Goal: Task Accomplishment & Management: Use online tool/utility

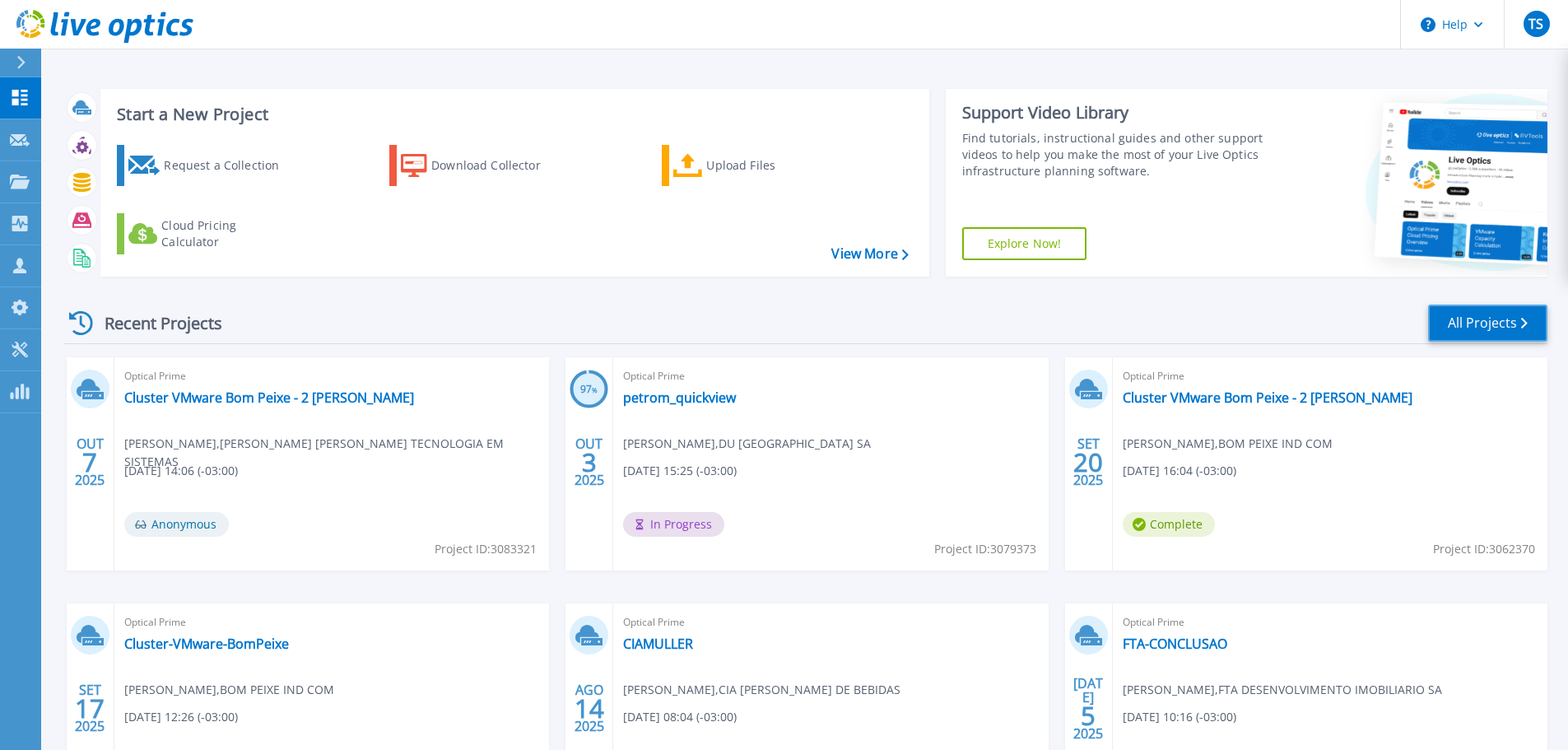
click at [1529, 325] on link "All Projects" at bounding box center [1488, 323] width 119 height 37
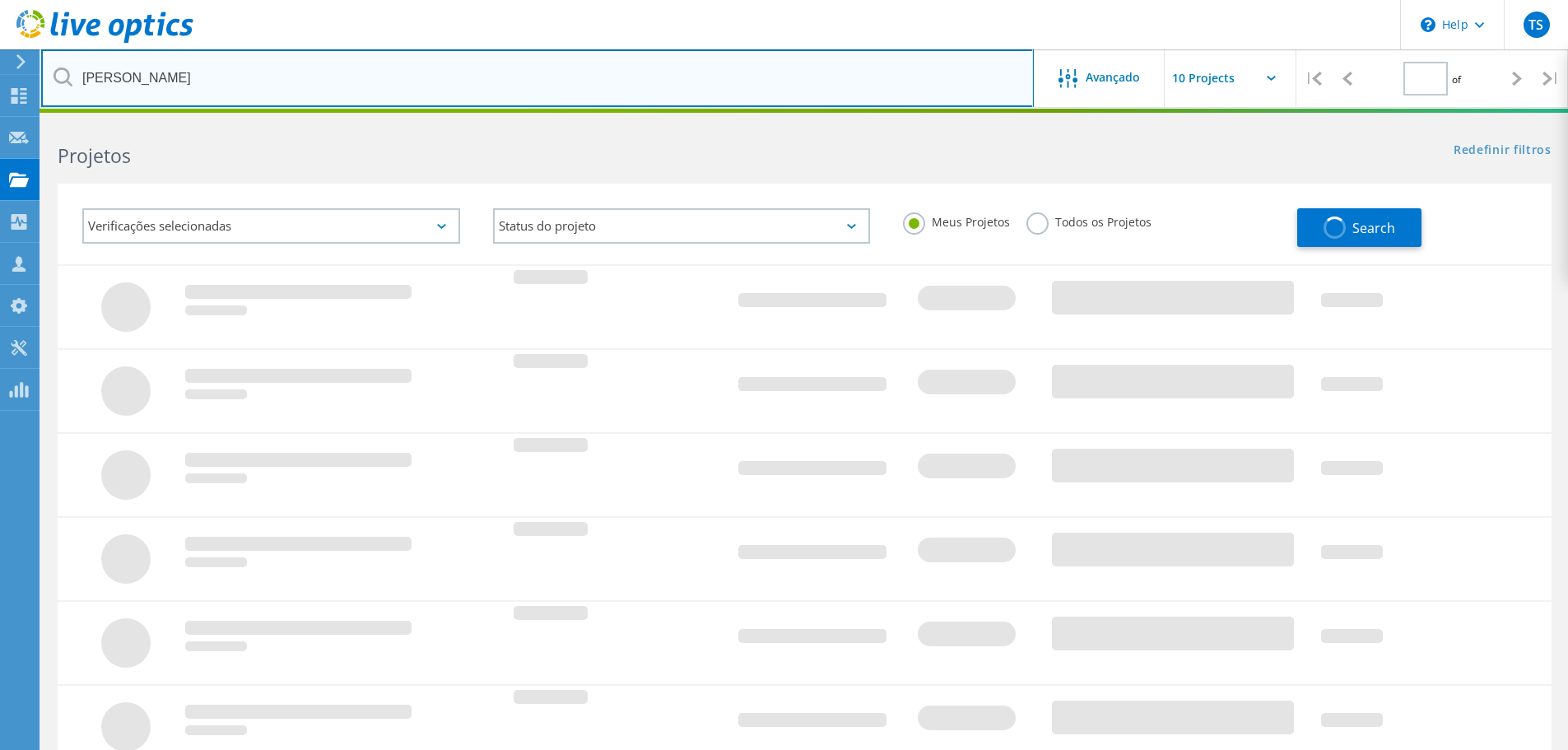
type input "1"
click at [237, 94] on input "romi" at bounding box center [538, 78] width 992 height 57
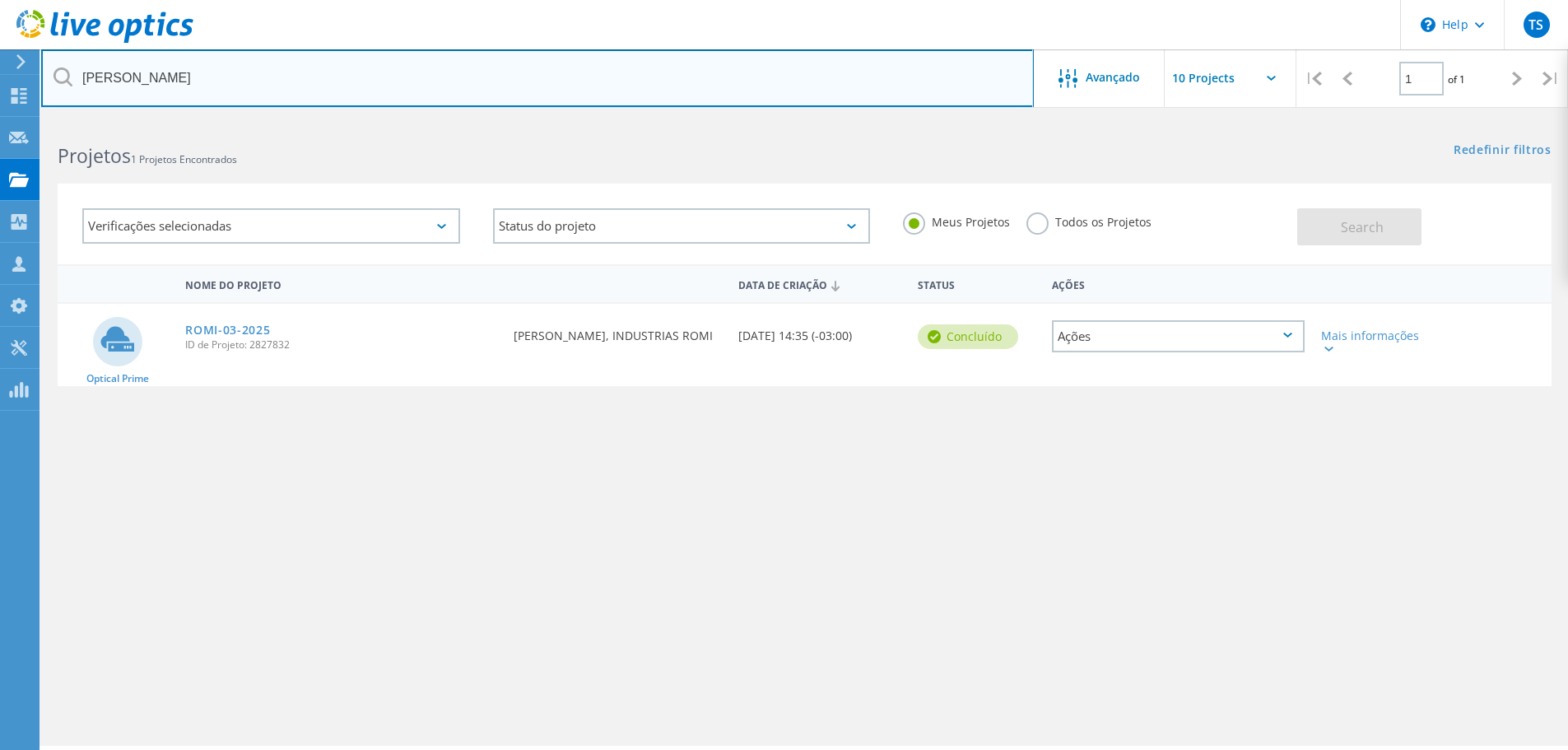
drag, startPoint x: 234, startPoint y: 94, endPoint x: -8, endPoint y: 87, distance: 242.1
click at [0, 87] on html "\n Help Explore Helpful Articles Contact Support TS Parceiro de Canal Thiago So…" at bounding box center [784, 397] width 1568 height 795
type input "fho"
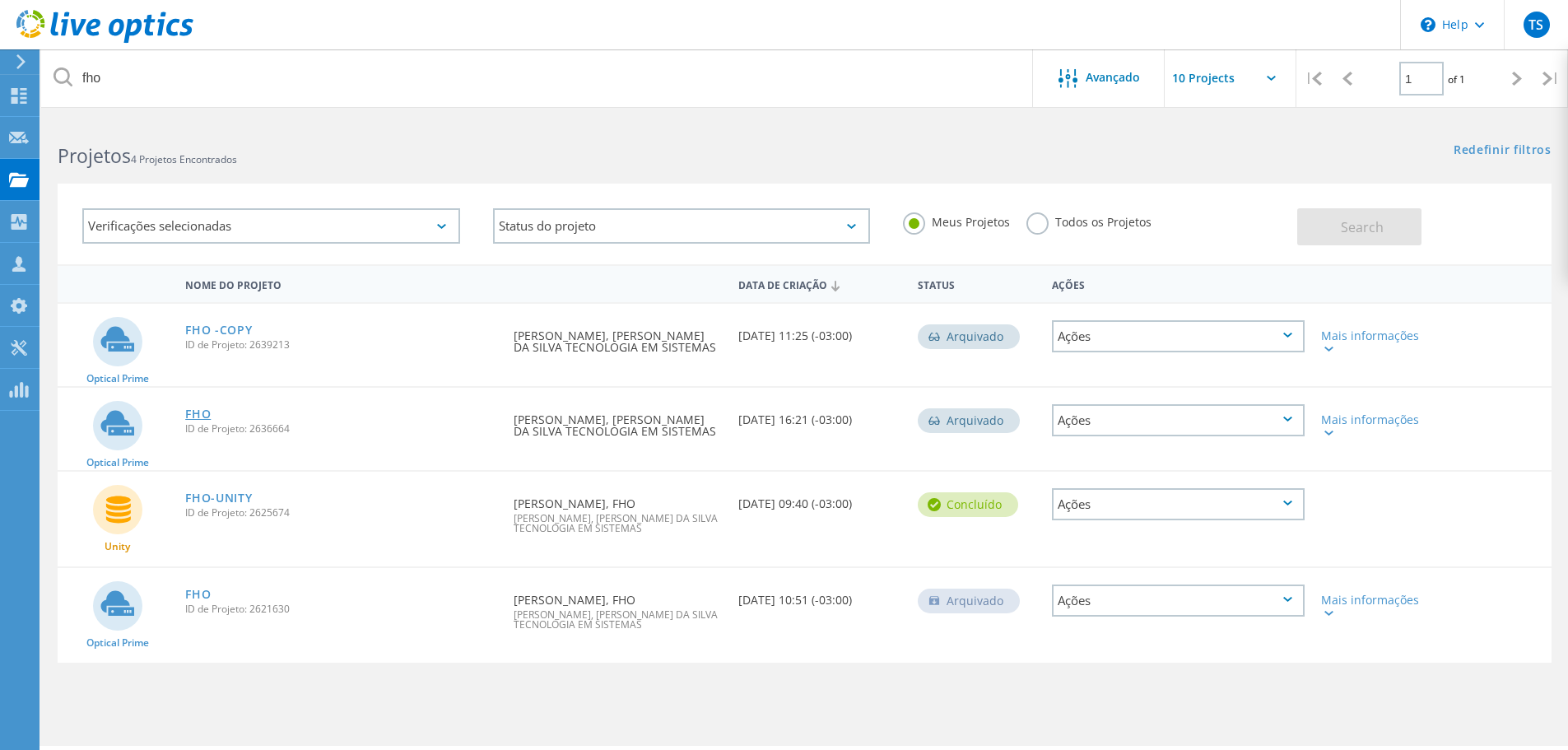
click at [205, 410] on link "FHO" at bounding box center [198, 414] width 26 height 11
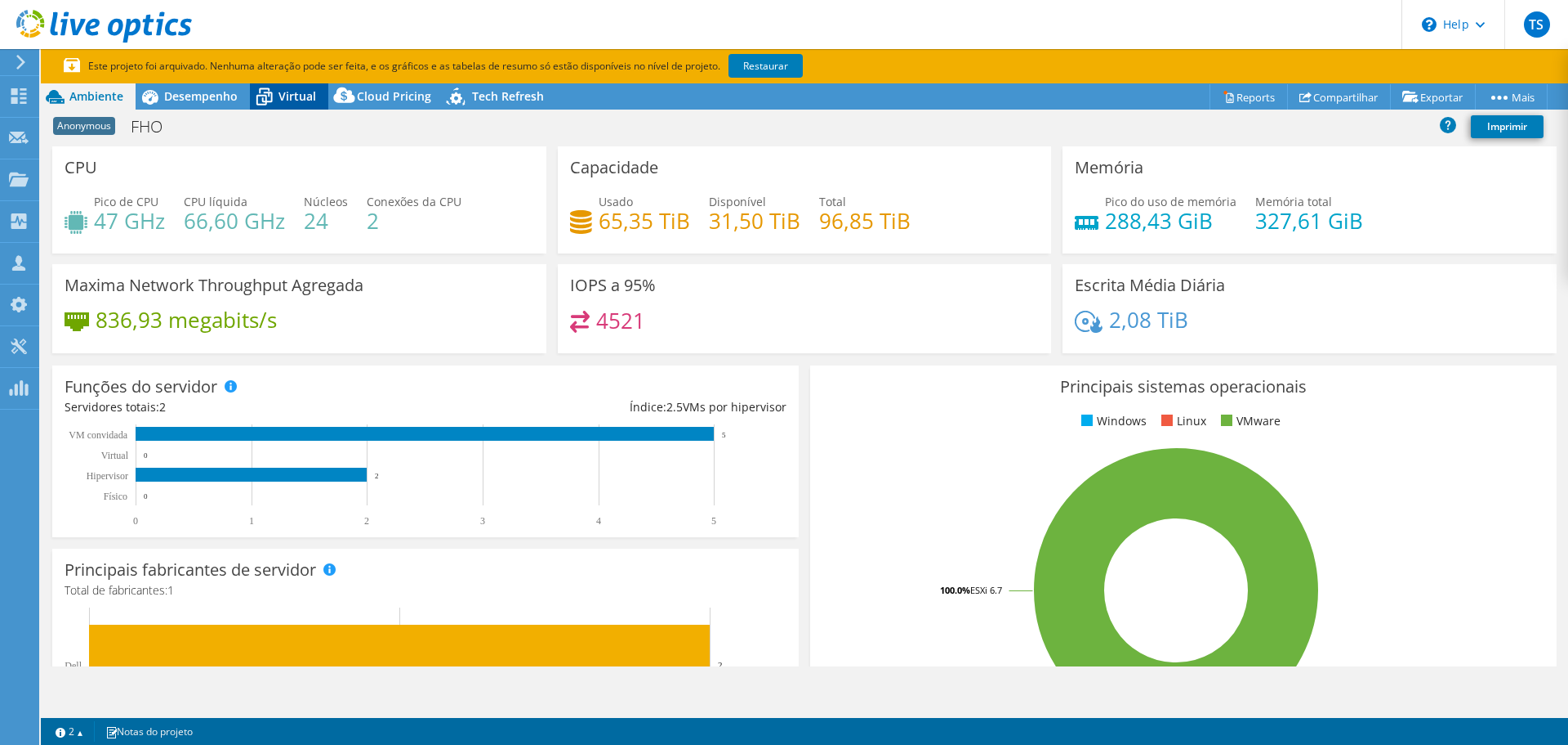
select select "USD"
click at [236, 92] on span "Desempenho" at bounding box center [201, 95] width 73 height 16
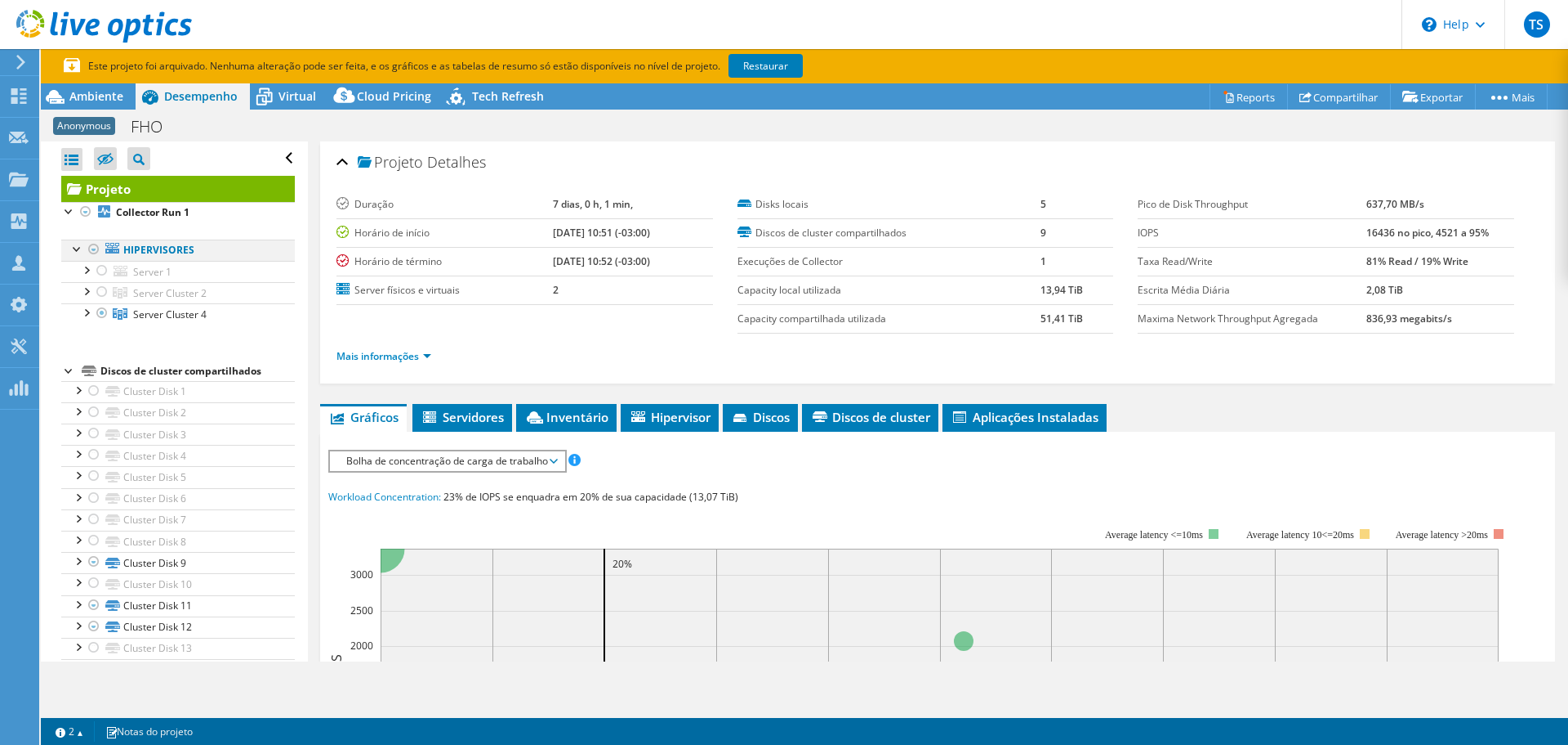
click at [91, 252] on div at bounding box center [94, 249] width 17 height 19
click at [94, 248] on div at bounding box center [94, 249] width 17 height 19
click at [759, 60] on link "Restaurar" at bounding box center [766, 66] width 74 height 24
click at [93, 250] on div at bounding box center [94, 249] width 17 height 19
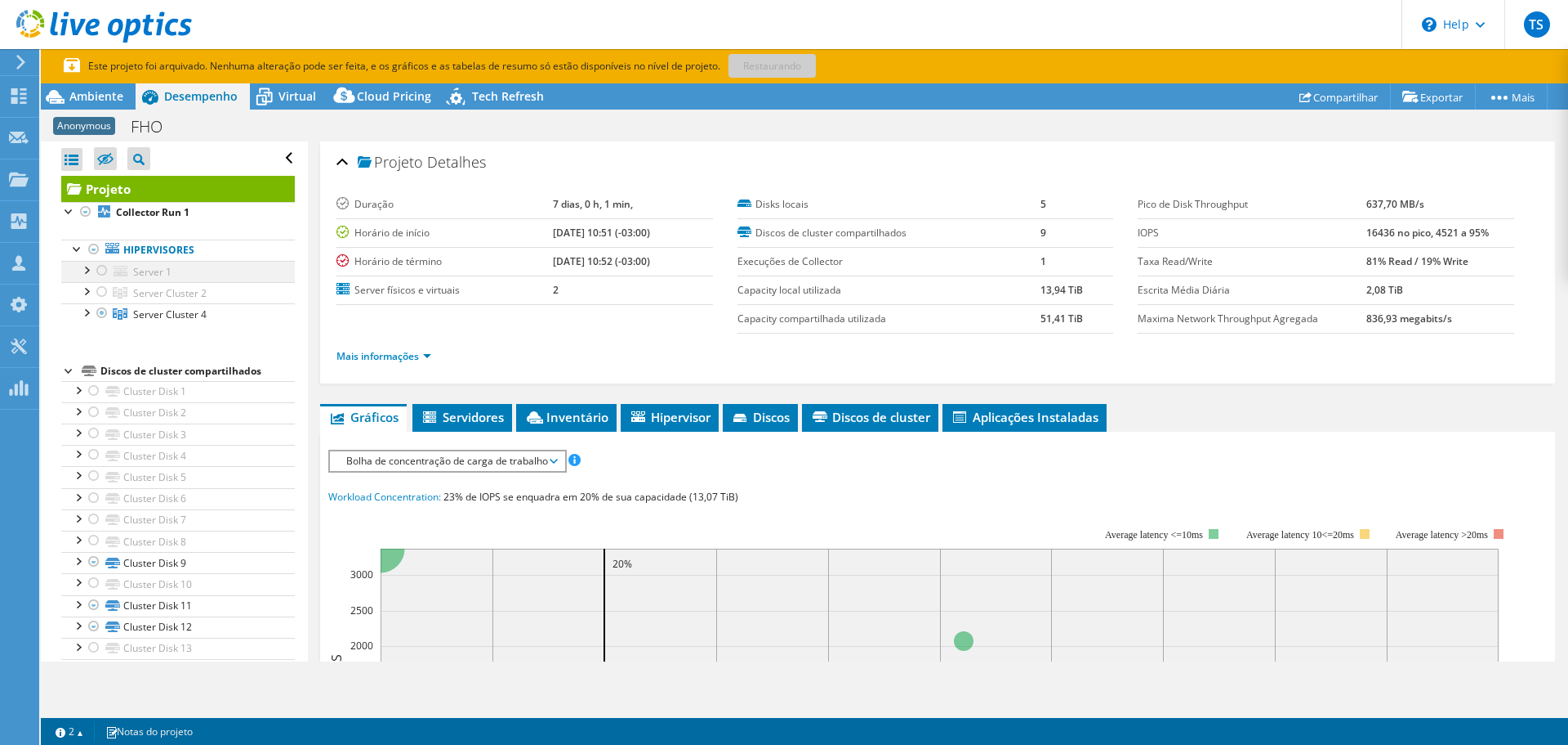
click at [100, 268] on div at bounding box center [102, 270] width 17 height 19
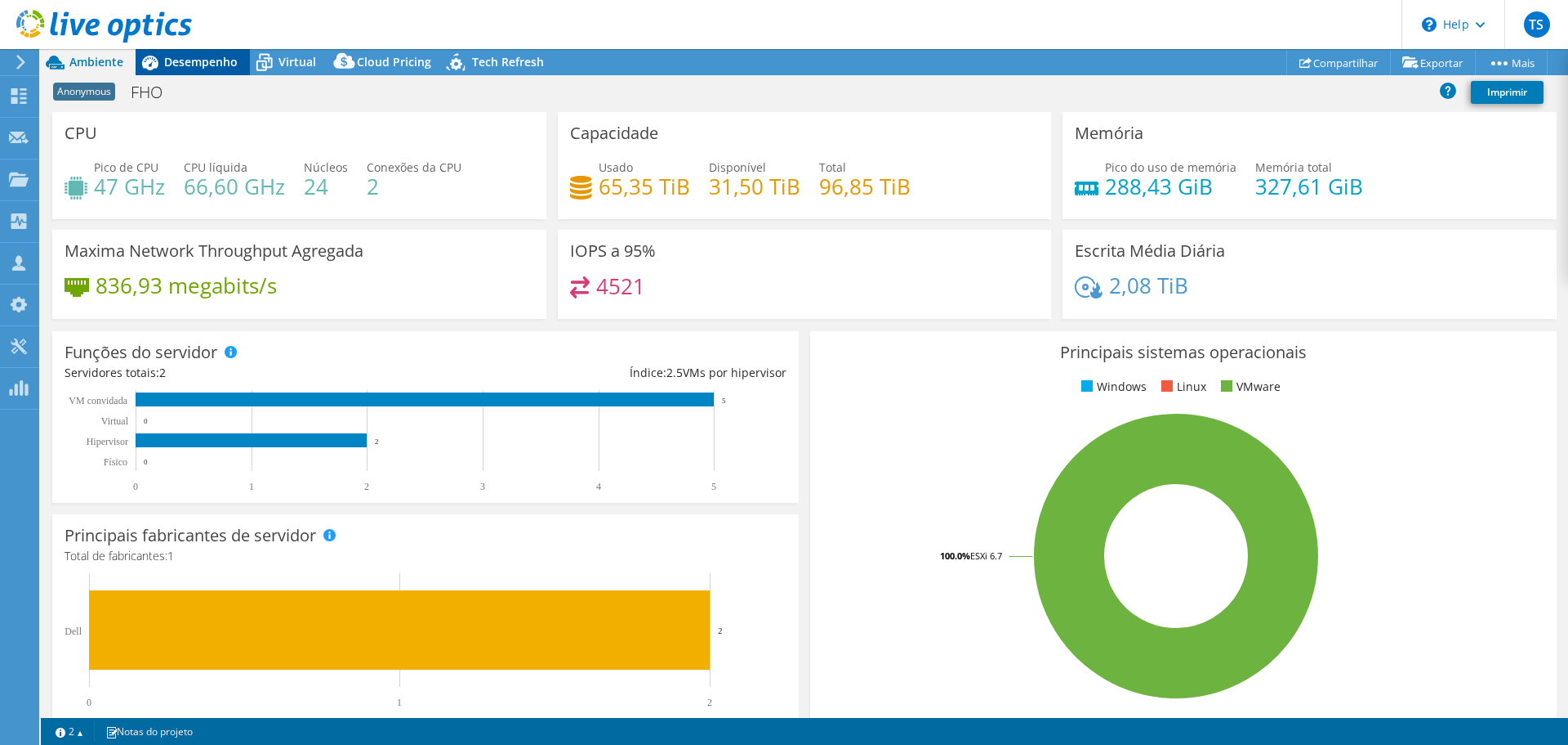
click at [230, 57] on span "Desempenho" at bounding box center [201, 61] width 73 height 16
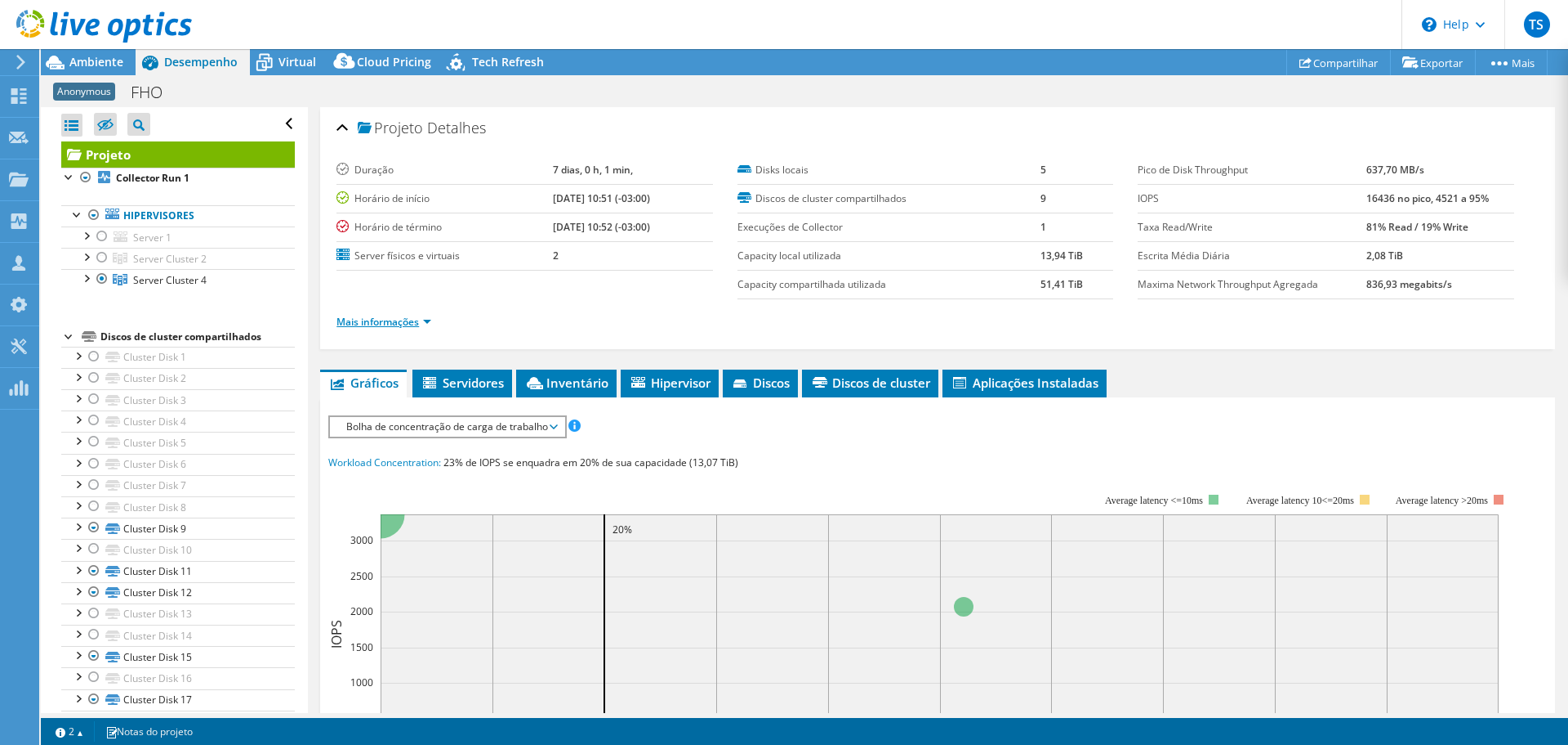
click at [385, 318] on link "Mais informações" at bounding box center [383, 321] width 94 height 14
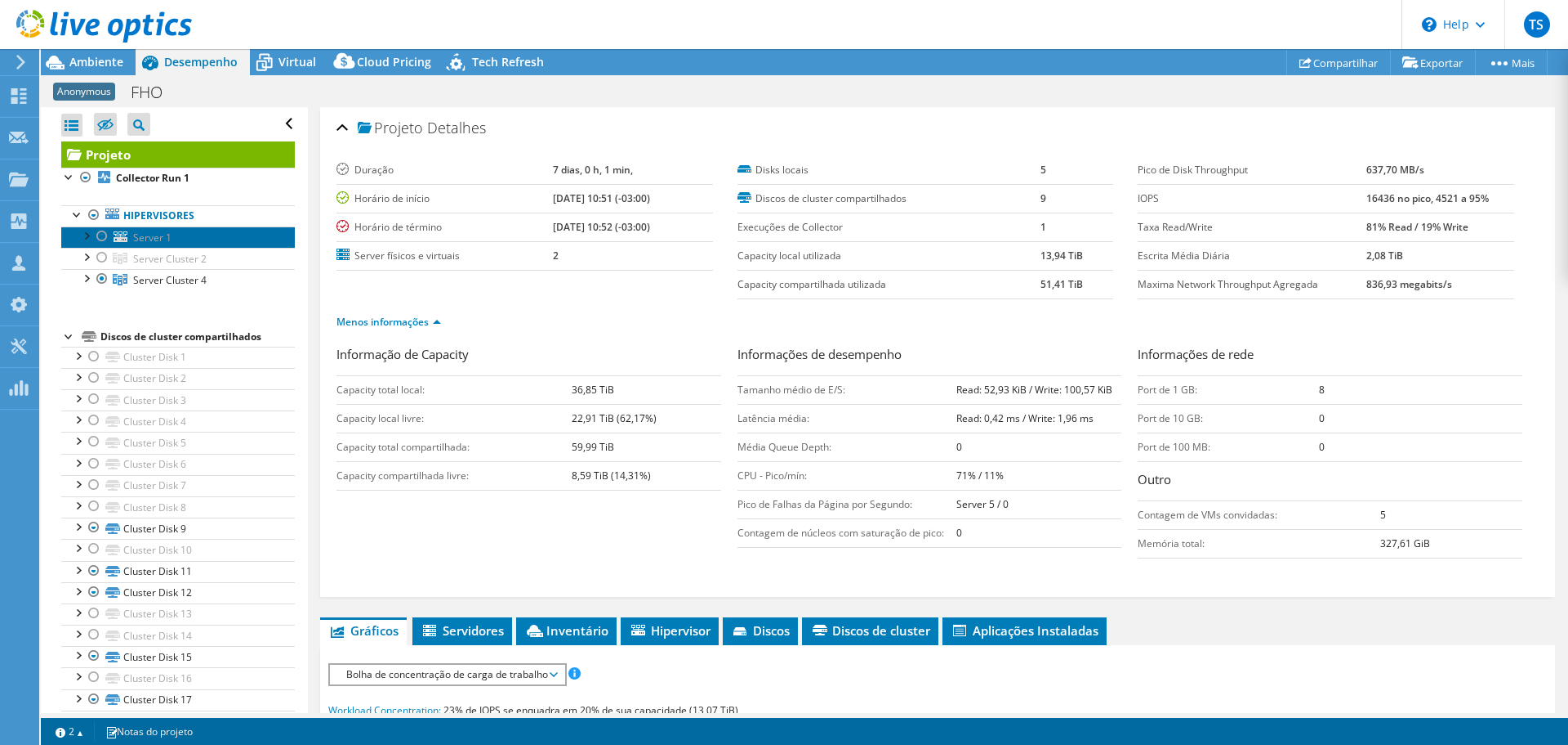
click at [132, 244] on link "Server 1" at bounding box center [178, 237] width 234 height 21
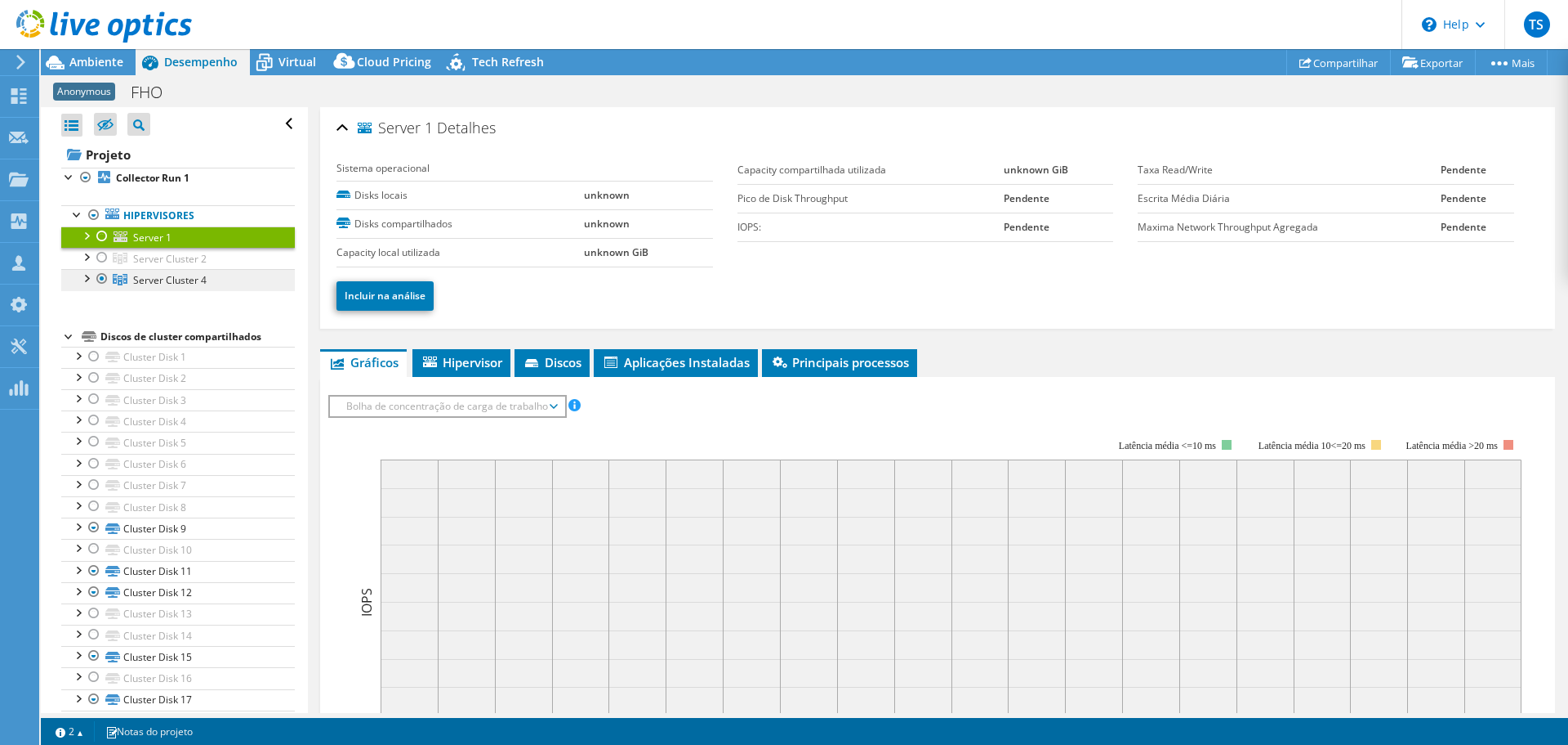
click at [193, 273] on span "Server Cluster 4" at bounding box center [170, 280] width 73 height 14
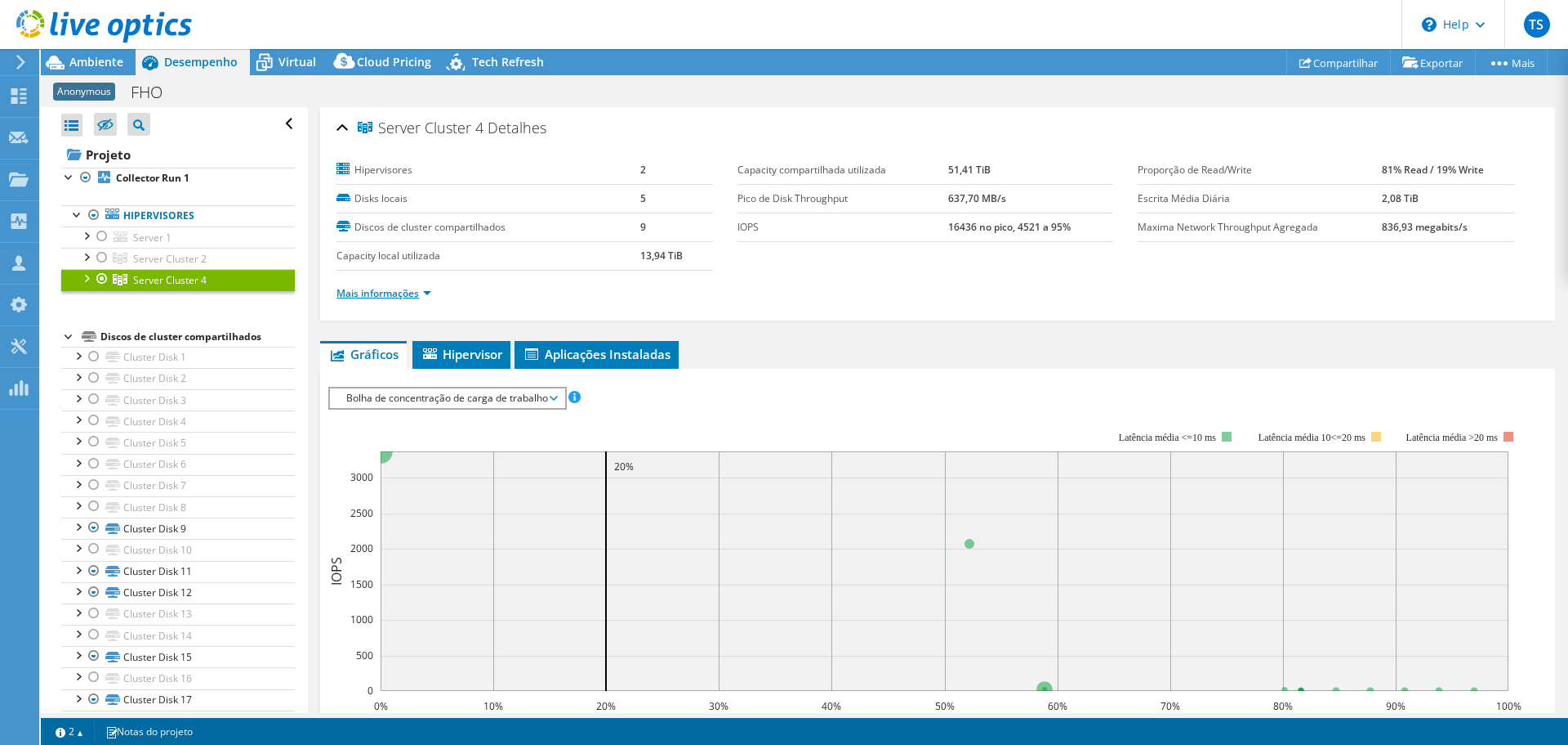
click at [359, 290] on link "Mais informações" at bounding box center [383, 293] width 94 height 14
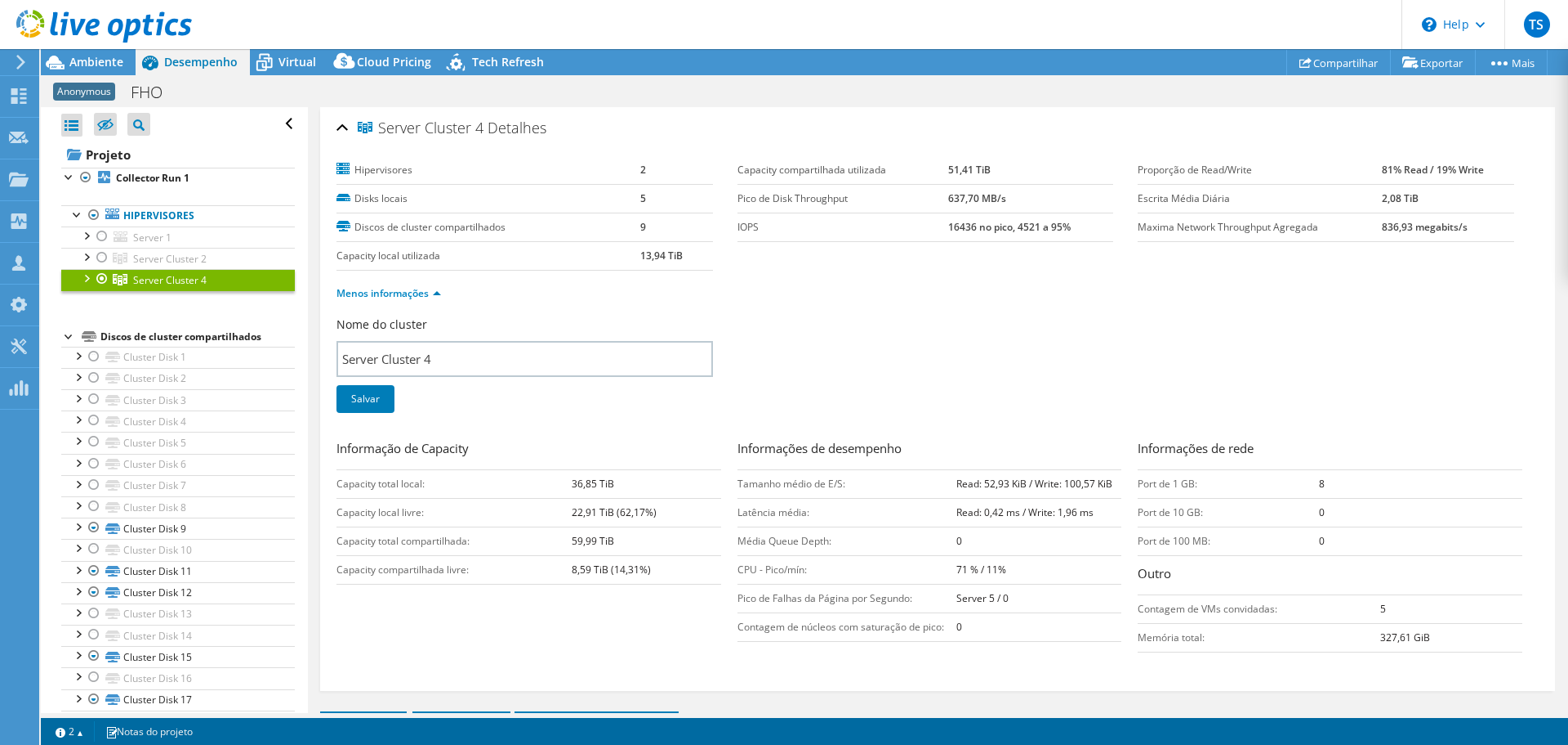
click at [85, 272] on div at bounding box center [86, 277] width 17 height 17
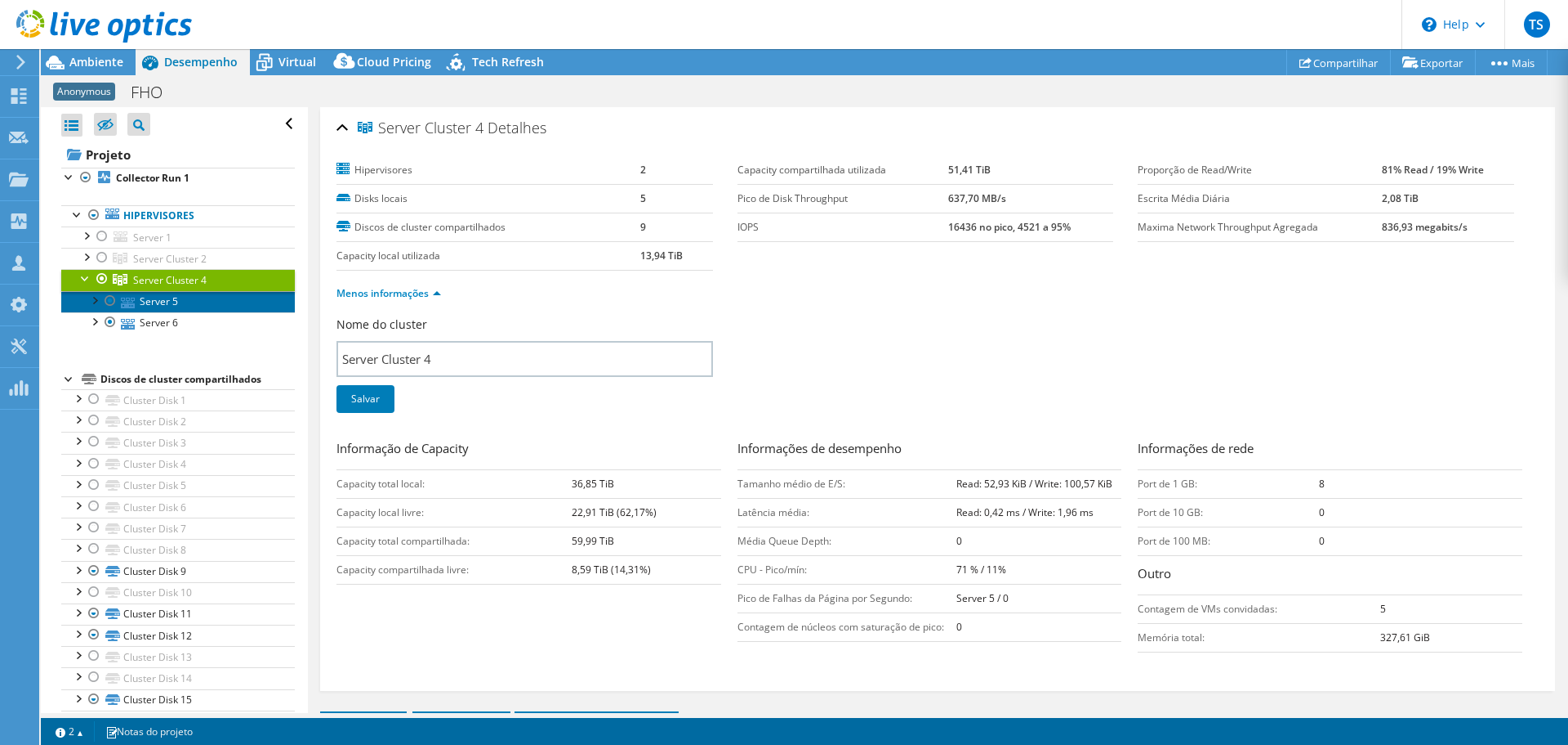
click at [139, 304] on link "Server 5" at bounding box center [178, 301] width 234 height 21
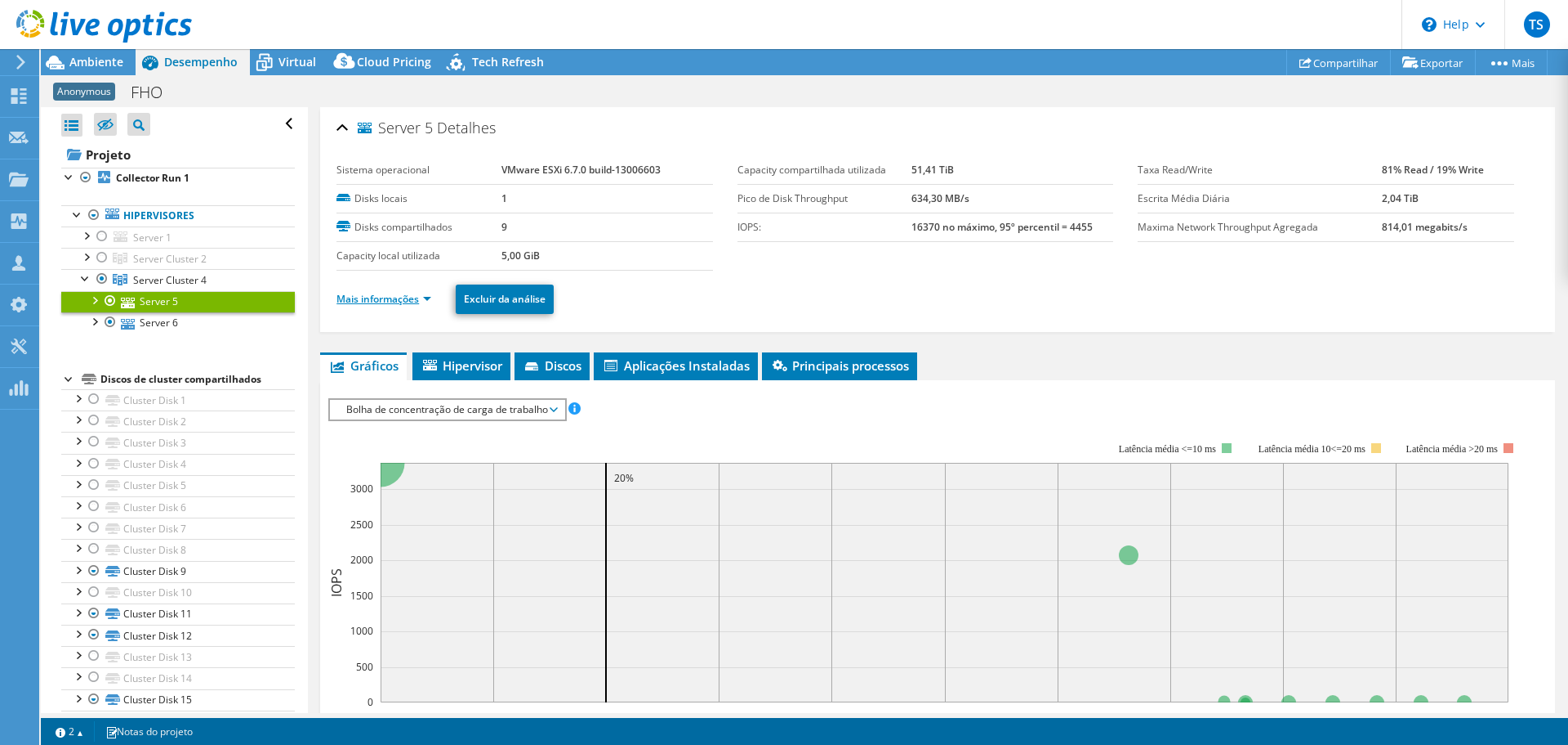
click at [409, 299] on link "Mais informações" at bounding box center [383, 298] width 94 height 14
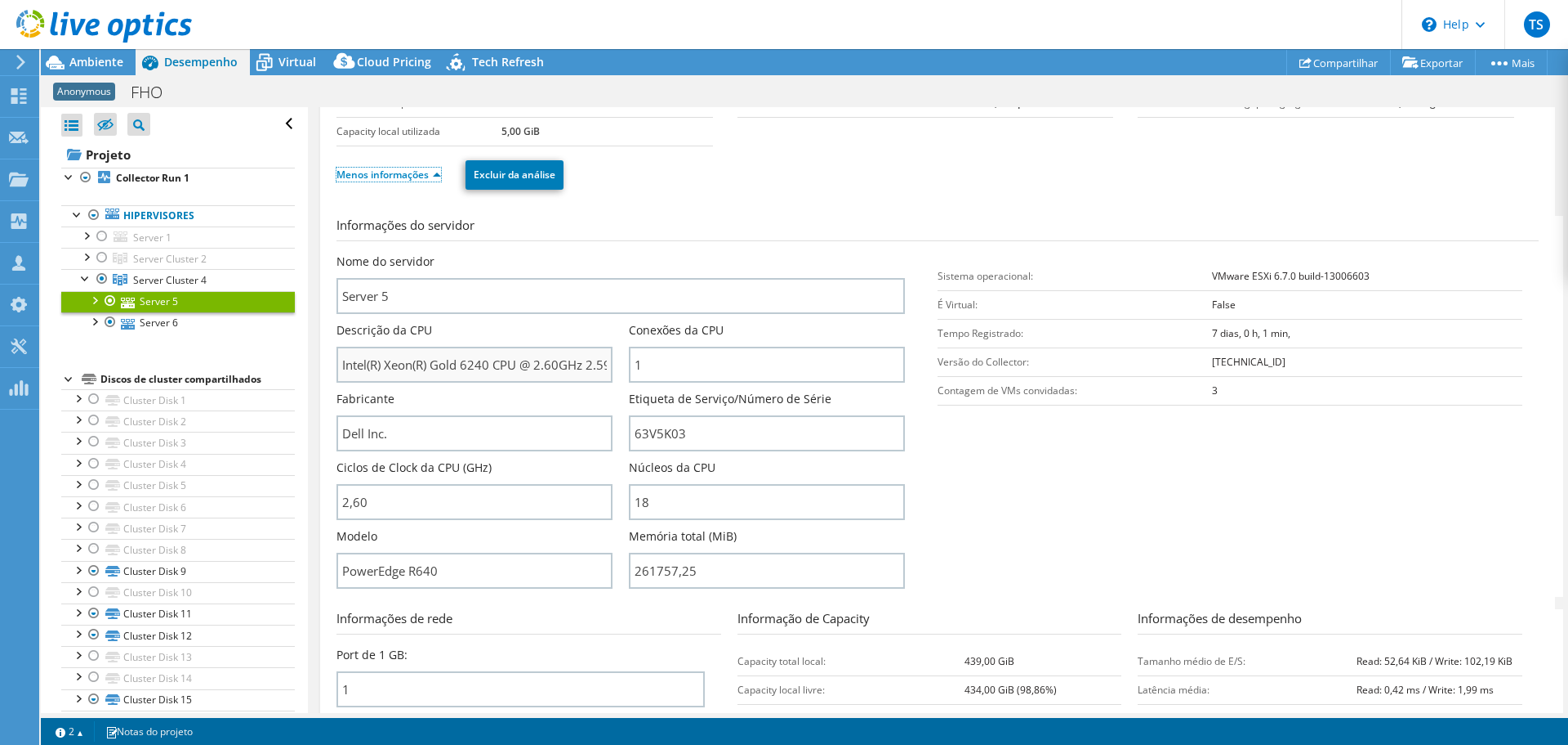
scroll to position [163, 0]
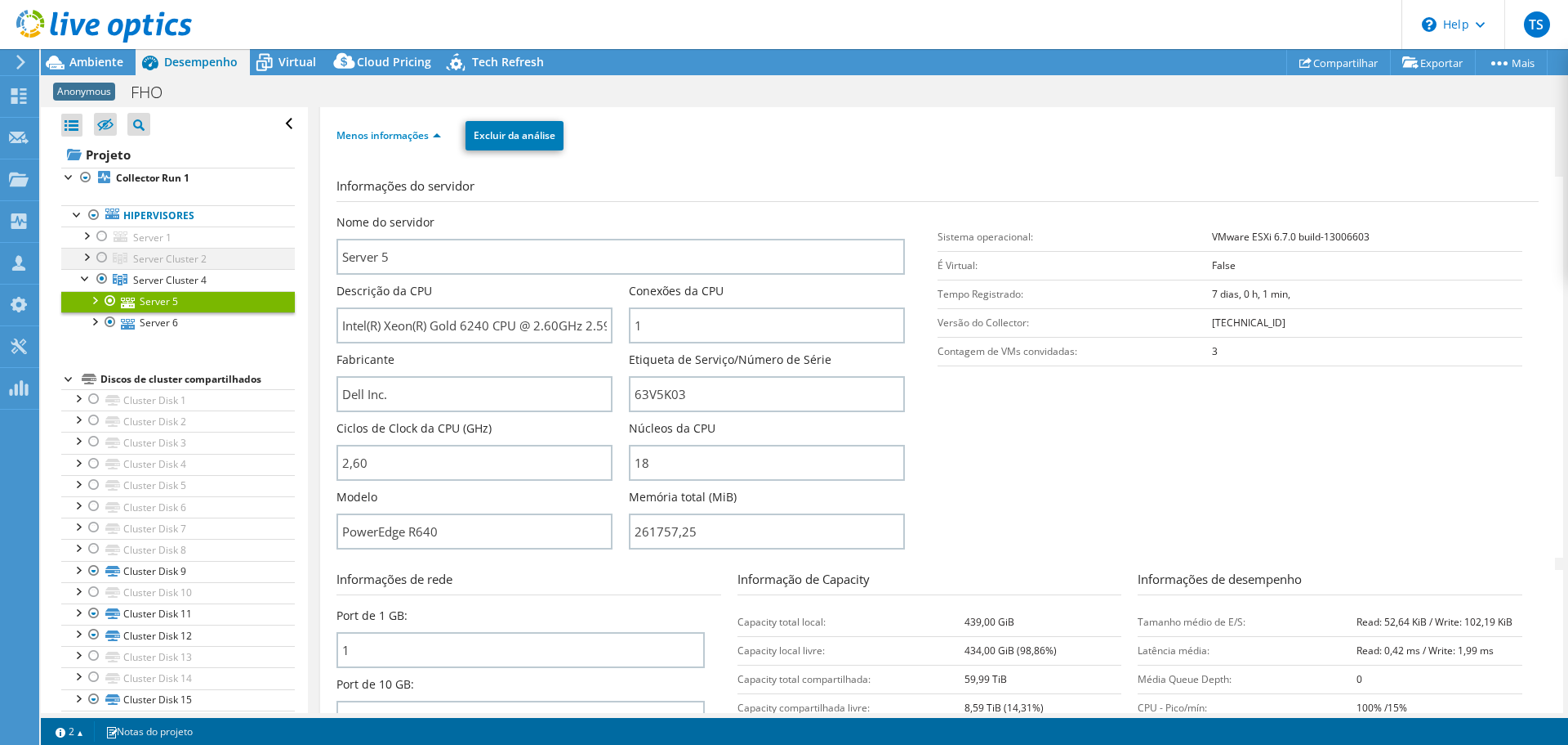
click at [94, 261] on div at bounding box center [86, 256] width 17 height 17
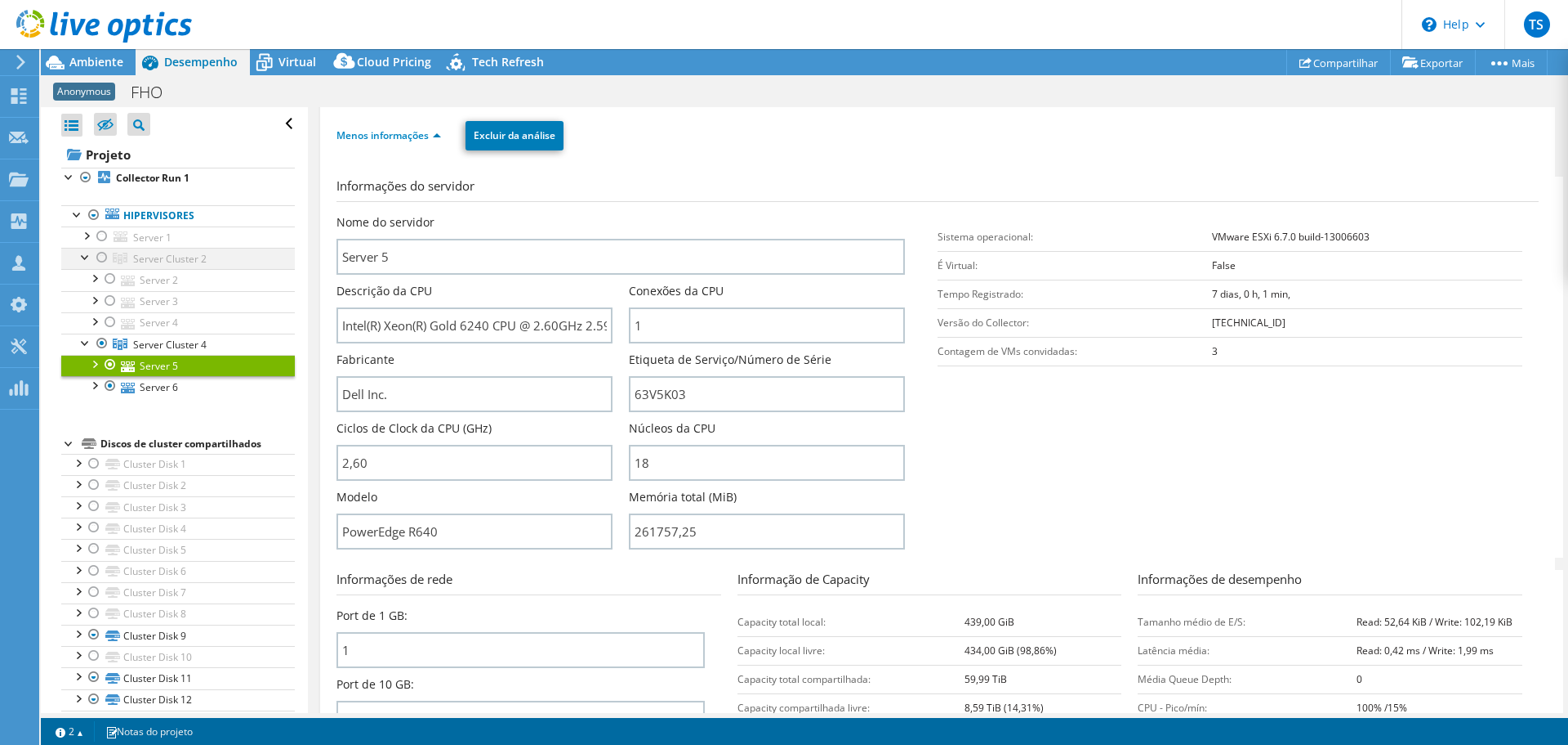
click at [100, 258] on div at bounding box center [102, 257] width 17 height 19
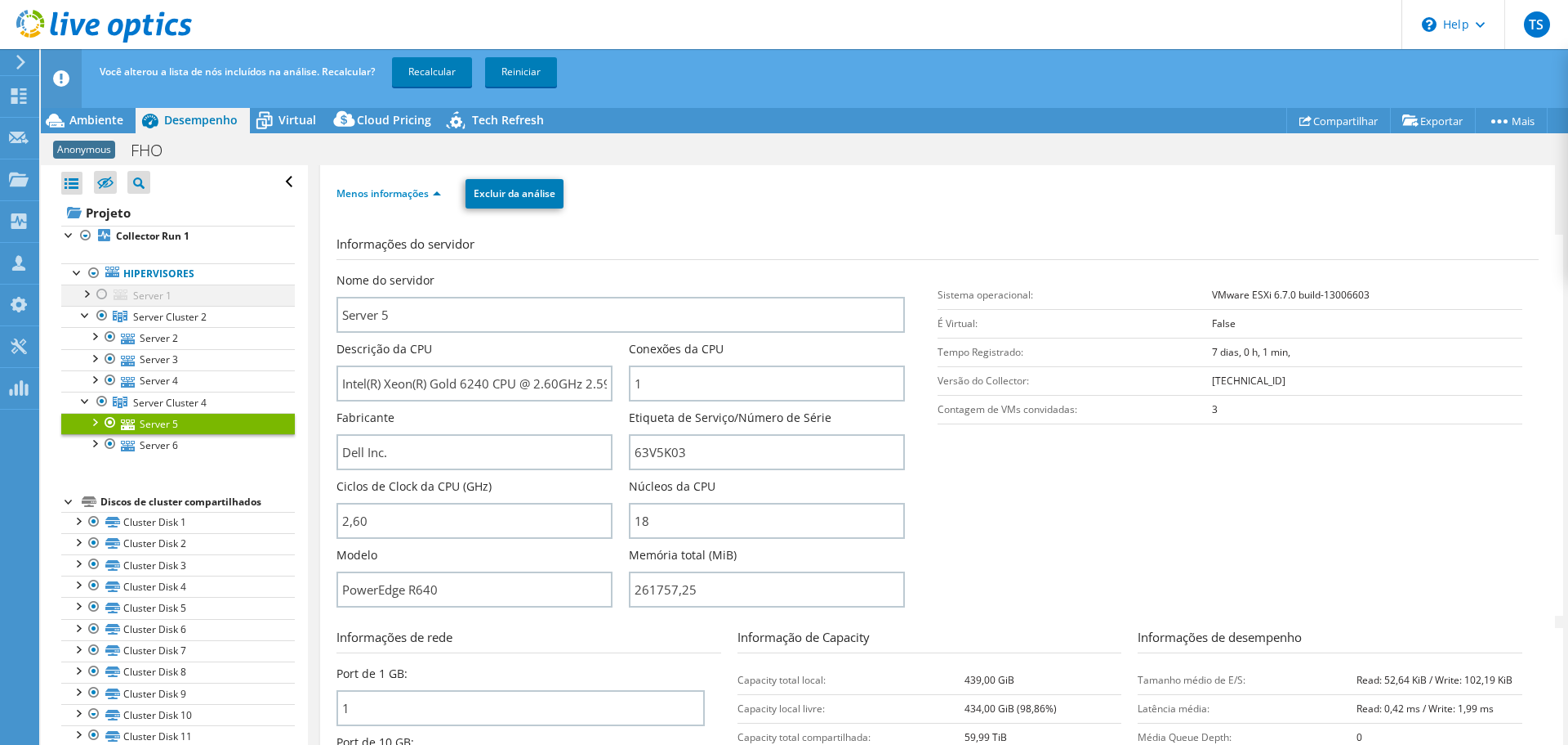
click at [101, 291] on div at bounding box center [102, 294] width 17 height 19
click at [452, 235] on h3 "Informações do servidor" at bounding box center [937, 248] width 1202 height 26
click at [181, 332] on link "Server 2" at bounding box center [178, 337] width 234 height 21
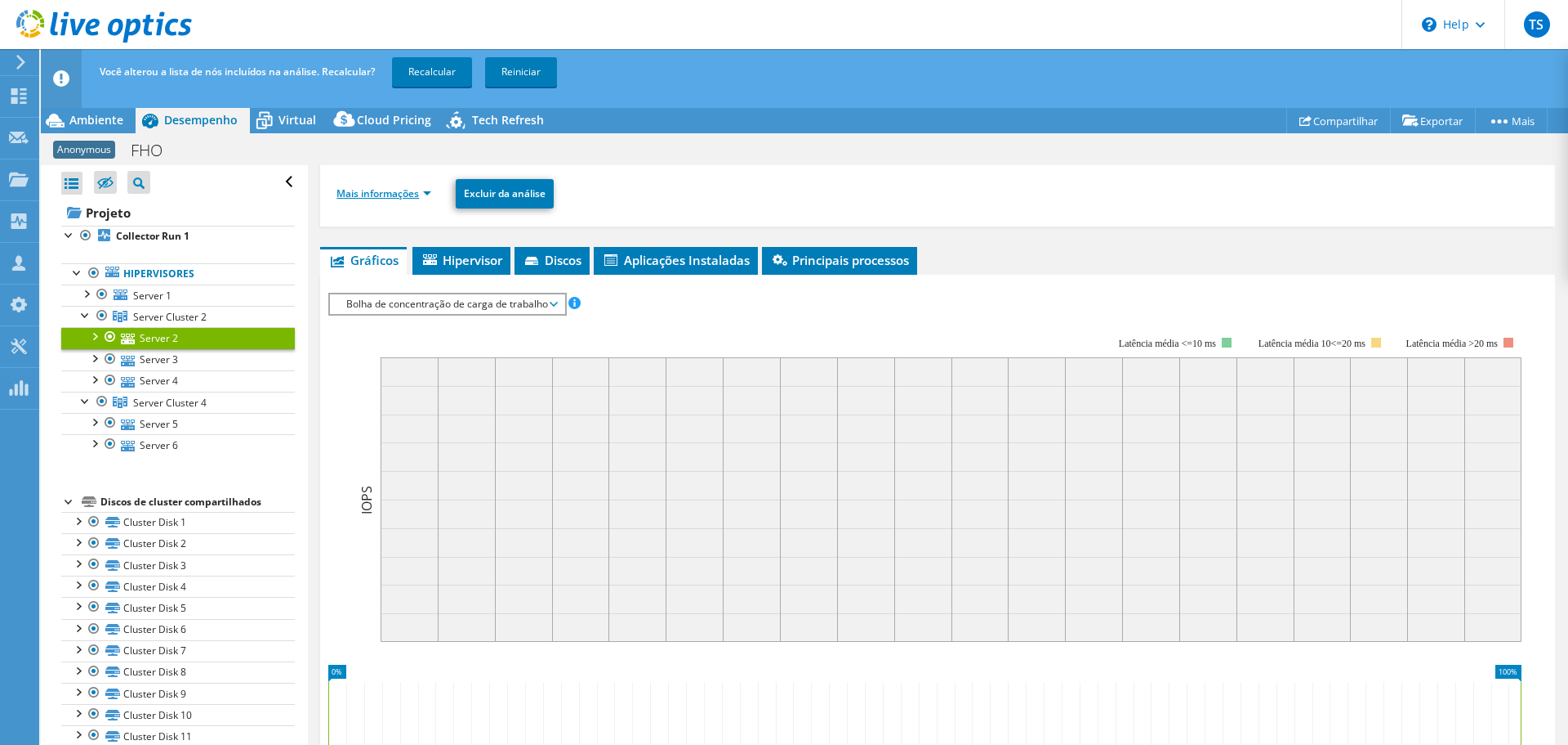
click at [395, 193] on link "Mais informações" at bounding box center [383, 193] width 94 height 14
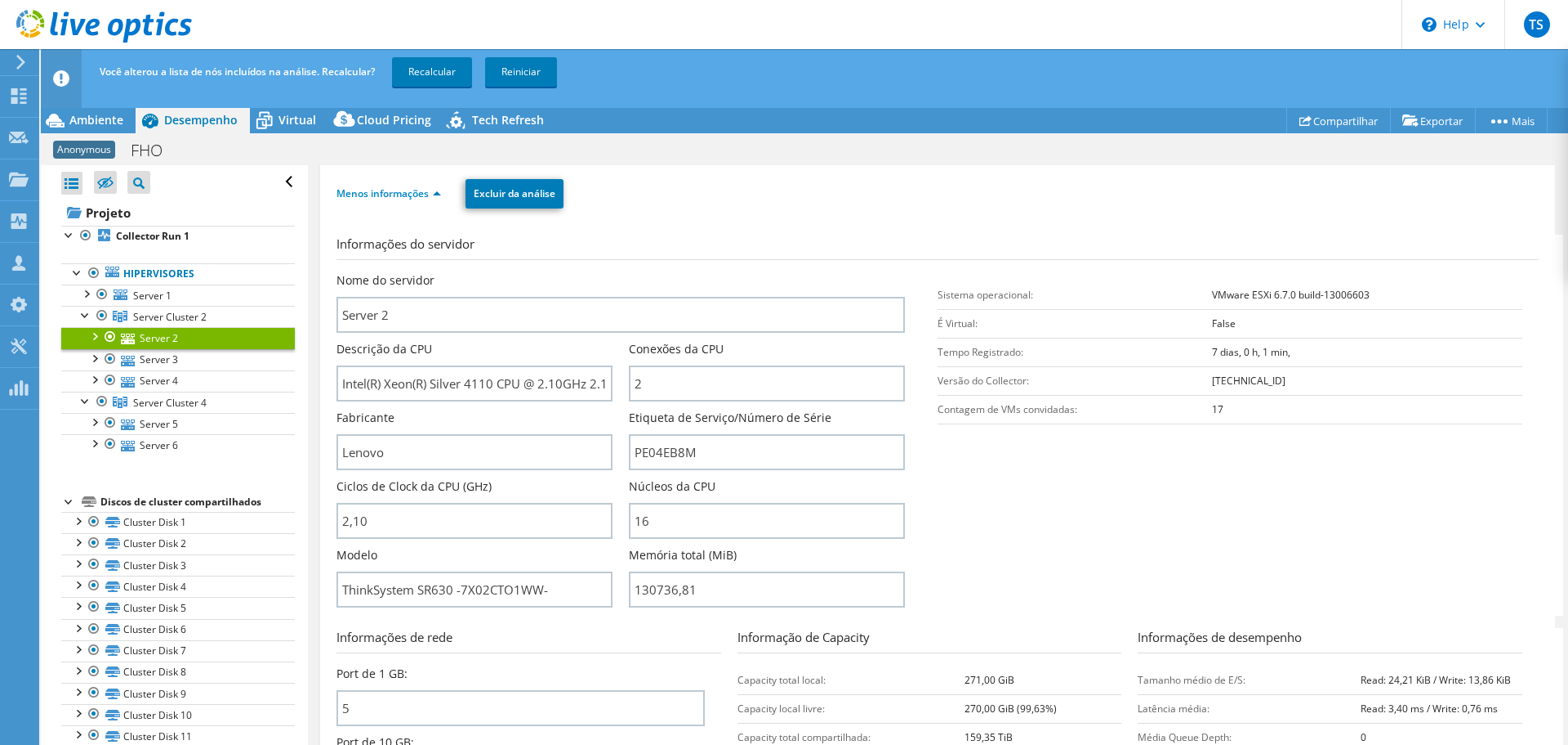
click at [27, 31] on icon at bounding box center [105, 27] width 176 height 34
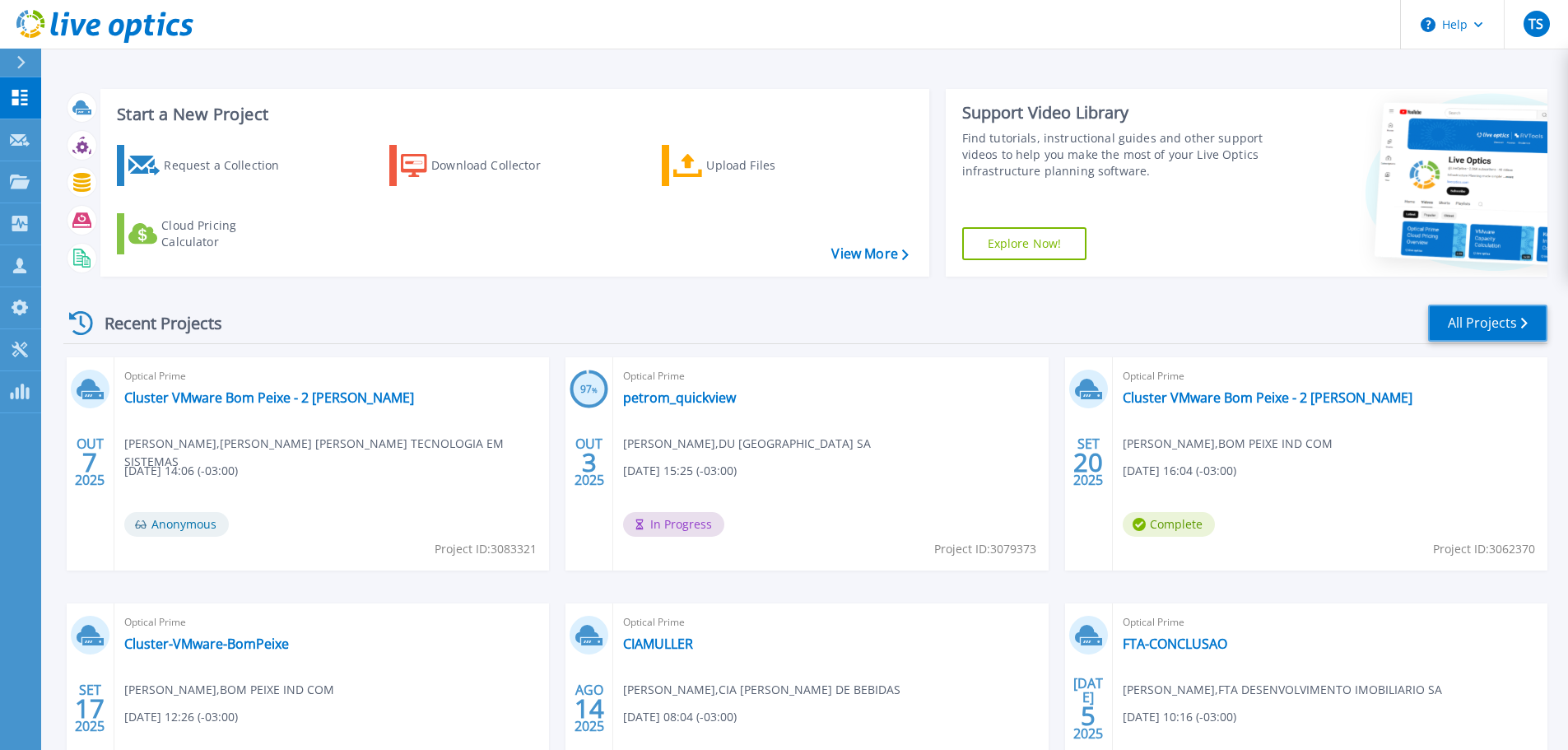
click at [1477, 321] on link "All Projects" at bounding box center [1488, 323] width 119 height 37
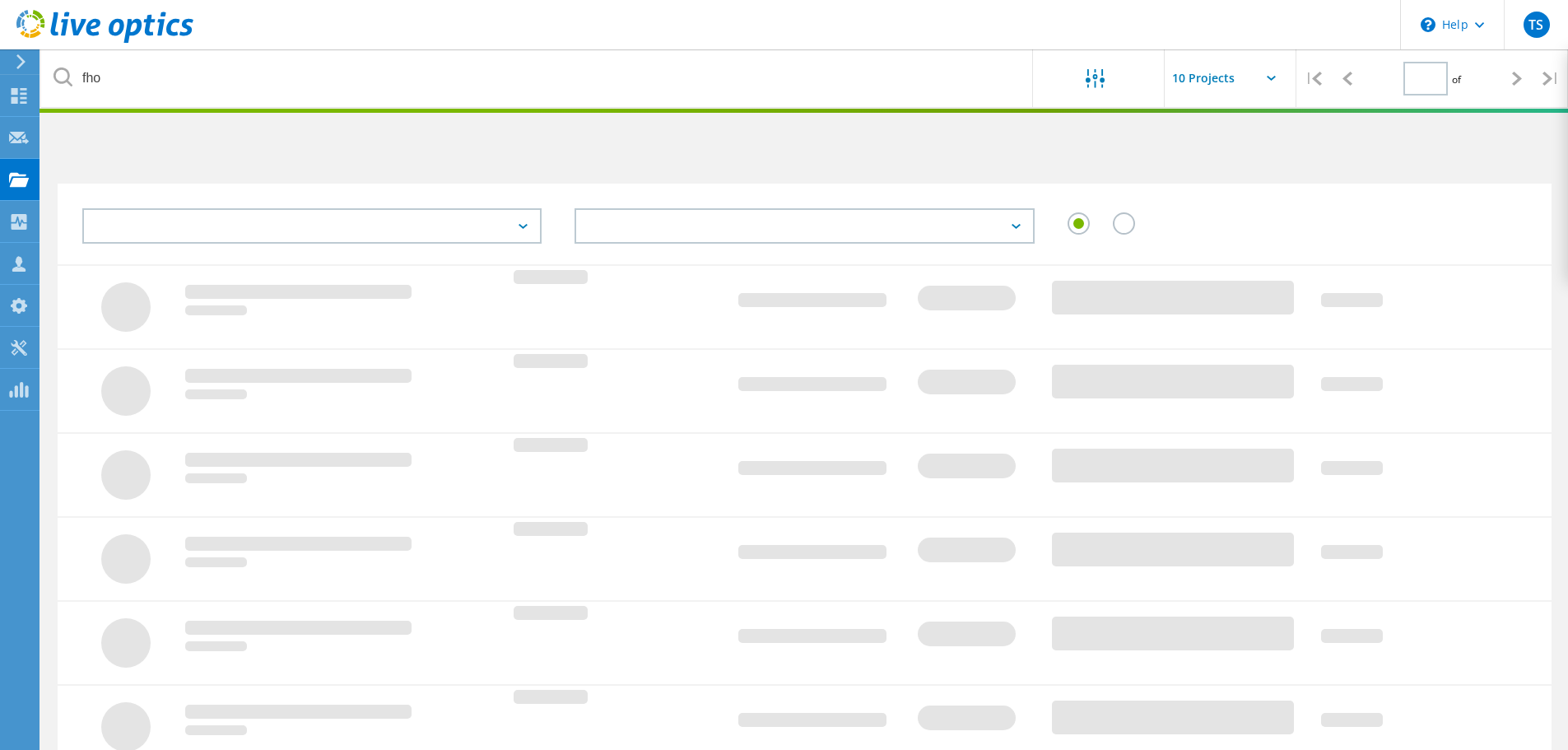
type input "1"
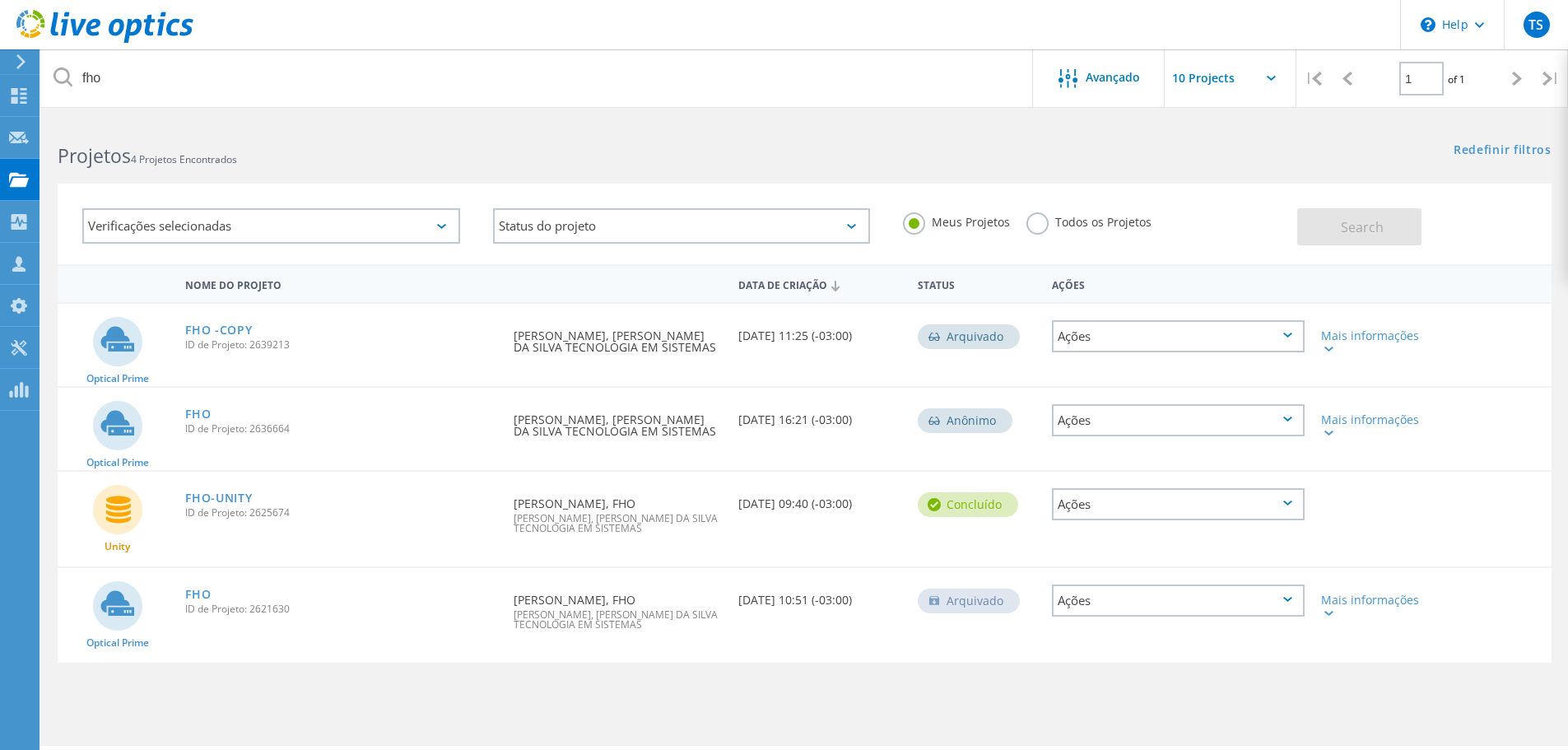
click at [209, 612] on span "ID de Projeto: 2621630" at bounding box center [341, 609] width 312 height 10
click at [204, 594] on link "FHO" at bounding box center [198, 594] width 26 height 11
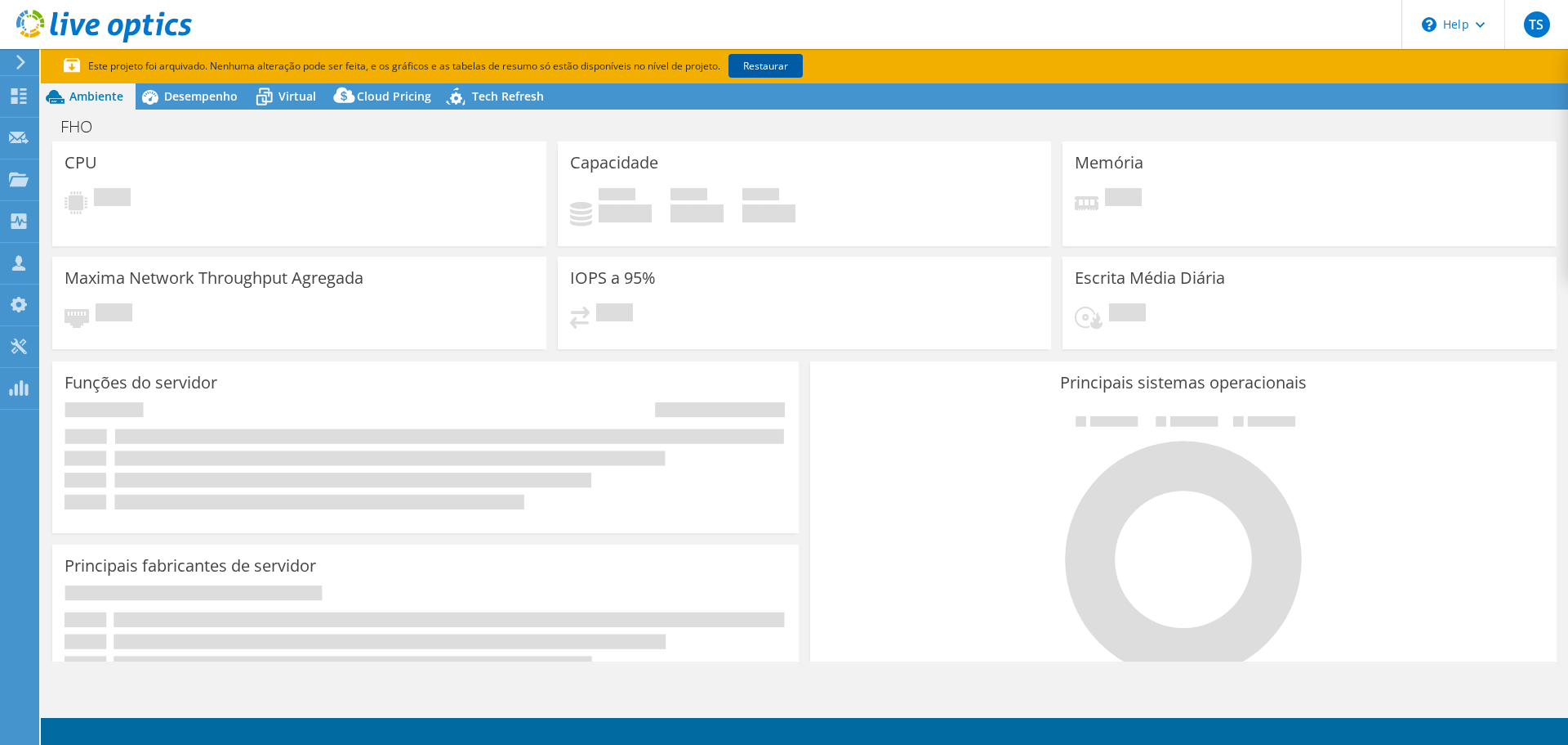
select select "SouthAmerica"
select select "USD"
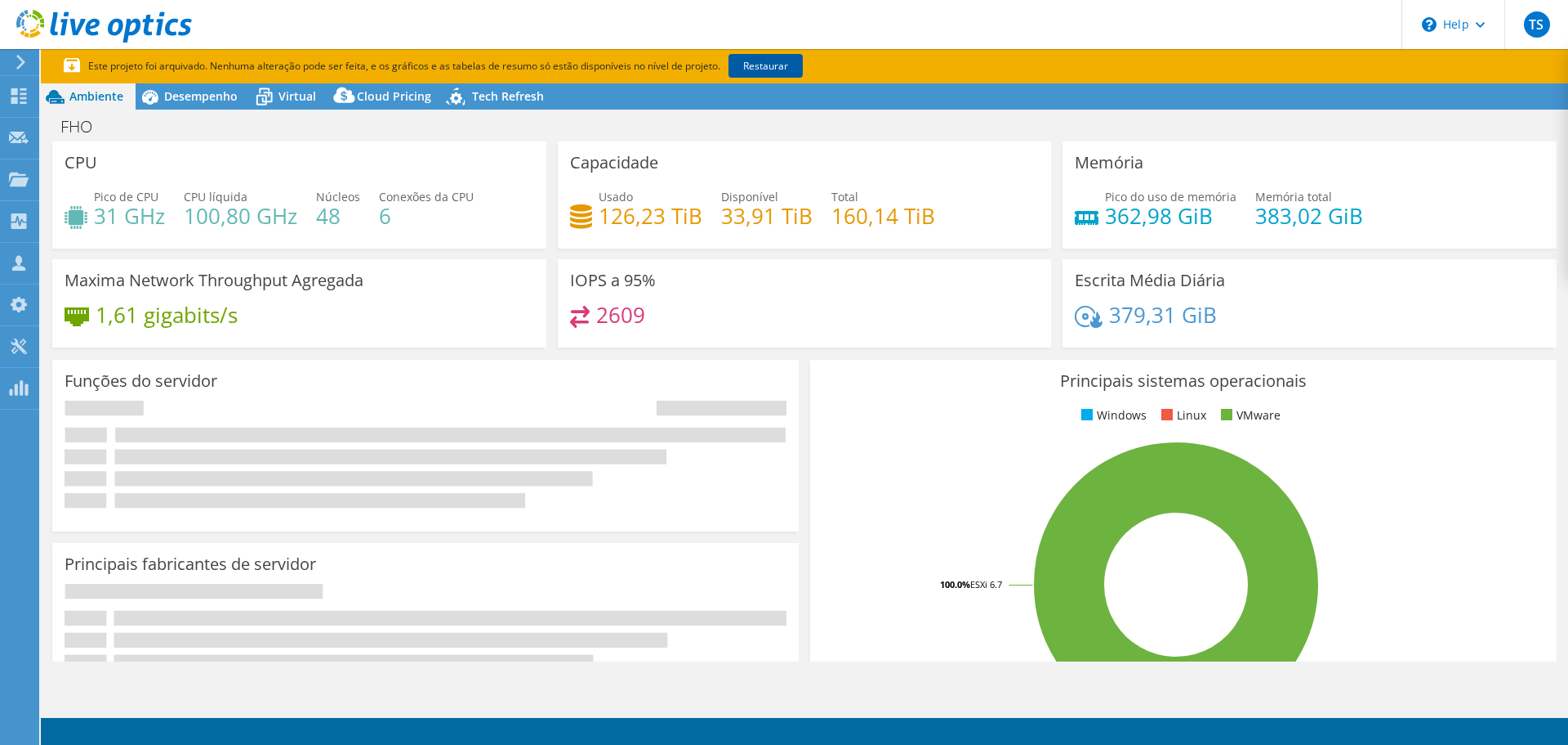
click at [771, 65] on link "Restaurar" at bounding box center [766, 66] width 74 height 24
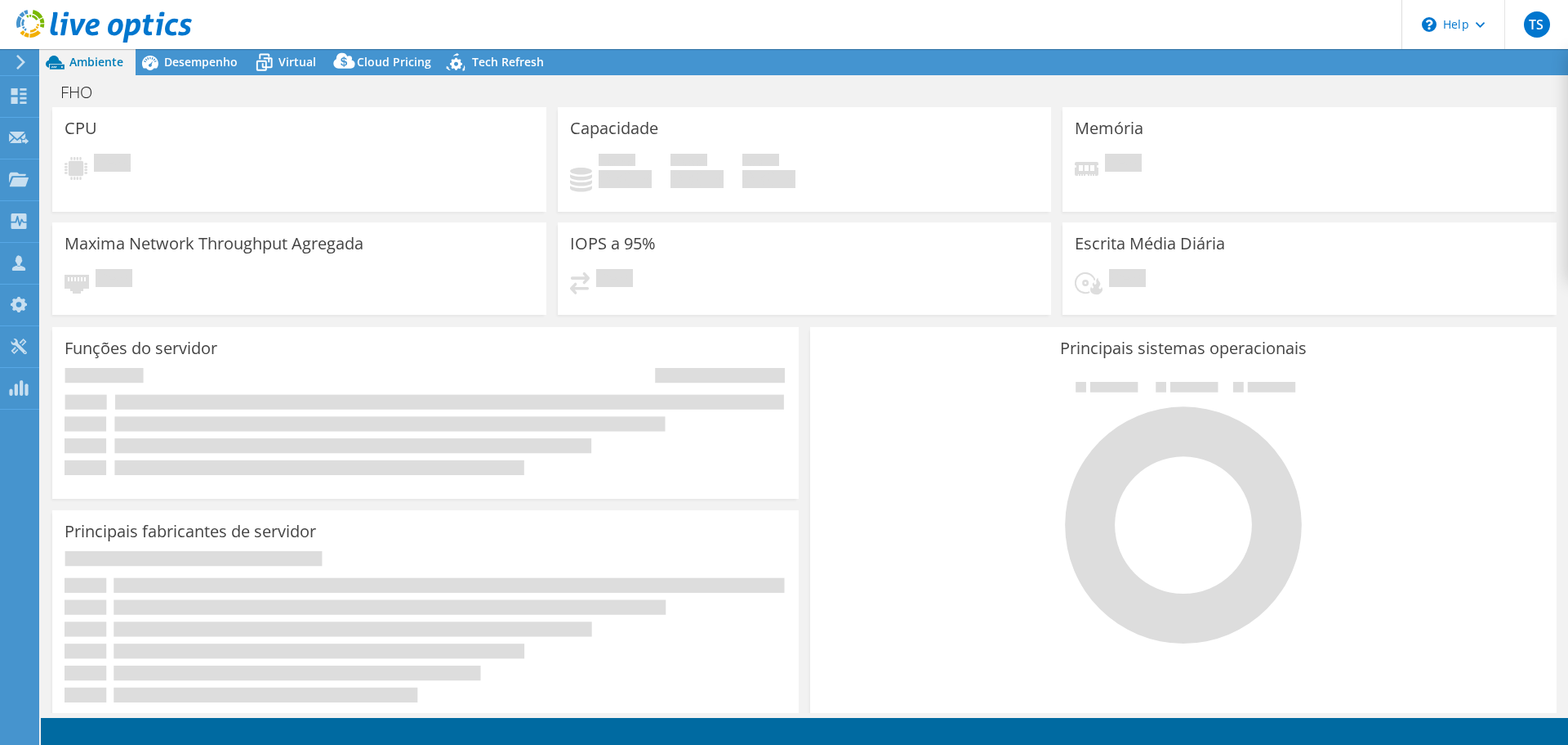
select select "SouthAmerica"
select select "USD"
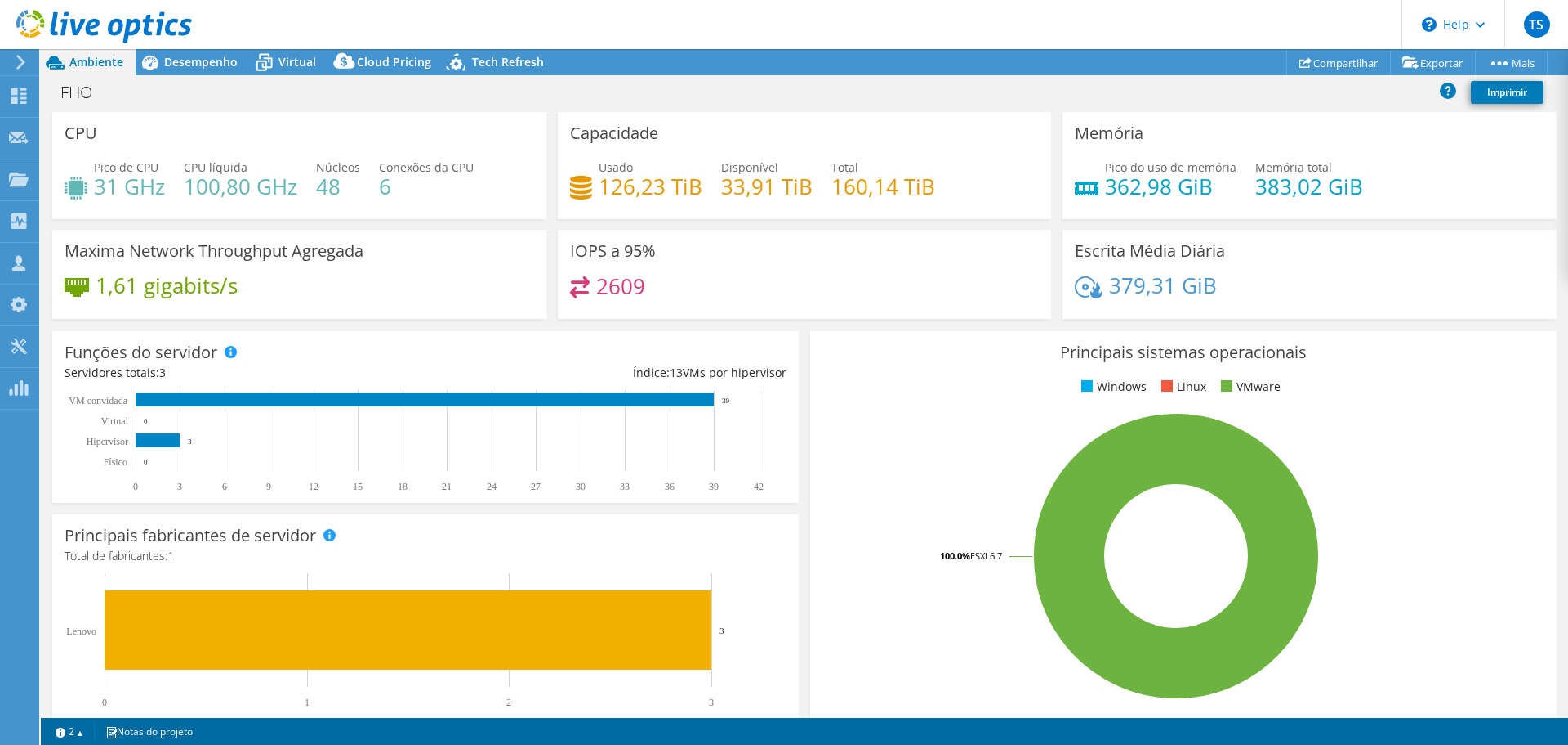
click at [191, 53] on div at bounding box center [95, 28] width 192 height 55
click at [219, 63] on span "Desempenho" at bounding box center [201, 61] width 73 height 16
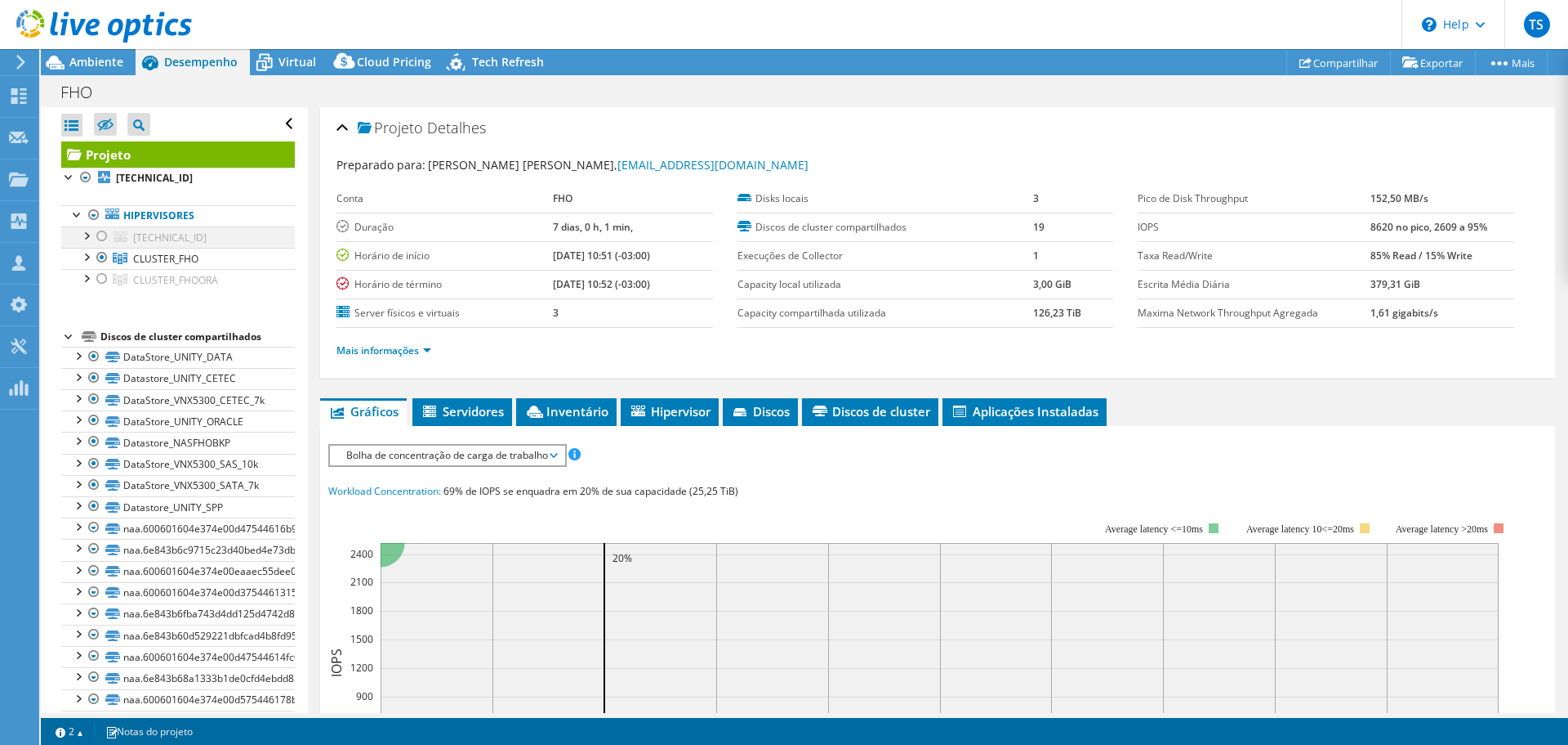
click at [98, 239] on div at bounding box center [102, 236] width 17 height 19
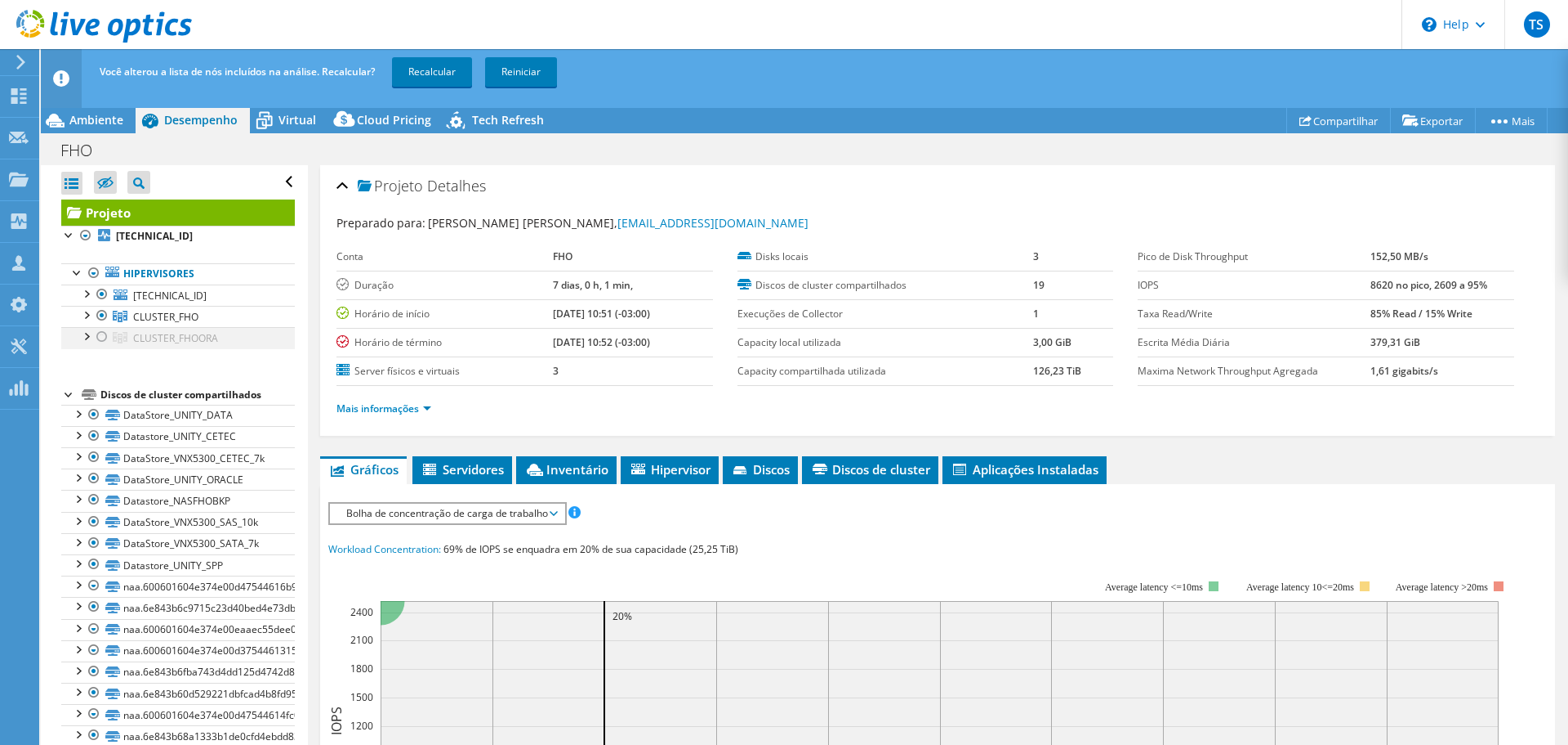
click at [98, 337] on div at bounding box center [102, 336] width 17 height 19
click at [411, 86] on link "Recalcular" at bounding box center [432, 72] width 80 height 29
click at [88, 316] on div at bounding box center [86, 314] width 17 height 17
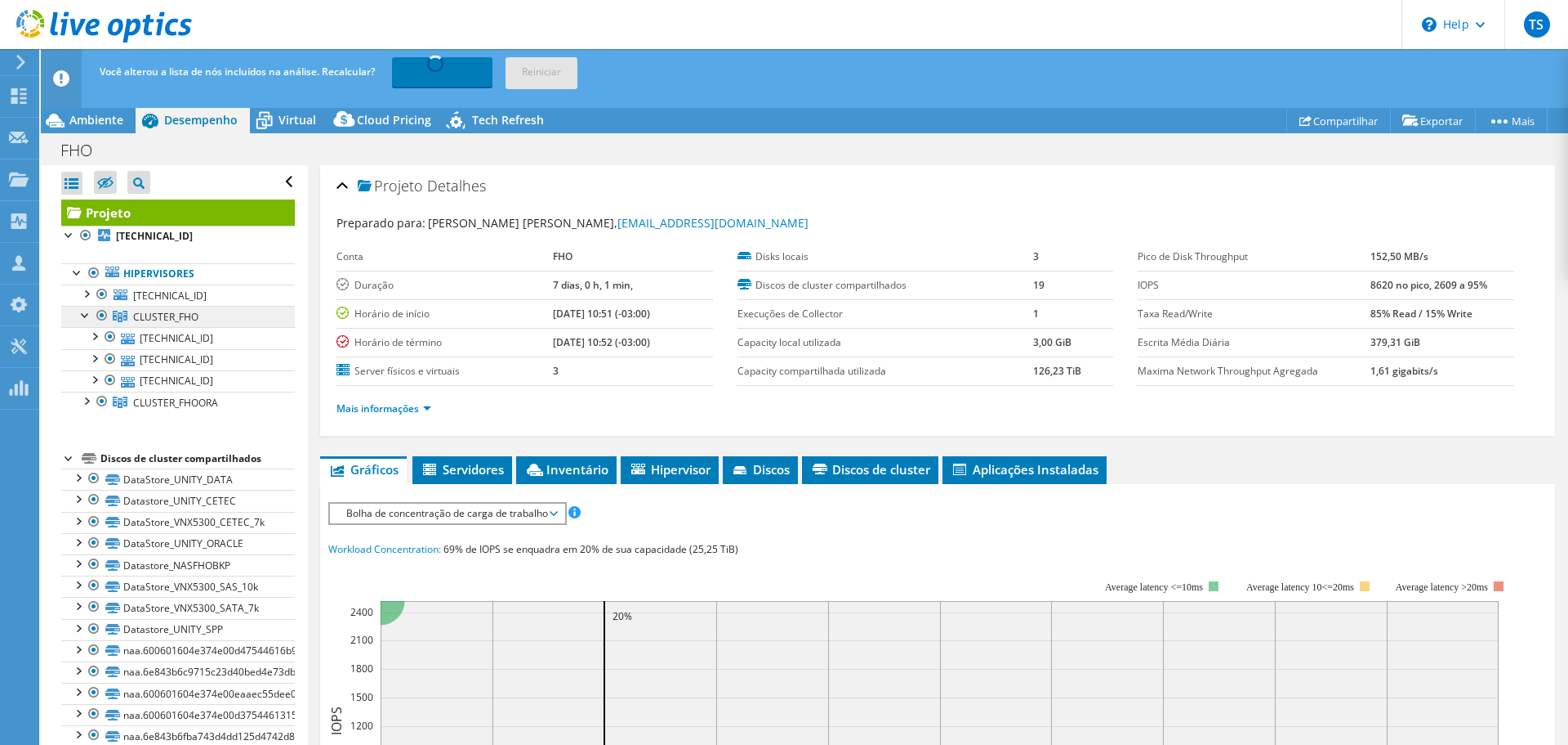
click at [171, 323] on span "CLUSTER_FHO" at bounding box center [165, 317] width 65 height 14
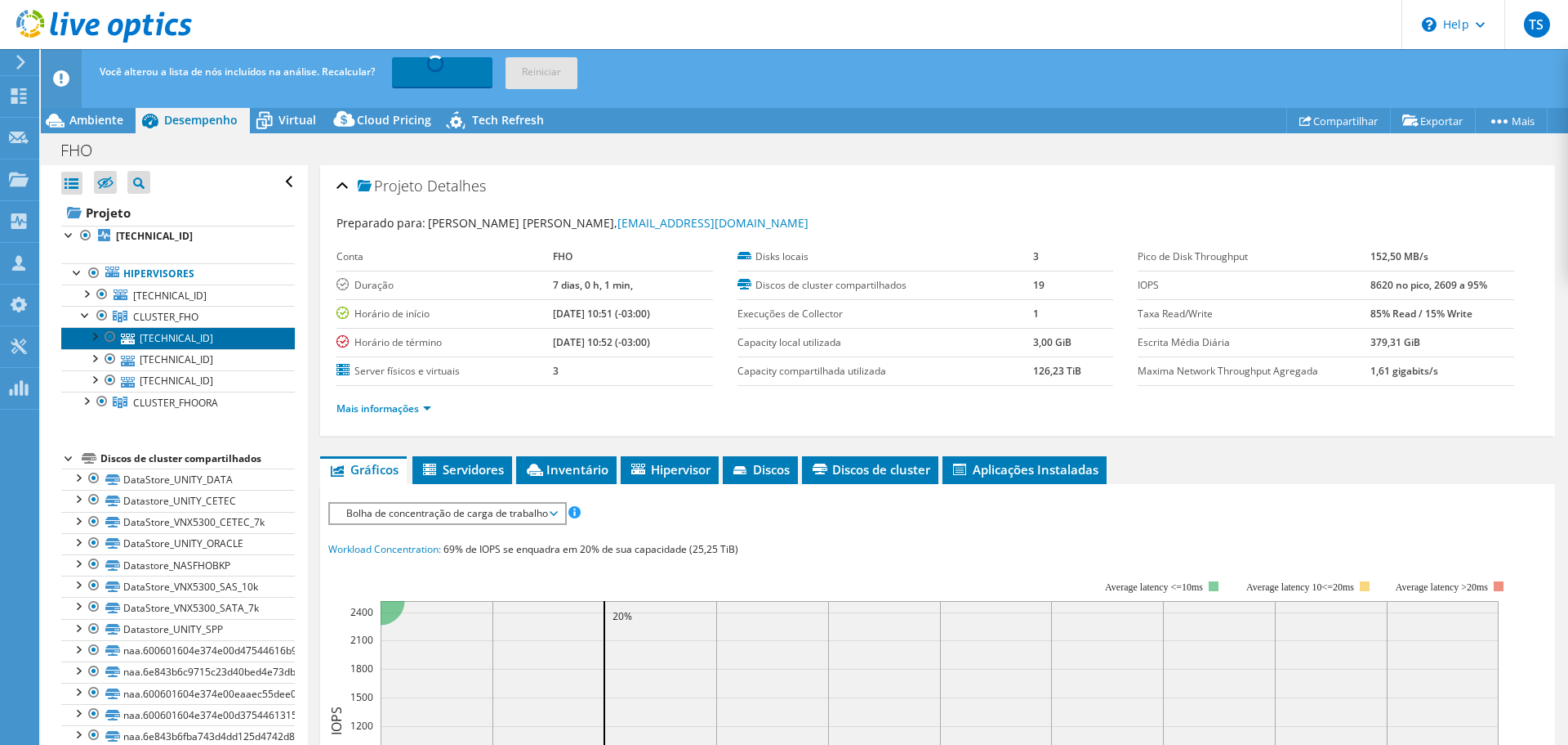
click at [199, 339] on link "[TECHNICAL_ID]" at bounding box center [178, 337] width 234 height 21
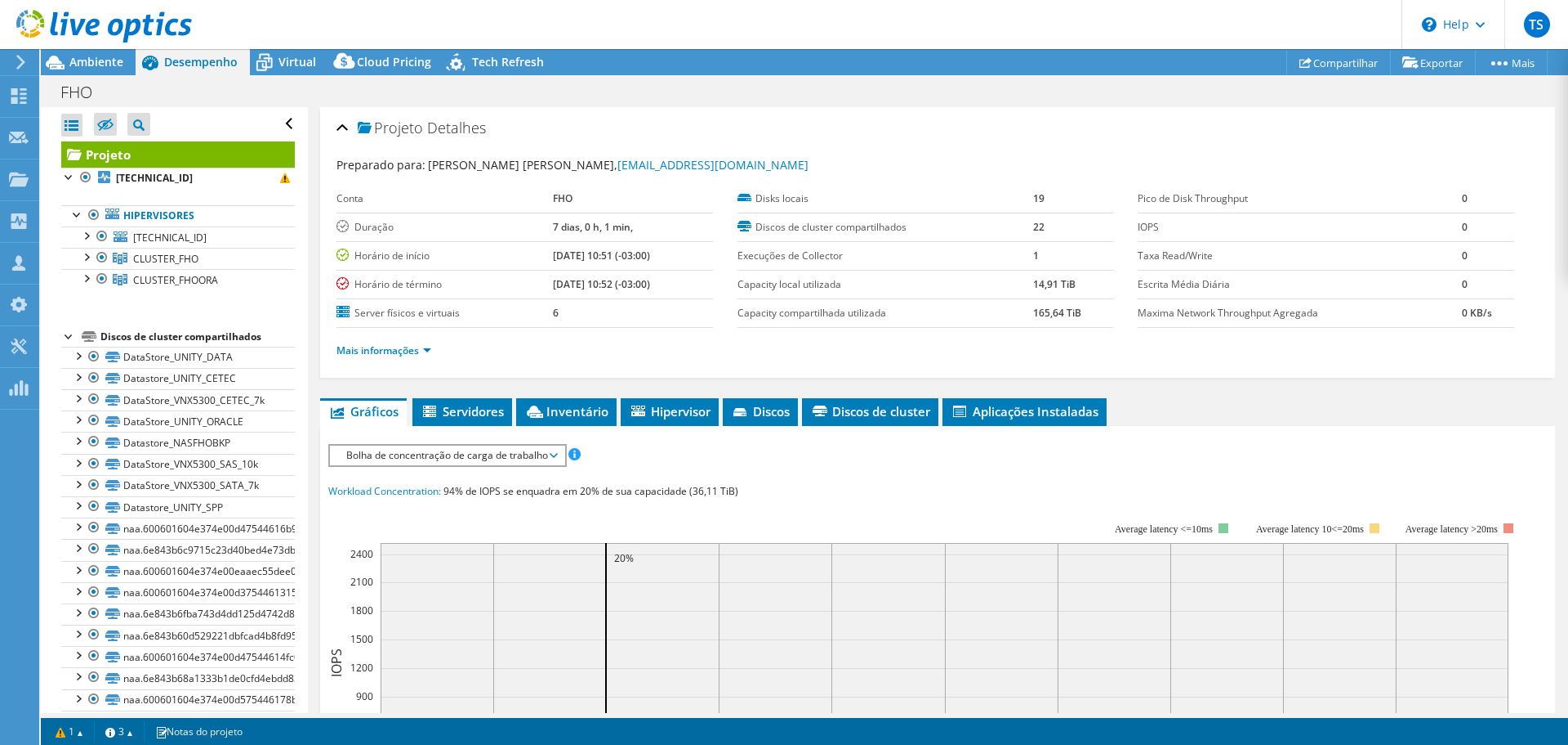
click at [394, 363] on div "Mais informações" at bounding box center [937, 350] width 1202 height 46
click at [398, 340] on ul "Mais informações" at bounding box center [937, 349] width 1202 height 22
click at [400, 352] on link "Mais informações" at bounding box center [383, 350] width 94 height 14
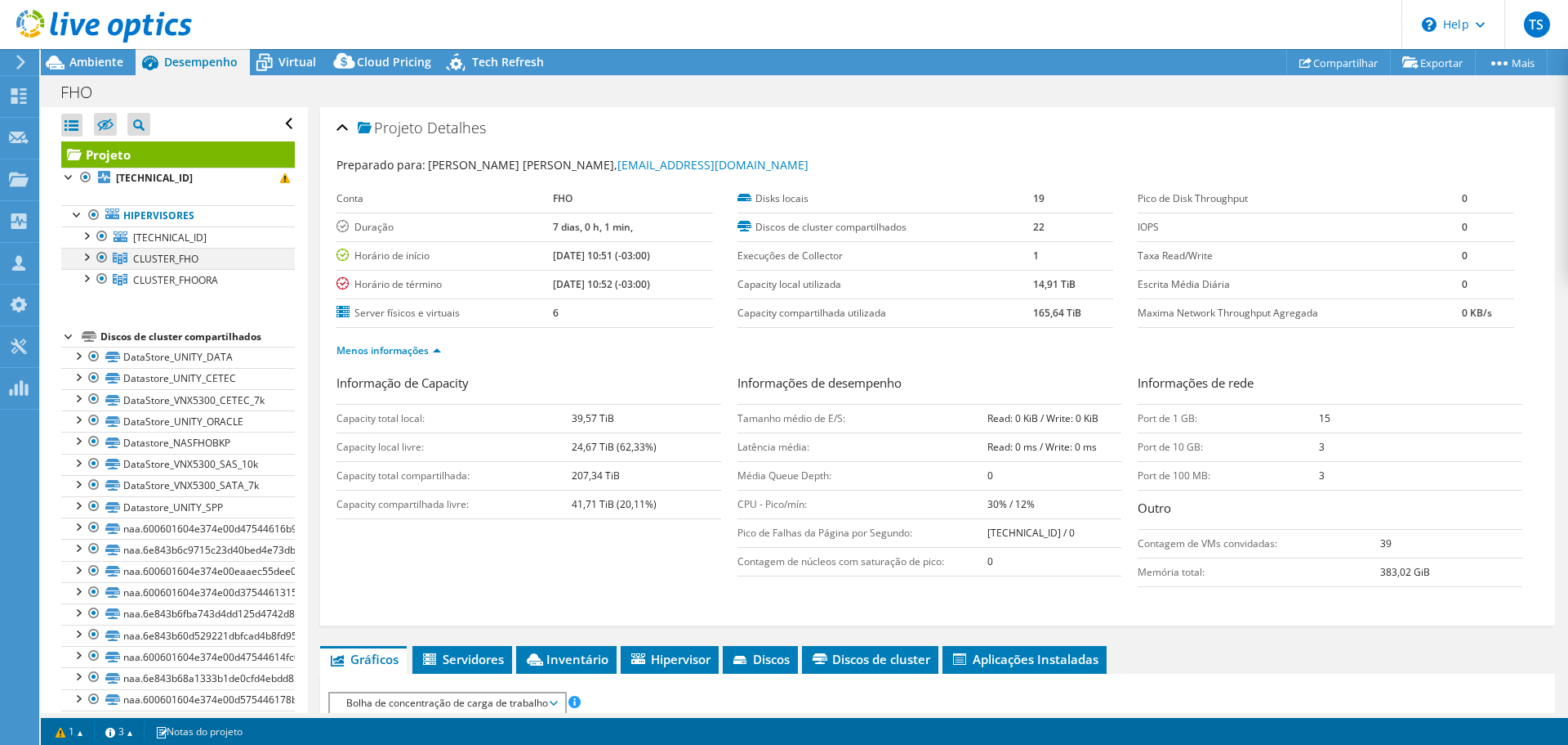
click at [90, 253] on div at bounding box center [86, 256] width 17 height 17
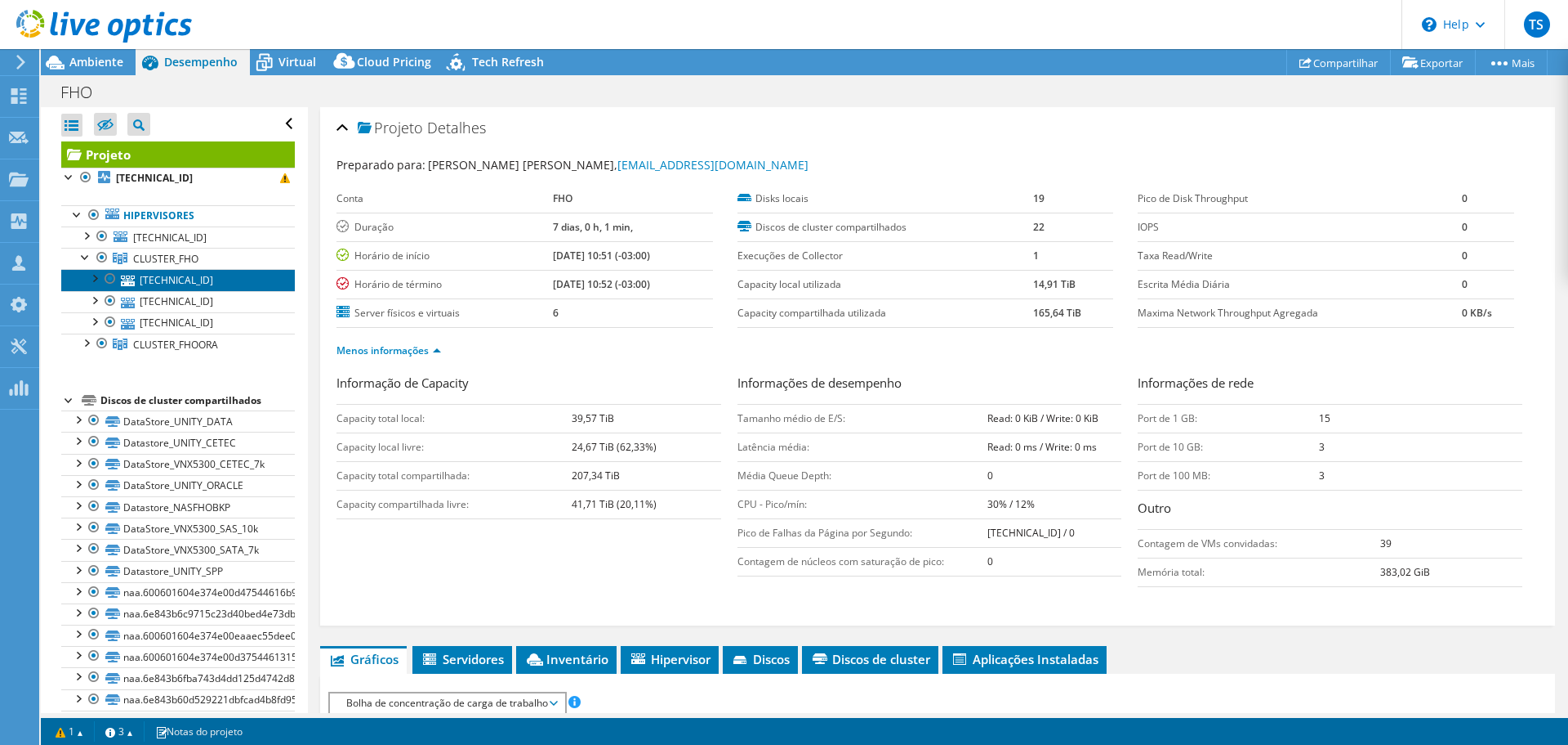
click at [168, 275] on link "[TECHNICAL_ID]" at bounding box center [178, 279] width 234 height 21
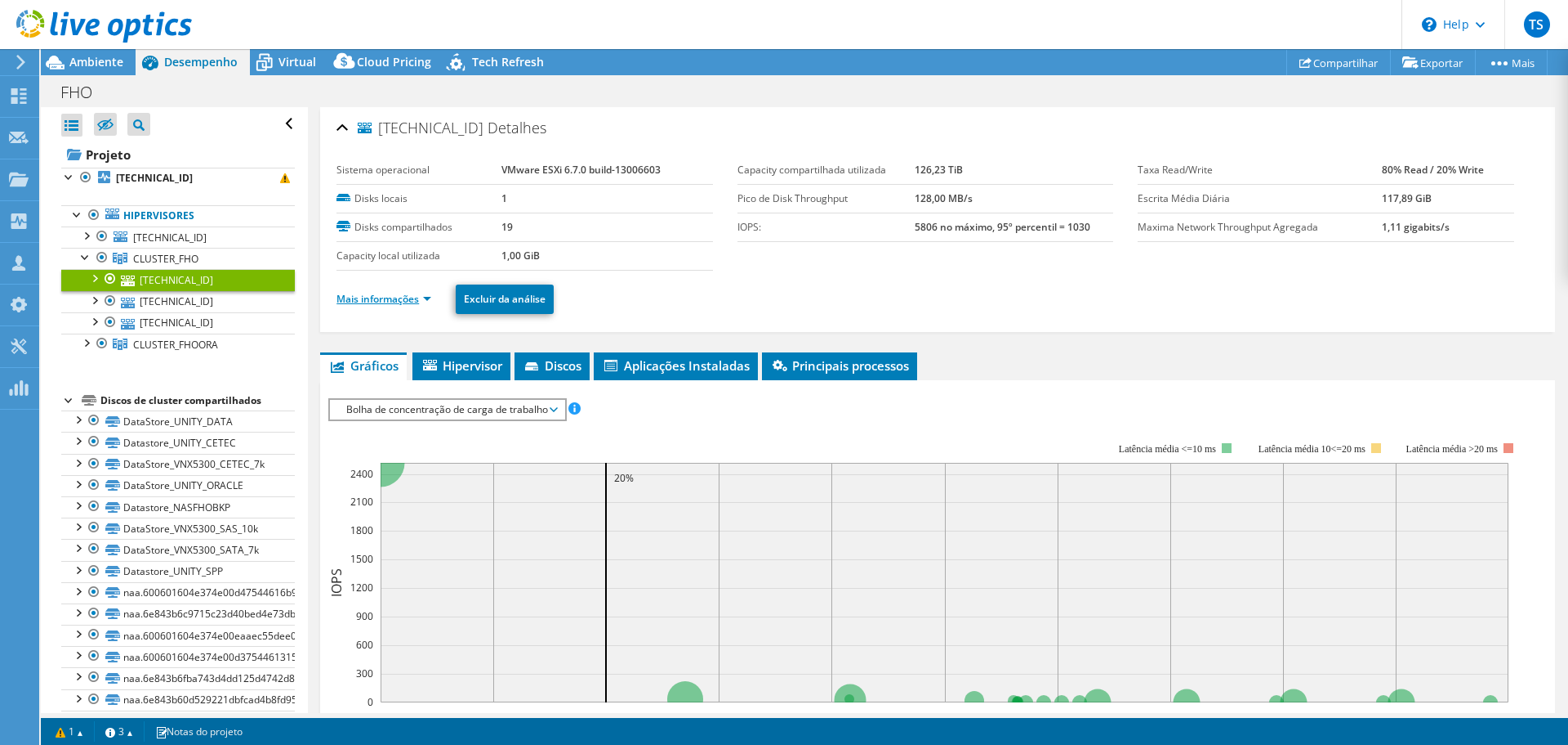
click at [423, 294] on link "Mais informações" at bounding box center [383, 298] width 94 height 14
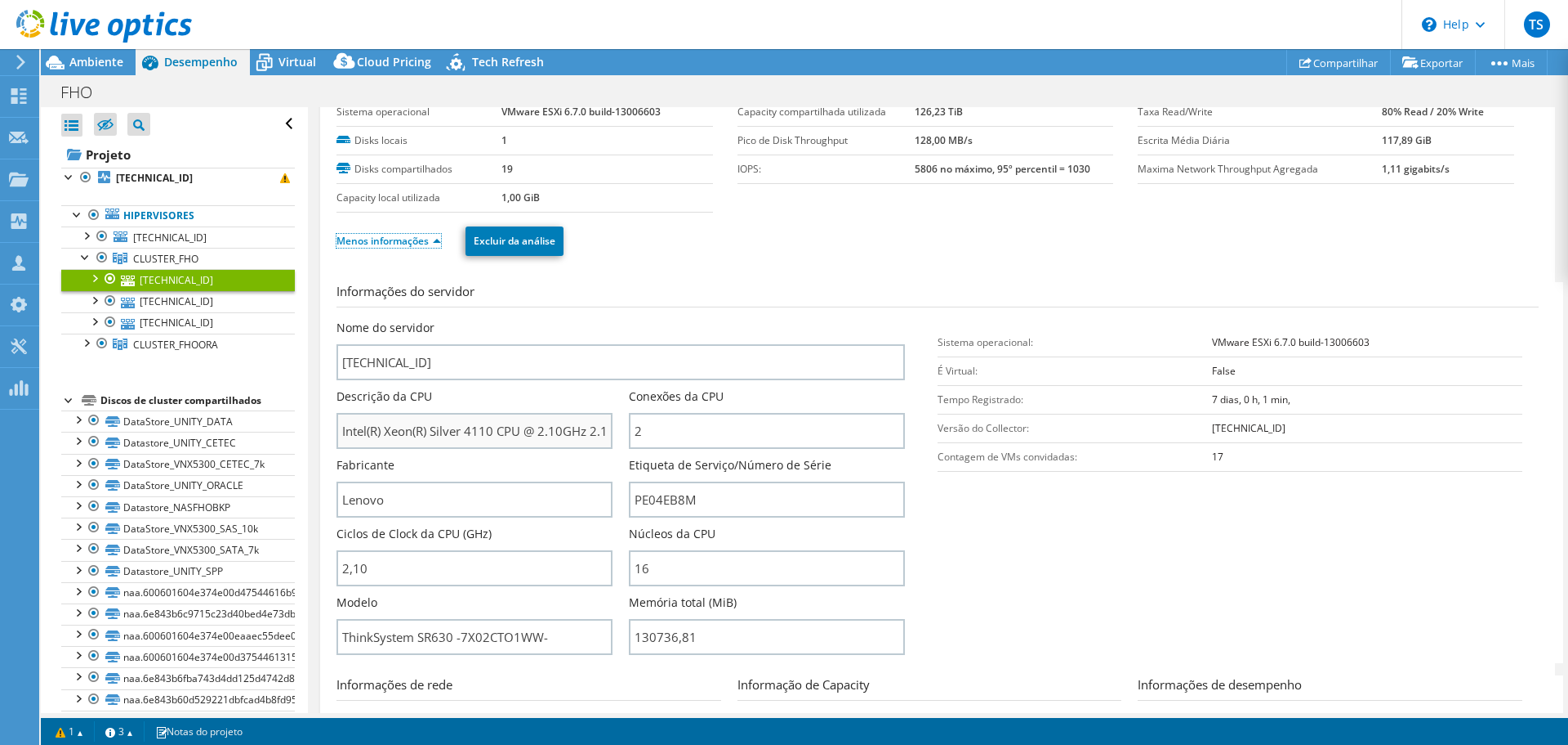
scroll to position [163, 0]
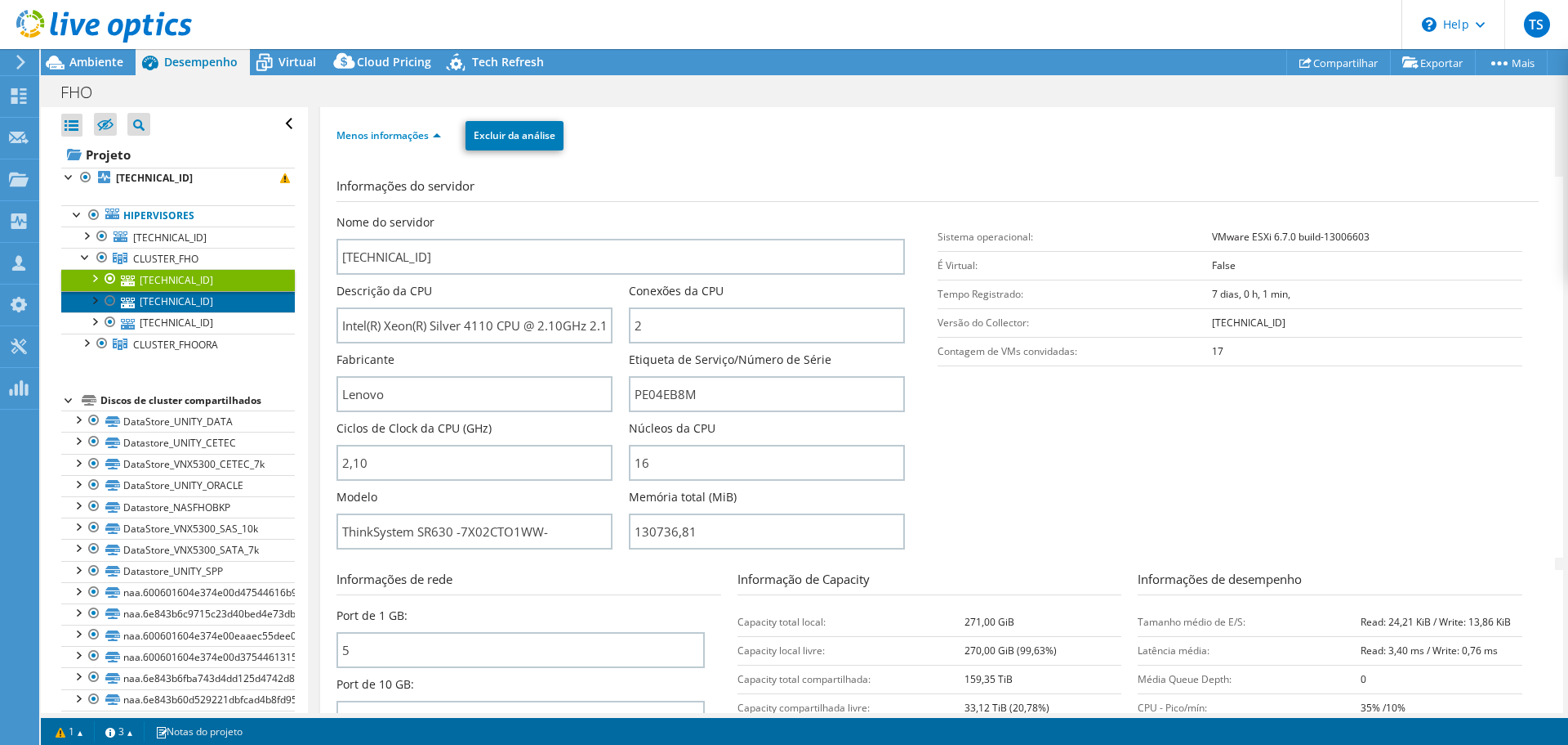
click at [193, 303] on link "[TECHNICAL_ID]" at bounding box center [178, 301] width 234 height 21
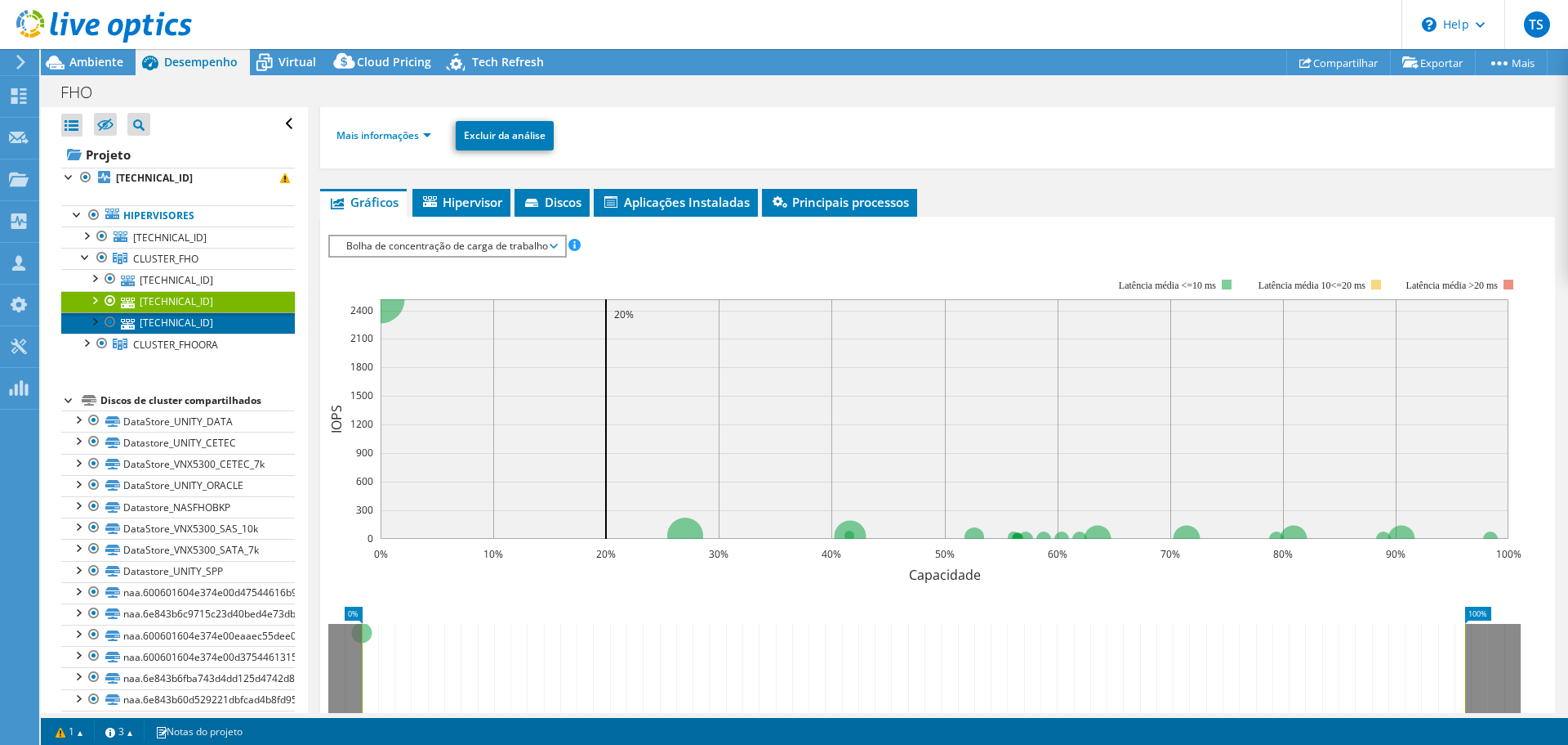
click at [205, 317] on link "[TECHNICAL_ID]" at bounding box center [178, 322] width 234 height 21
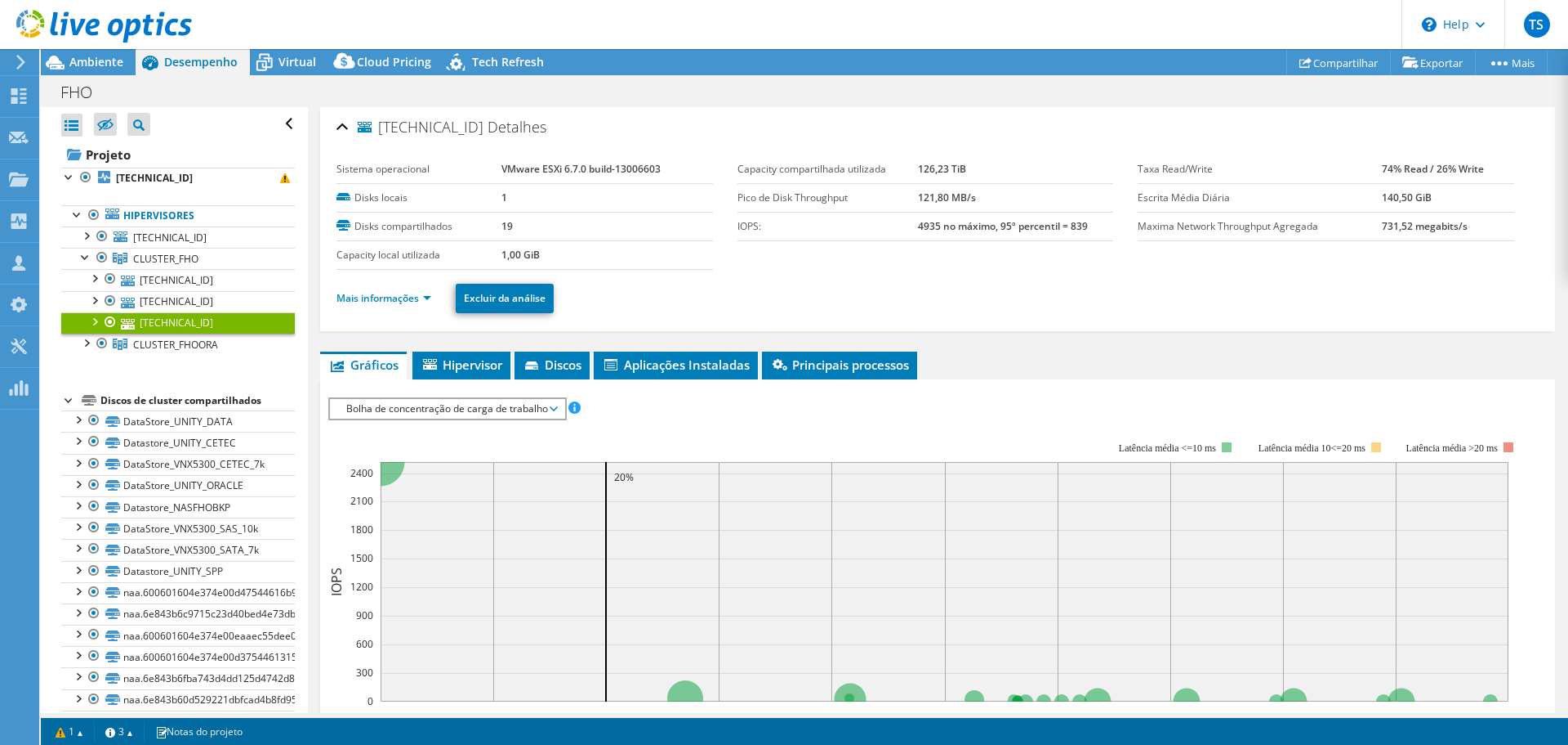
scroll to position [0, 0]
click at [425, 298] on link "Mais informações" at bounding box center [383, 298] width 94 height 14
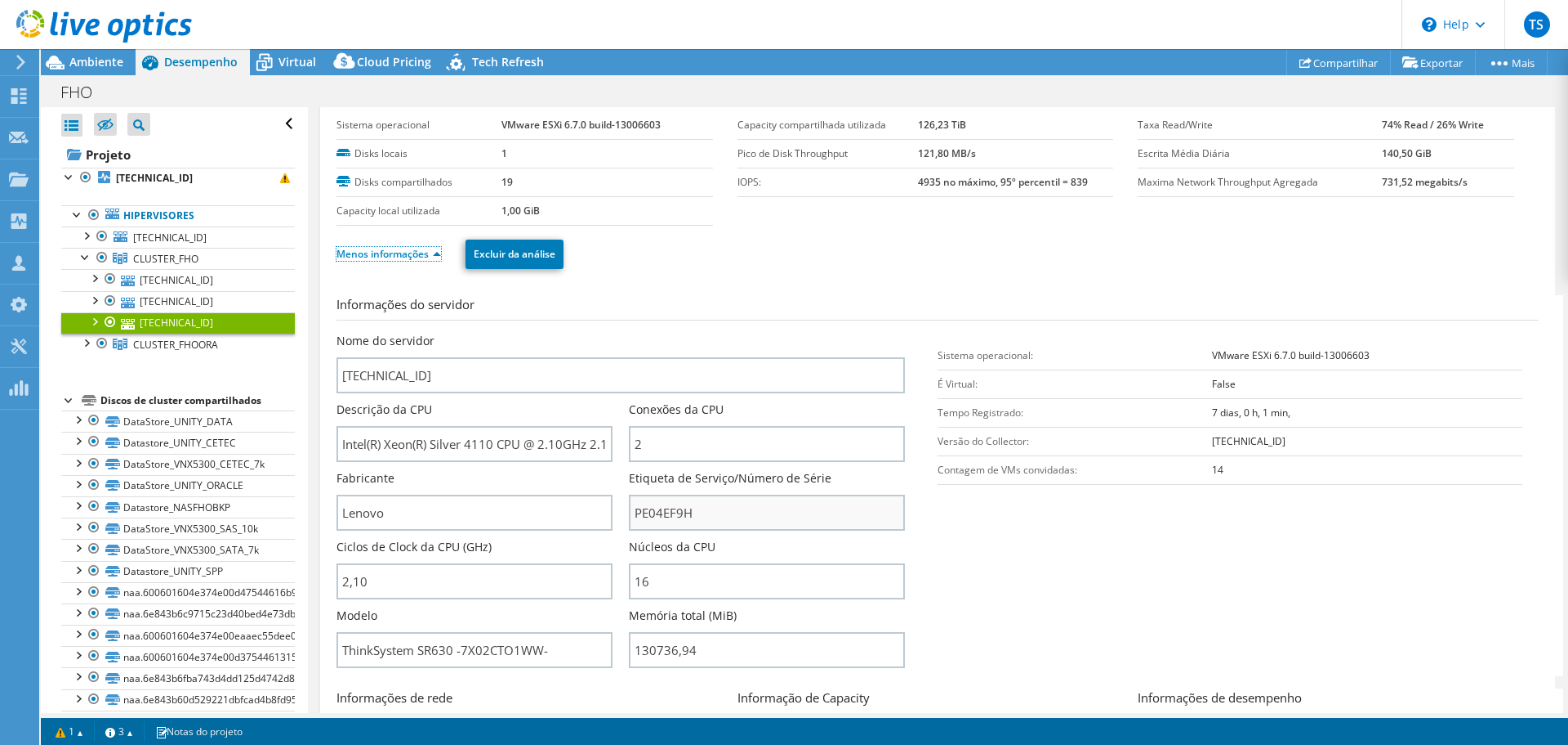
scroll to position [82, 0]
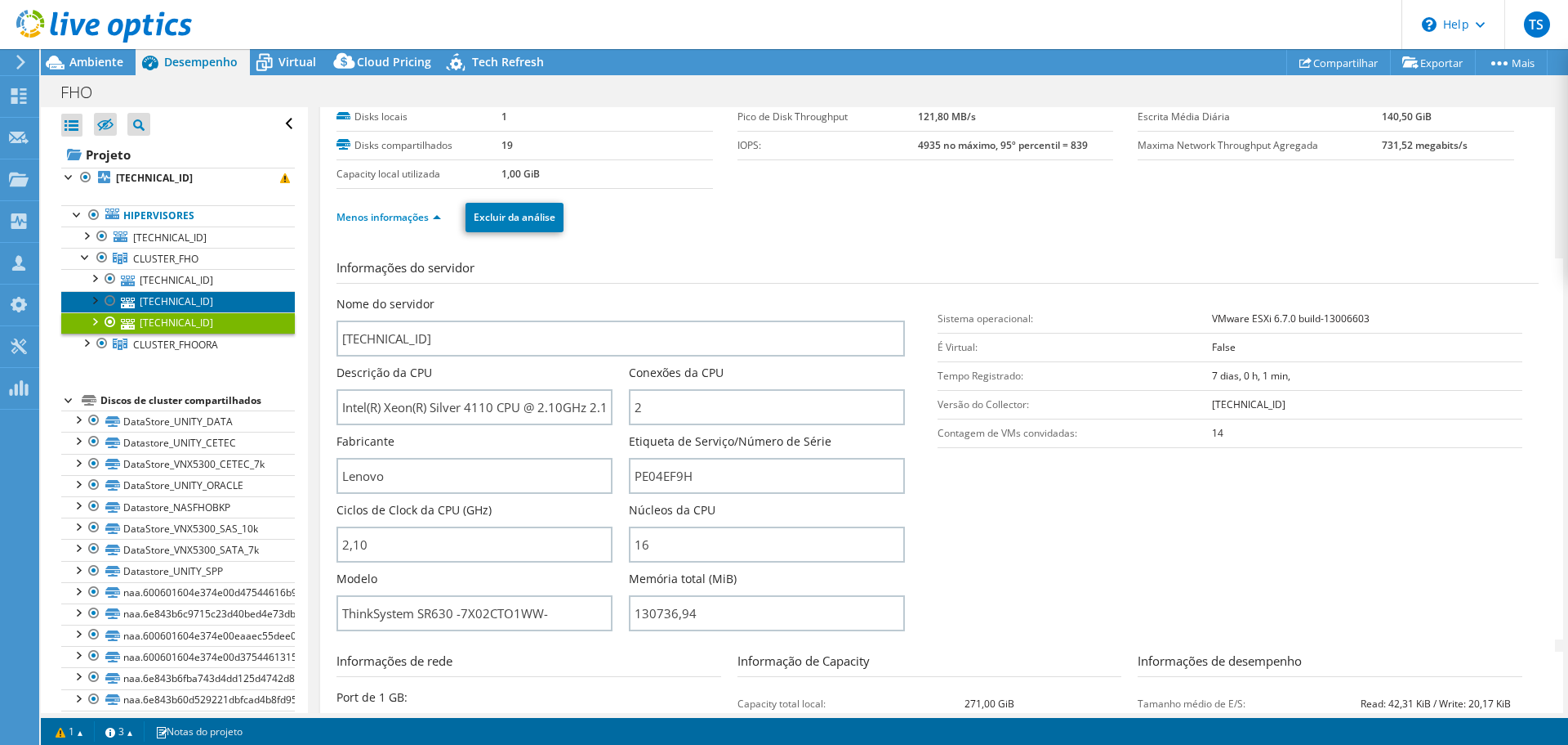
click at [186, 295] on link "[TECHNICAL_ID]" at bounding box center [178, 301] width 234 height 21
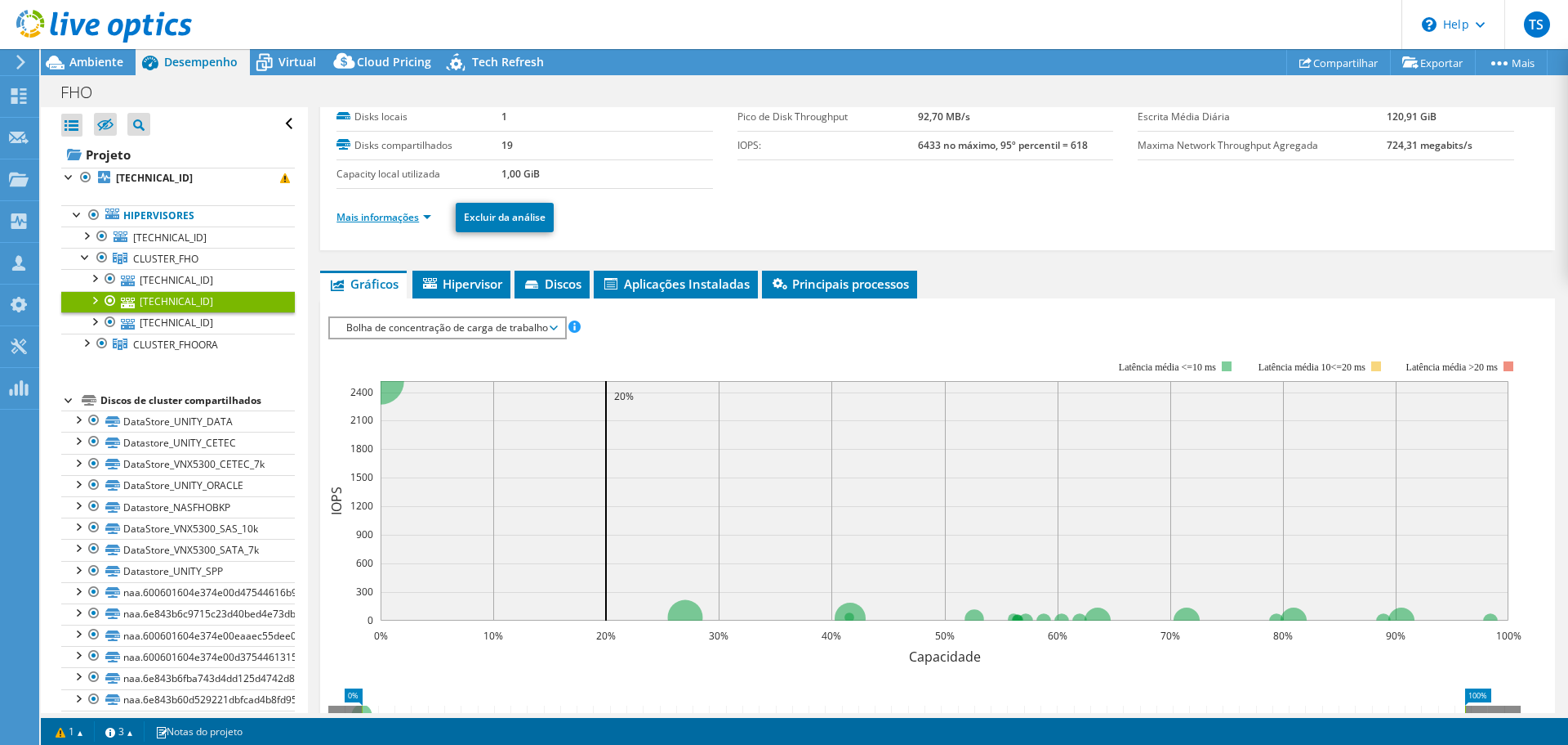
click at [409, 214] on link "Mais informações" at bounding box center [383, 217] width 94 height 14
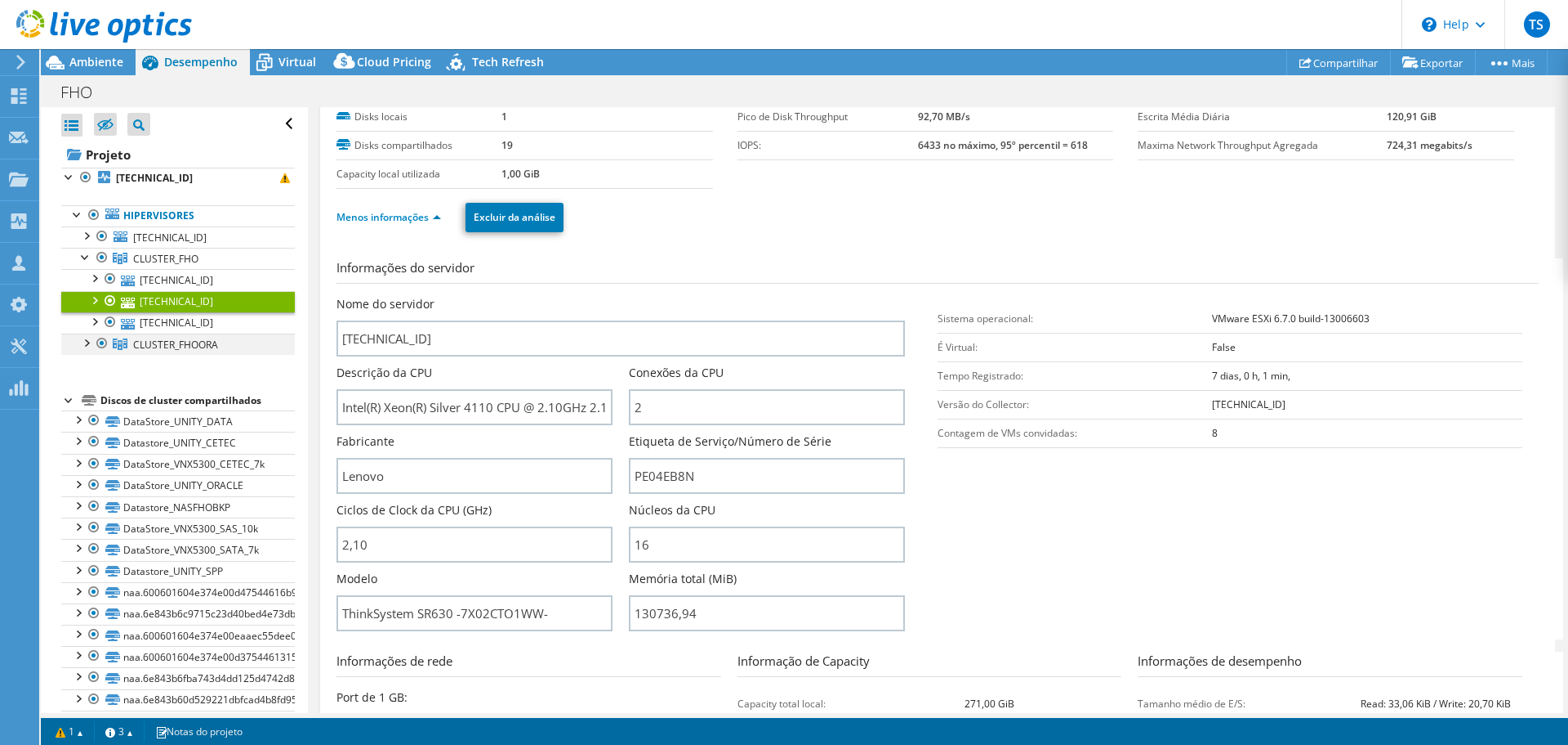
click at [86, 340] on div at bounding box center [86, 341] width 17 height 17
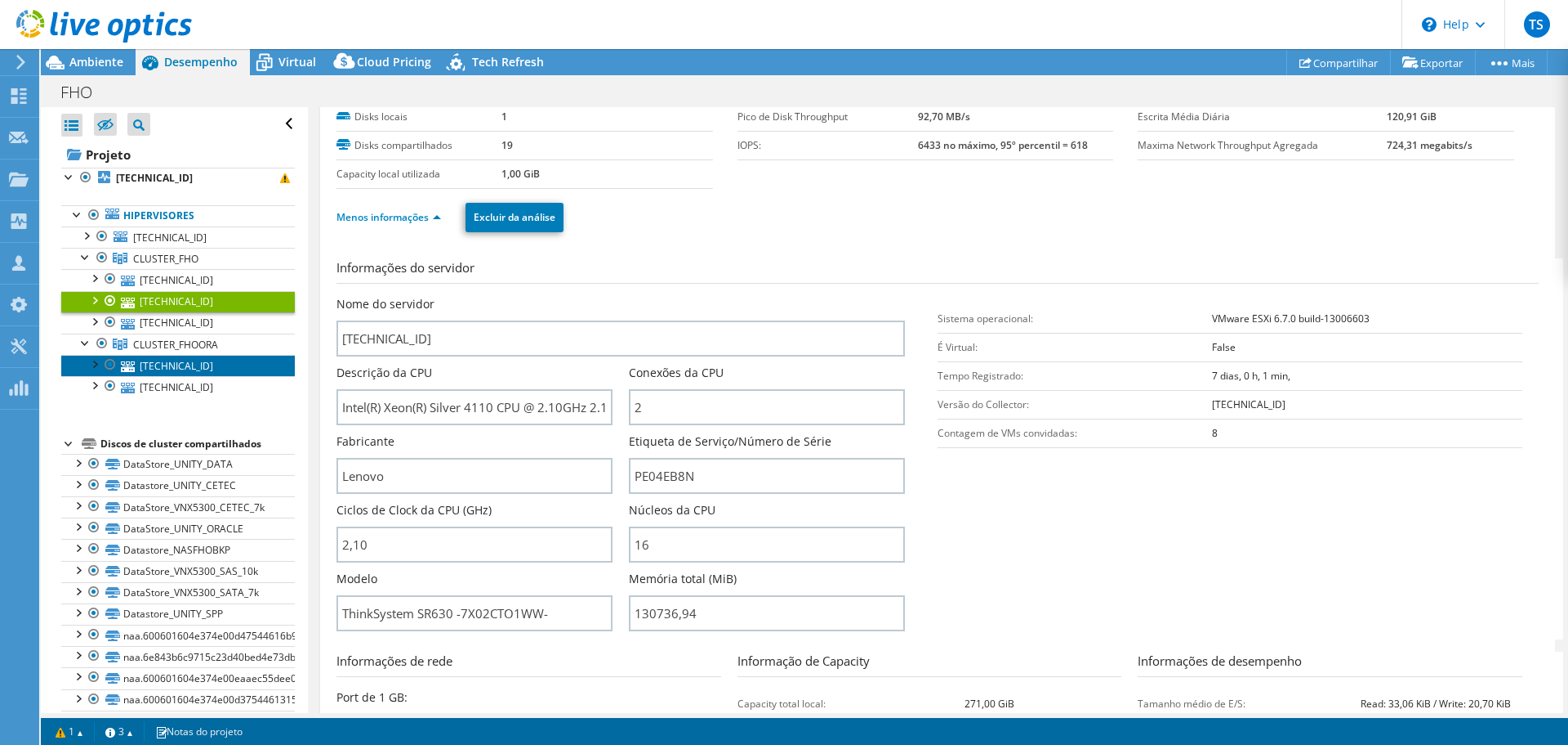
click at [127, 367] on icon at bounding box center [127, 367] width 14 height 11
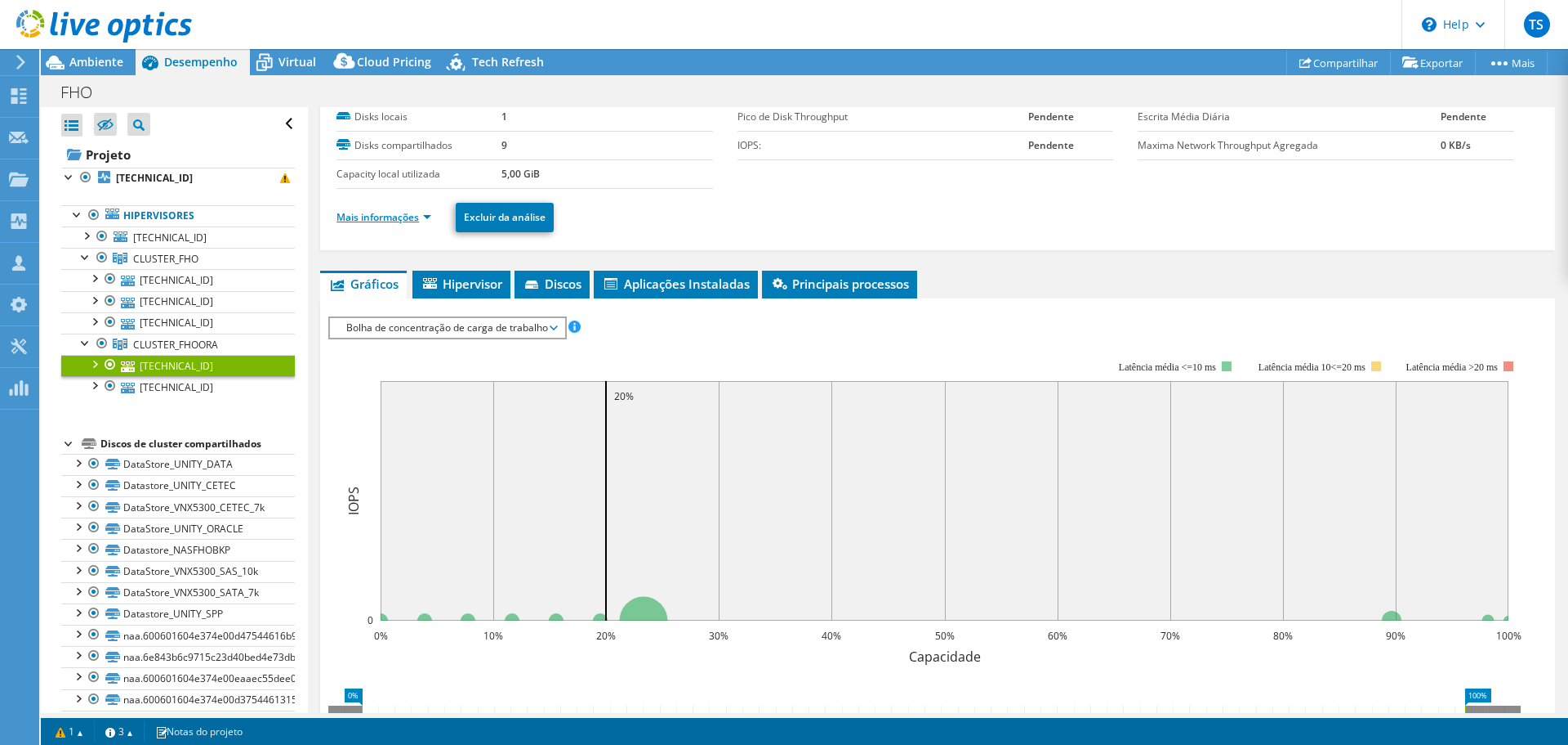
click at [409, 223] on link "Mais informações" at bounding box center [383, 217] width 94 height 14
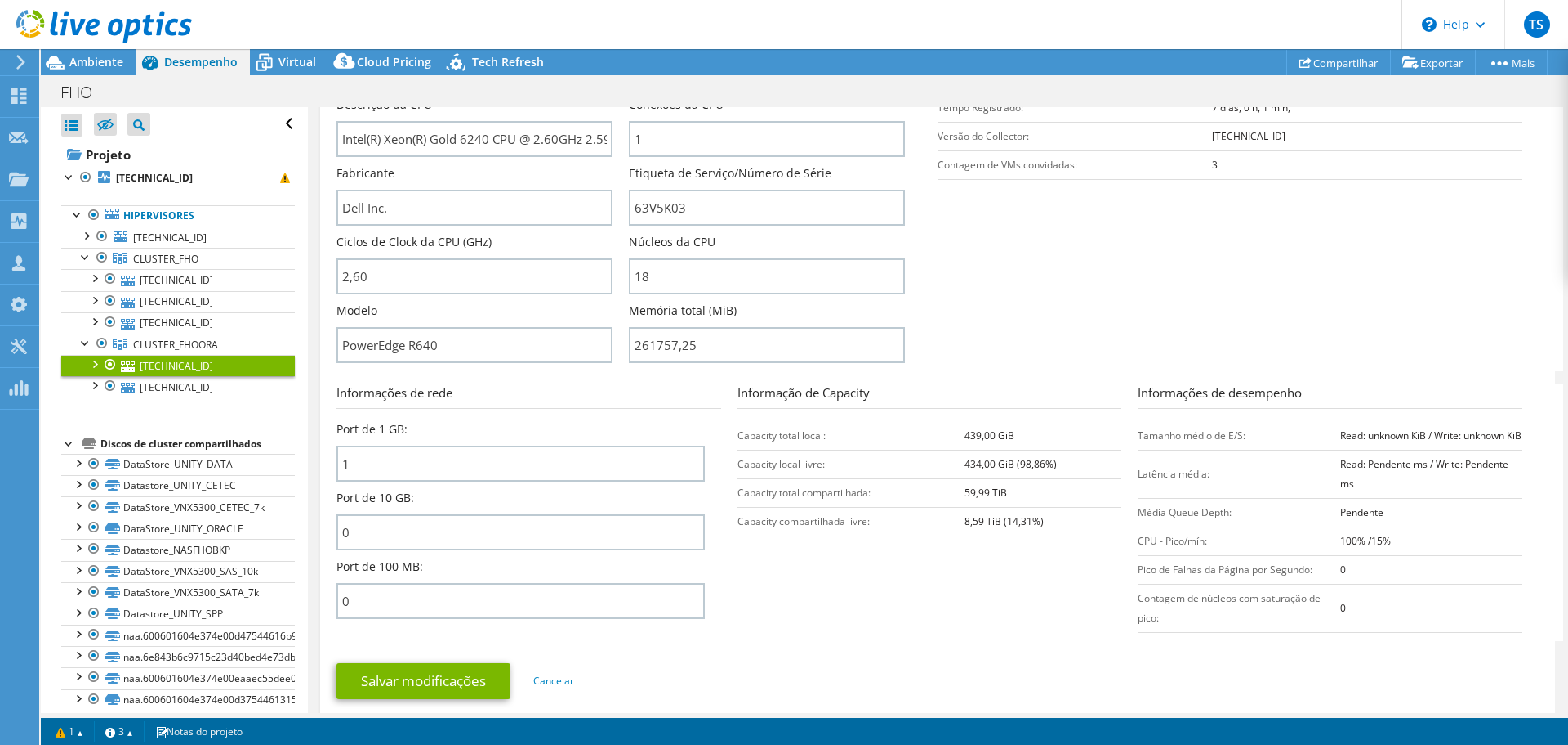
scroll to position [327, 0]
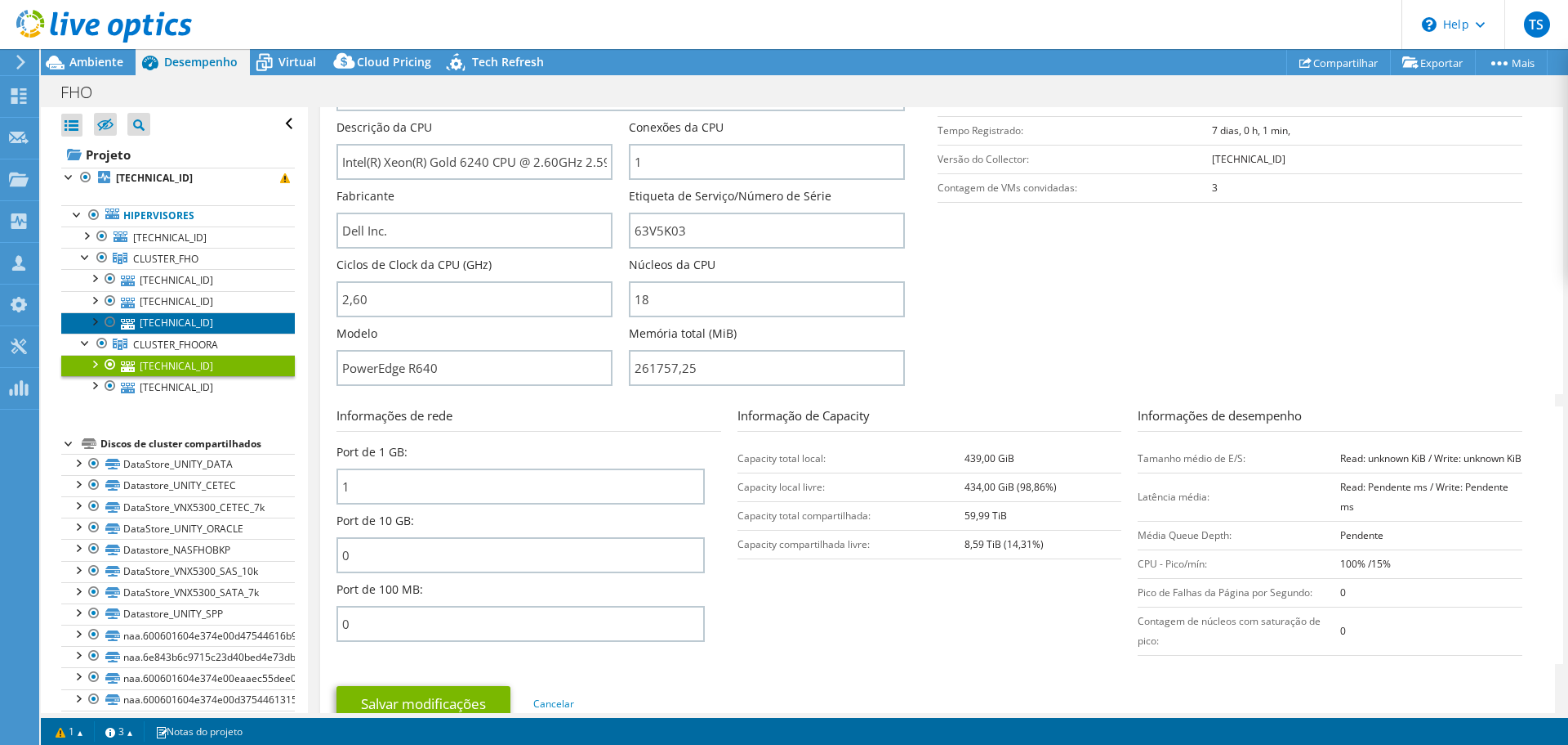
click at [176, 318] on link "[TECHNICAL_ID]" at bounding box center [178, 322] width 234 height 21
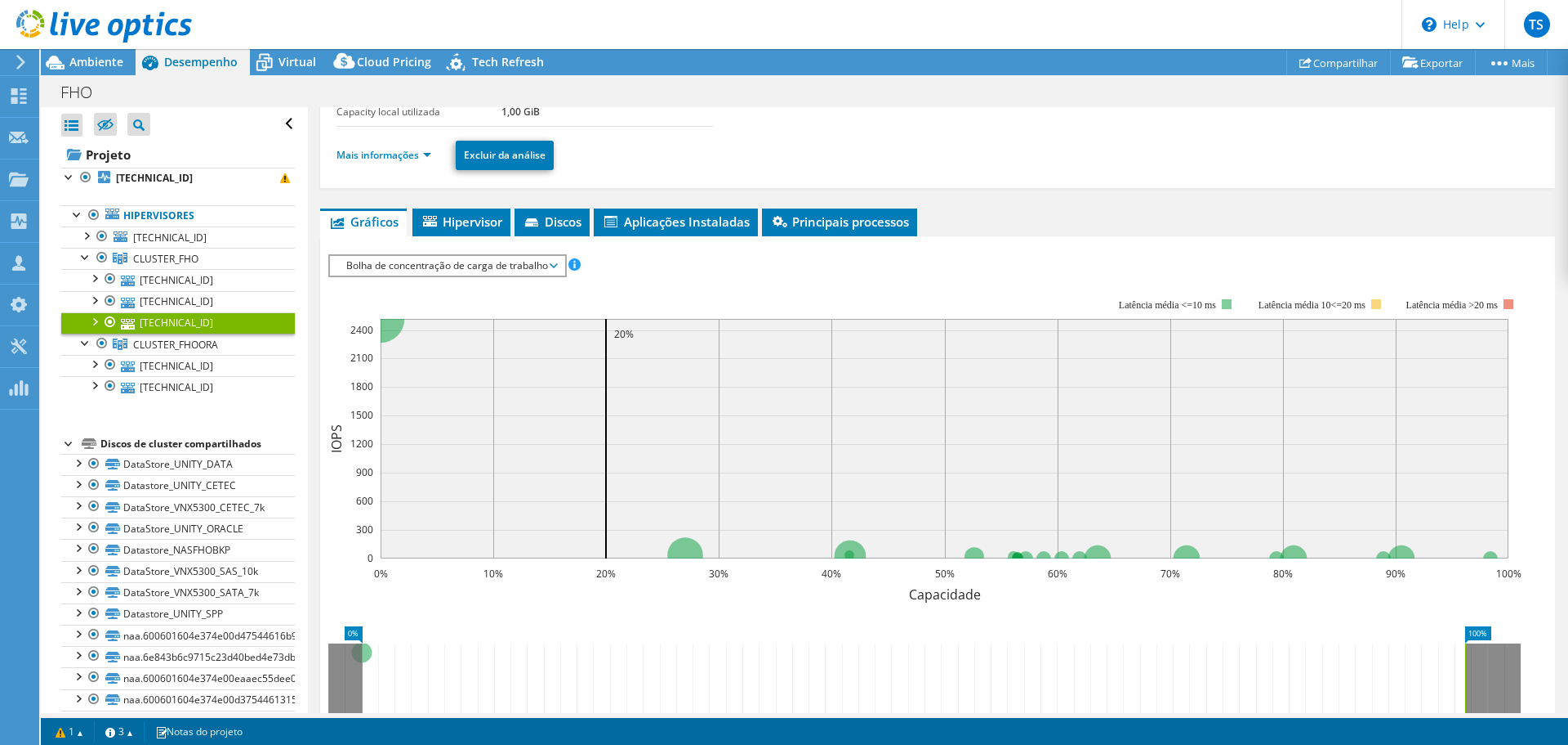
scroll to position [0, 0]
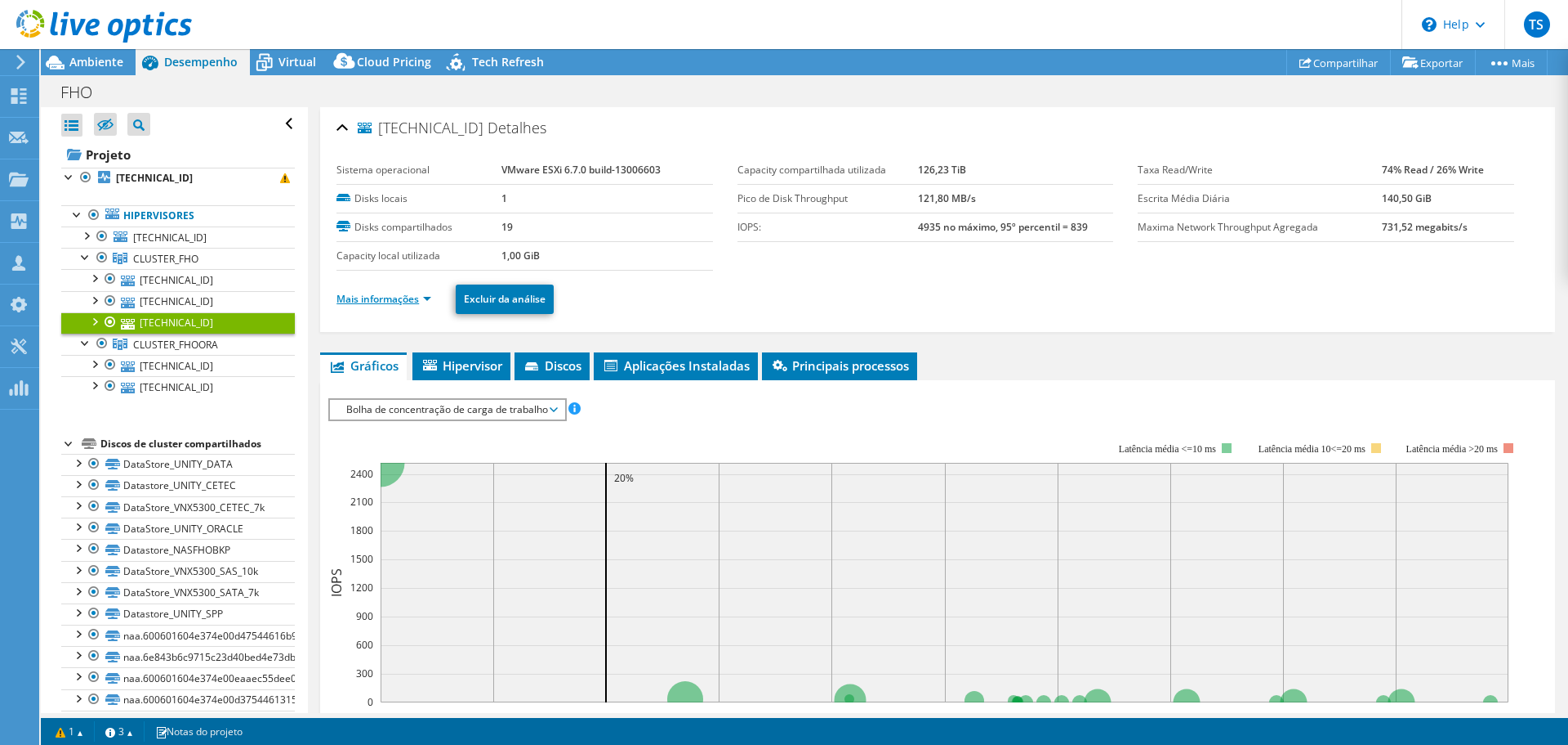
click at [400, 294] on link "Mais informações" at bounding box center [383, 298] width 94 height 14
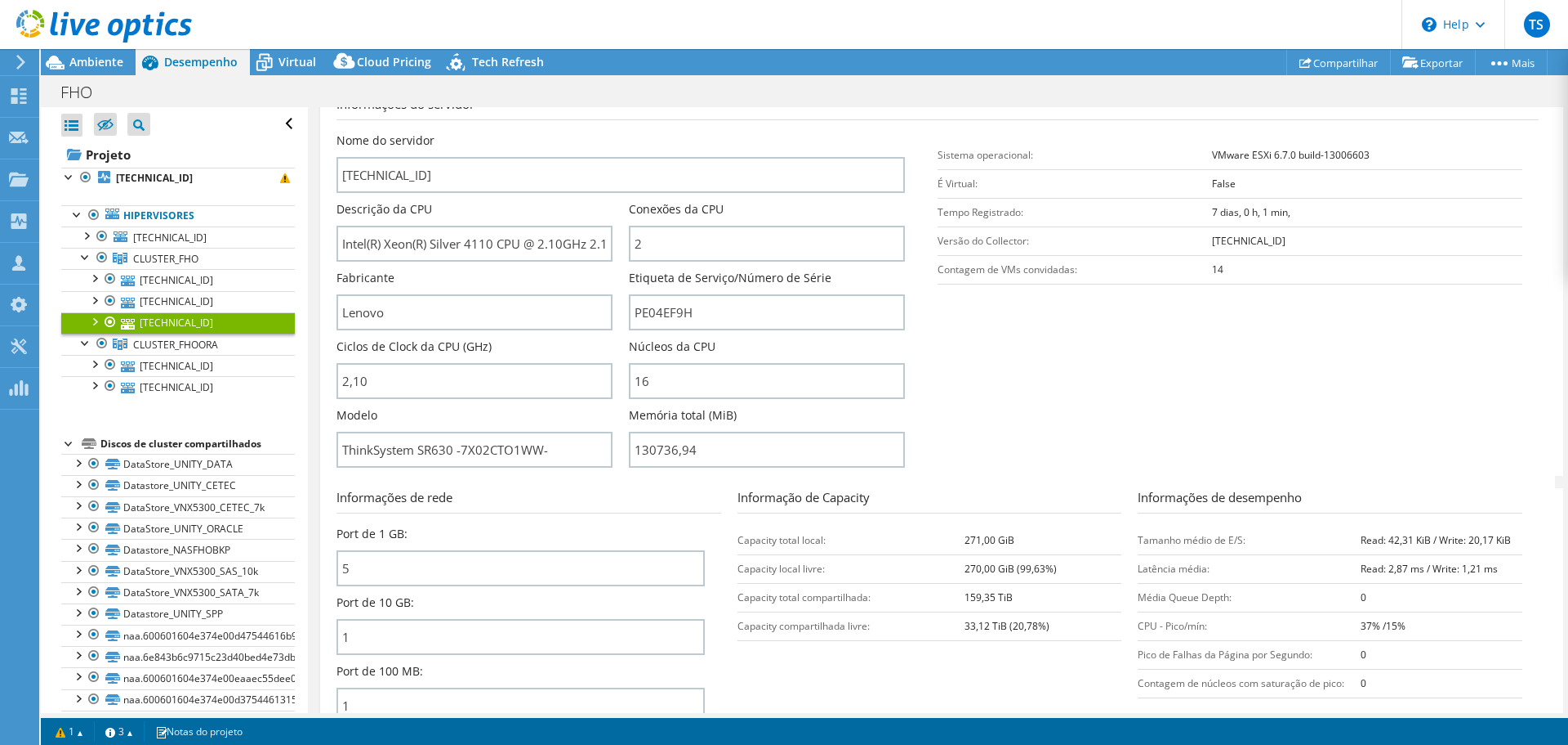
scroll to position [408, 0]
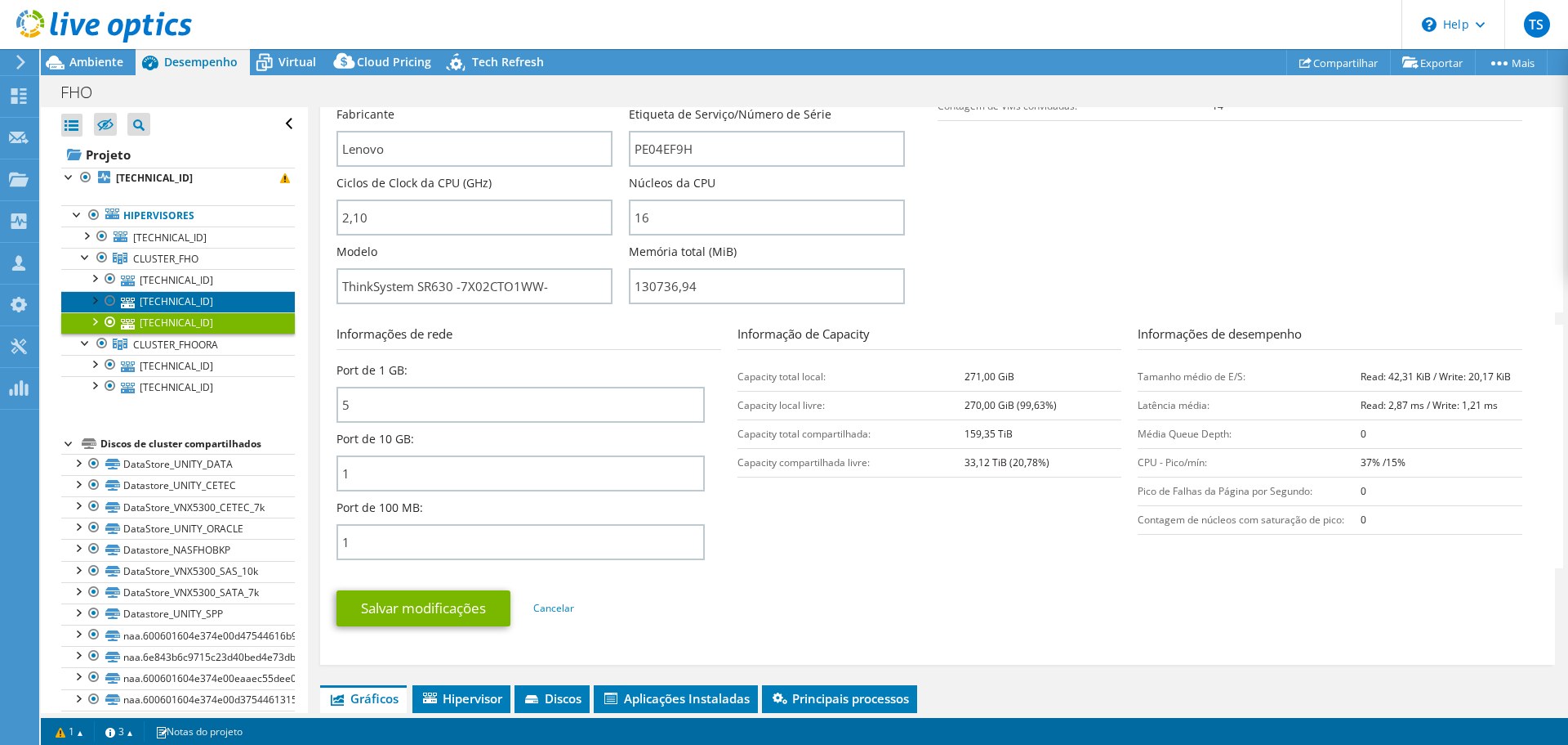
click at [169, 297] on link "[TECHNICAL_ID]" at bounding box center [178, 301] width 234 height 21
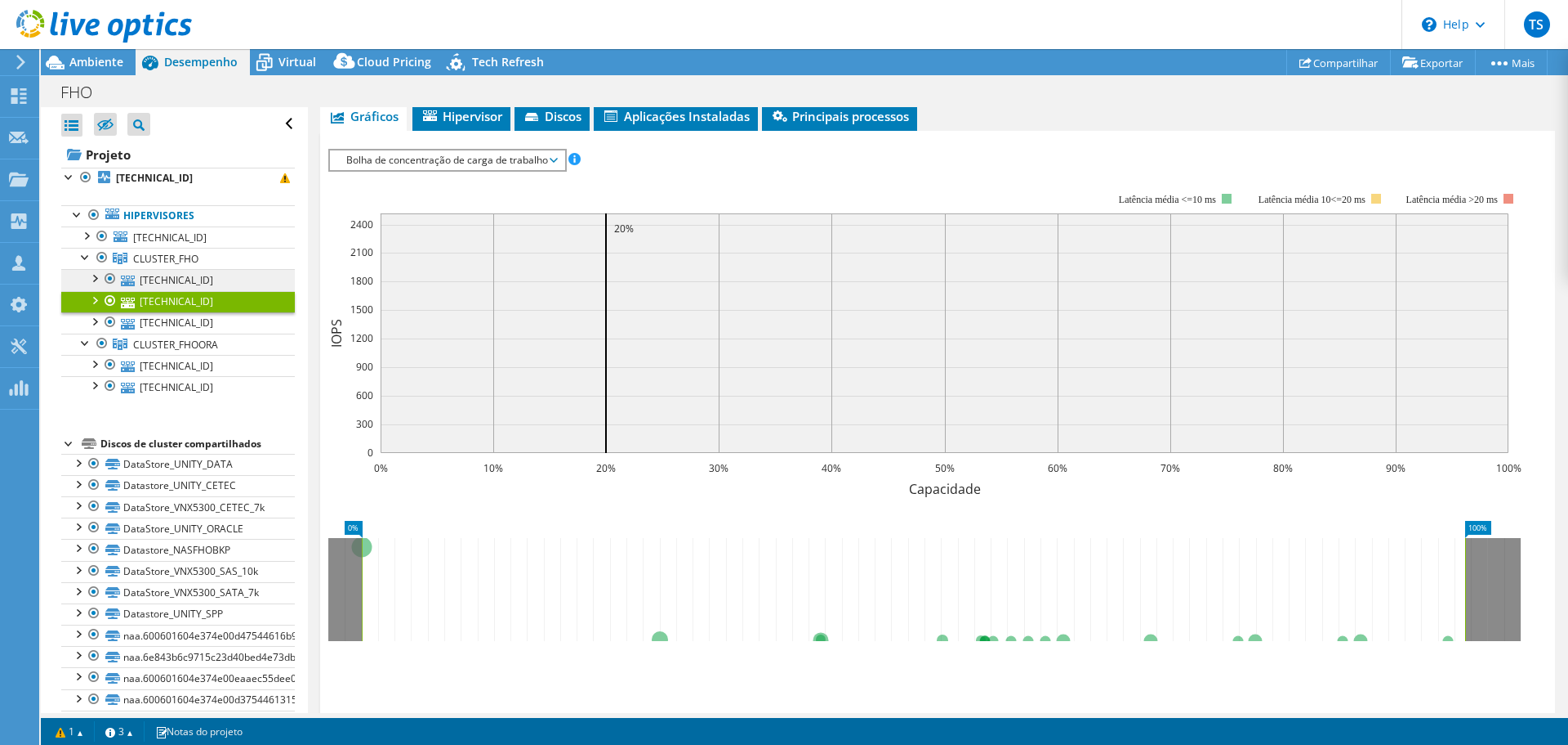
scroll to position [369, 0]
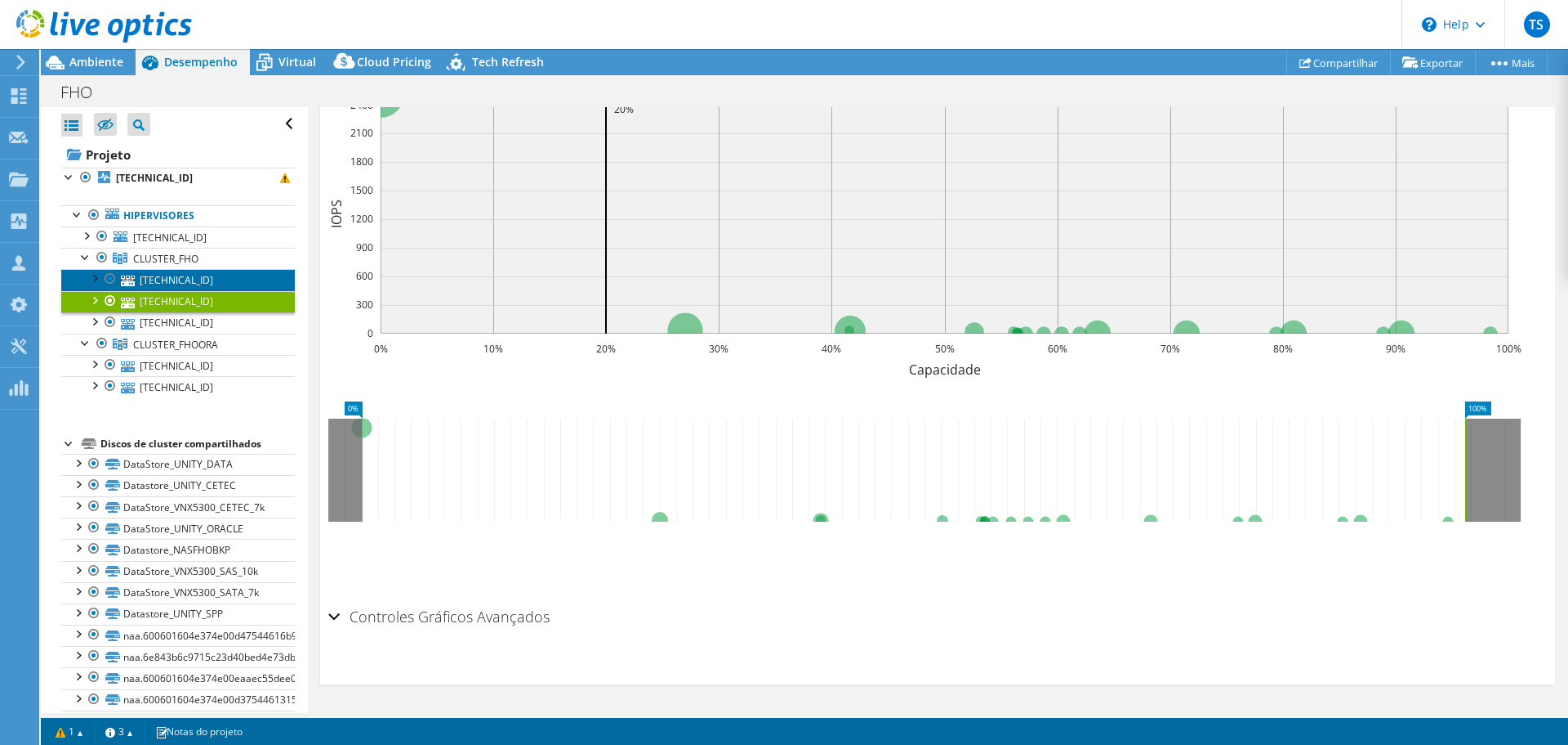
click at [169, 274] on link "[TECHNICAL_ID]" at bounding box center [178, 279] width 234 height 21
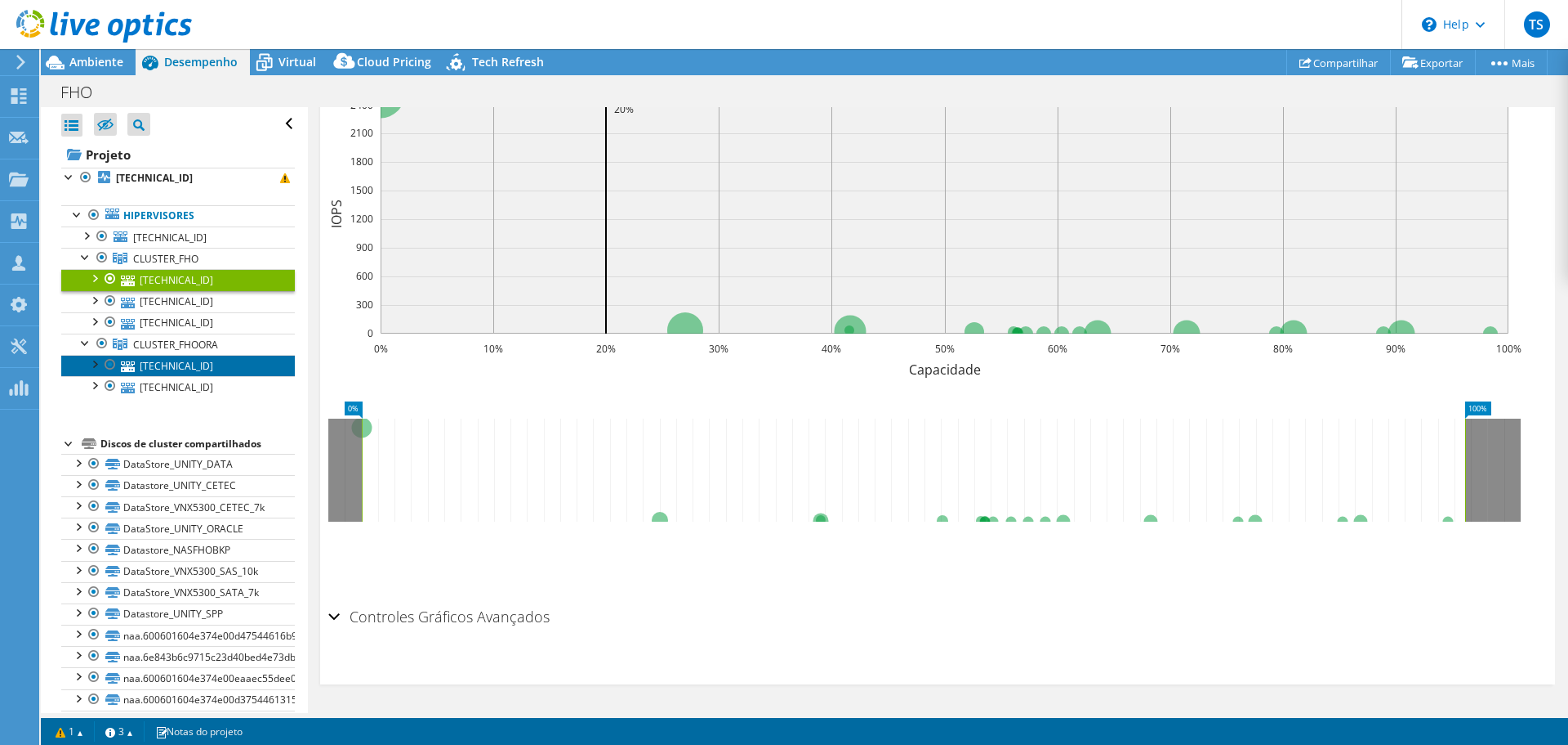
click at [181, 372] on link "[TECHNICAL_ID]" at bounding box center [178, 365] width 234 height 21
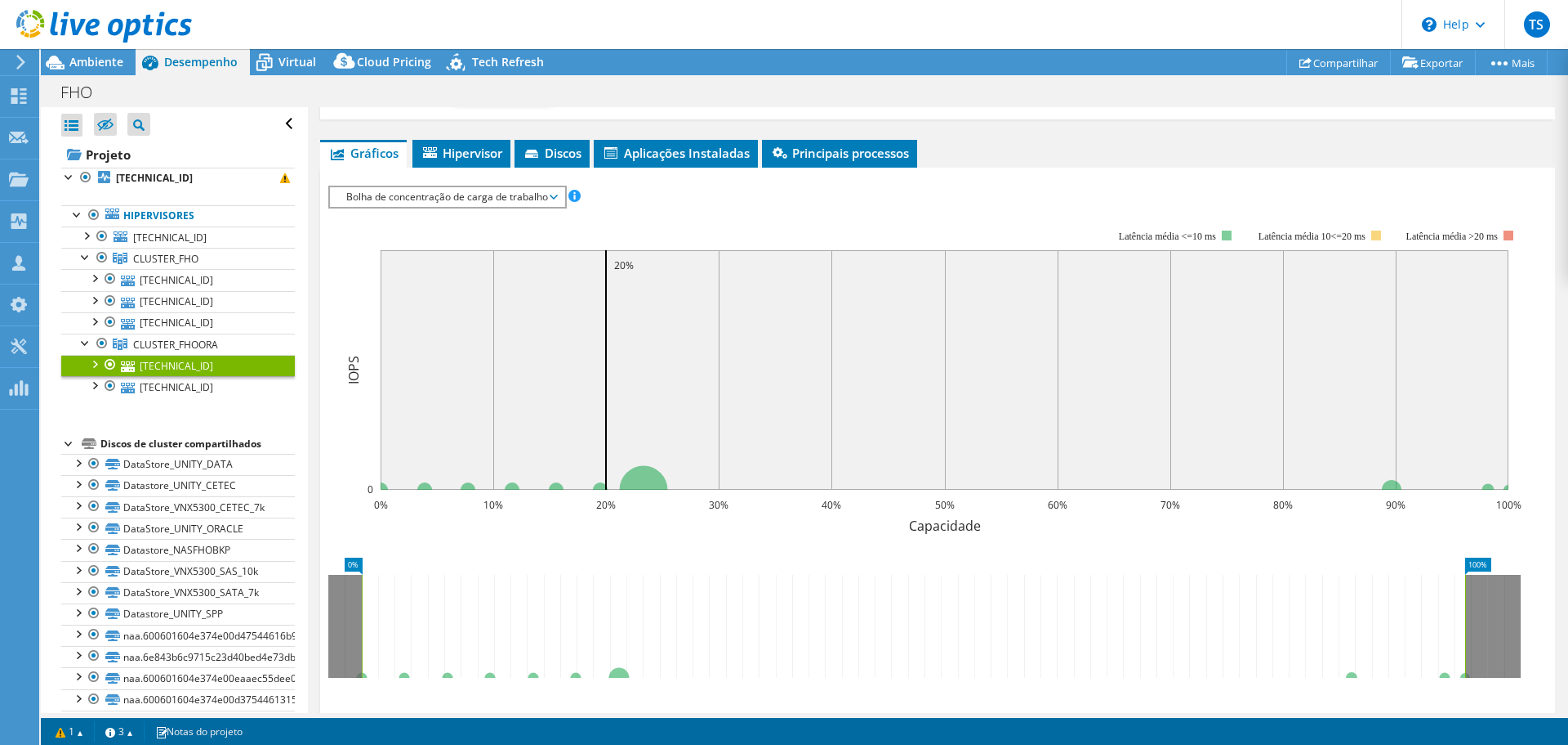
scroll to position [206, 0]
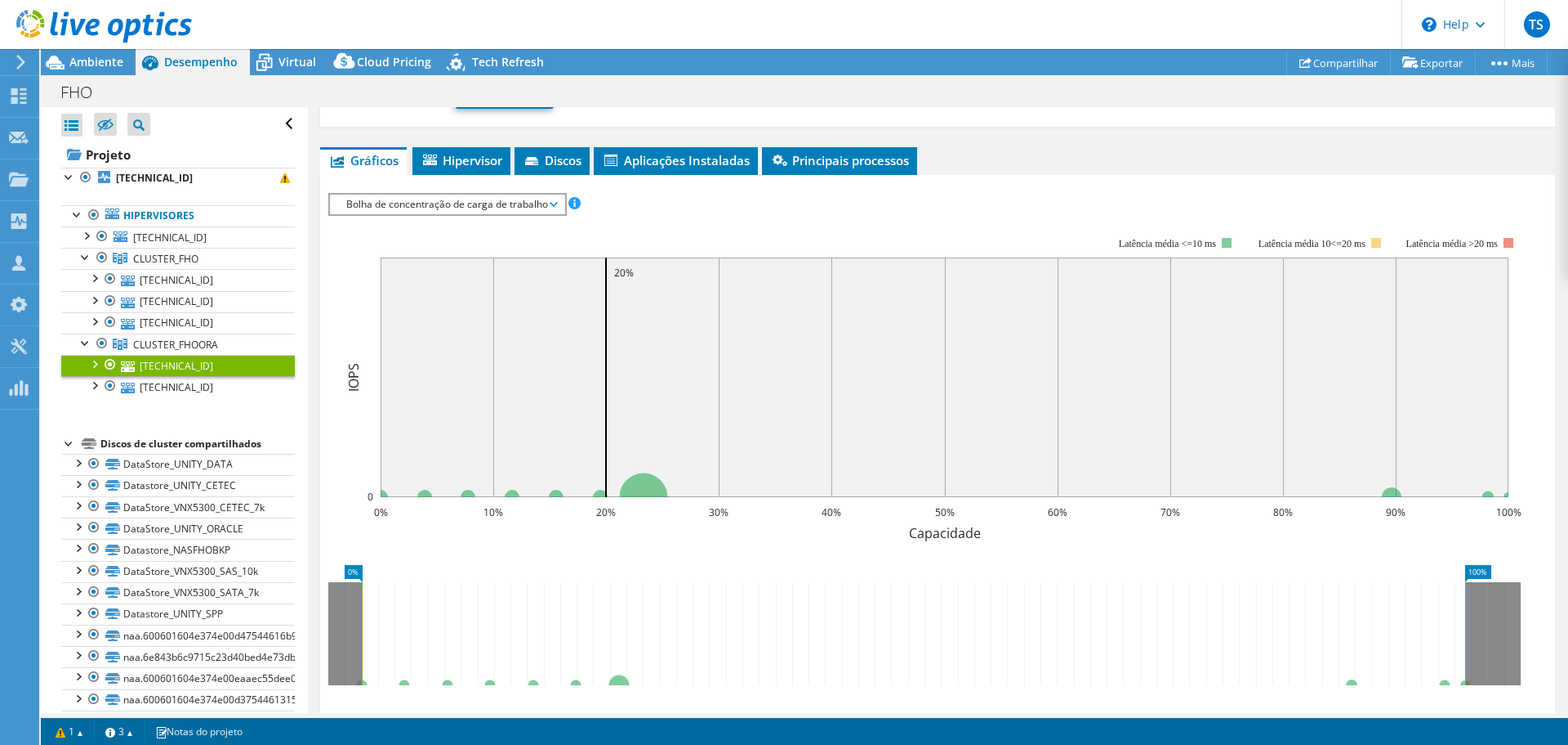
click at [108, 54] on div at bounding box center [95, 28] width 192 height 55
click at [108, 58] on span "Ambiente" at bounding box center [96, 61] width 54 height 16
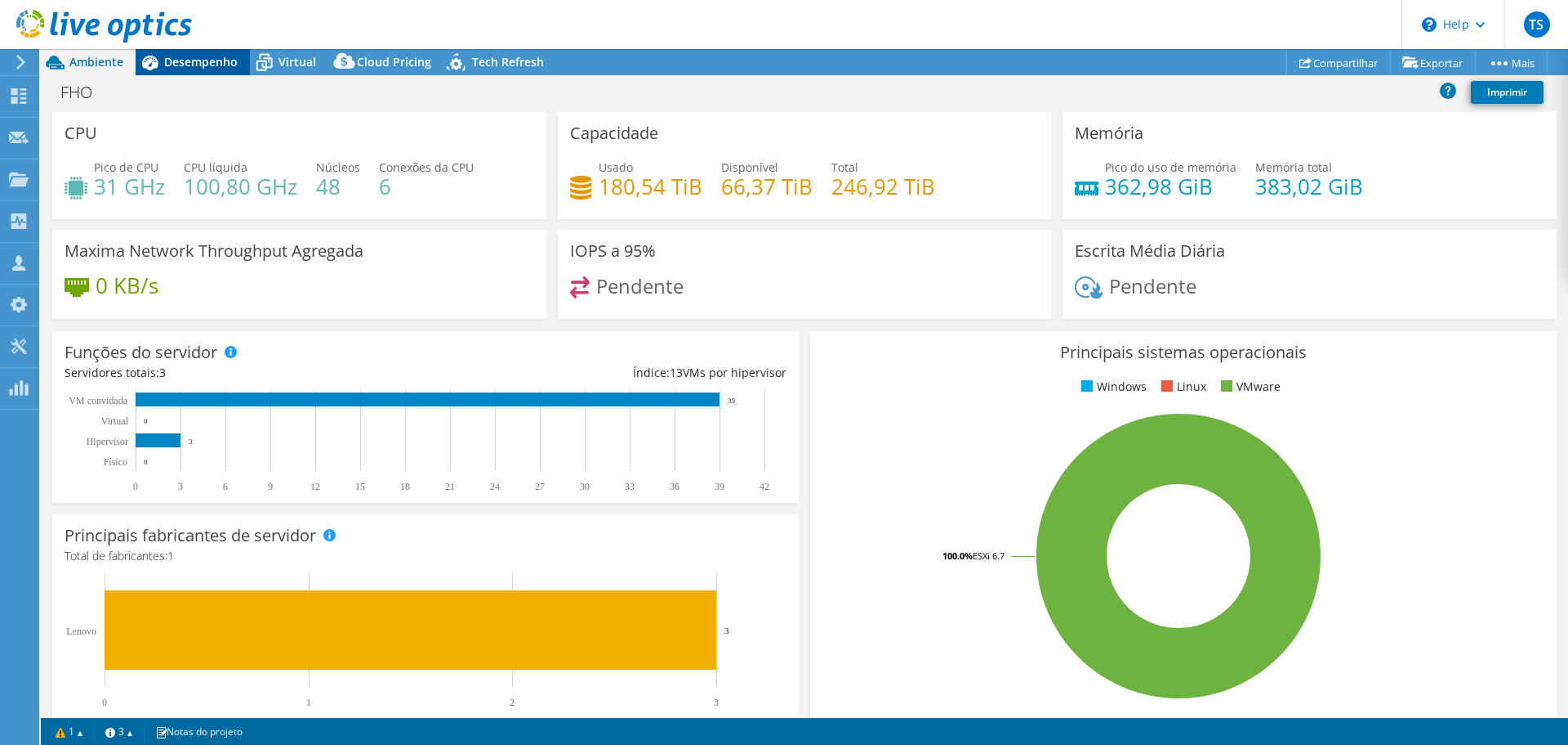
click at [200, 61] on span "Desempenho" at bounding box center [201, 61] width 73 height 16
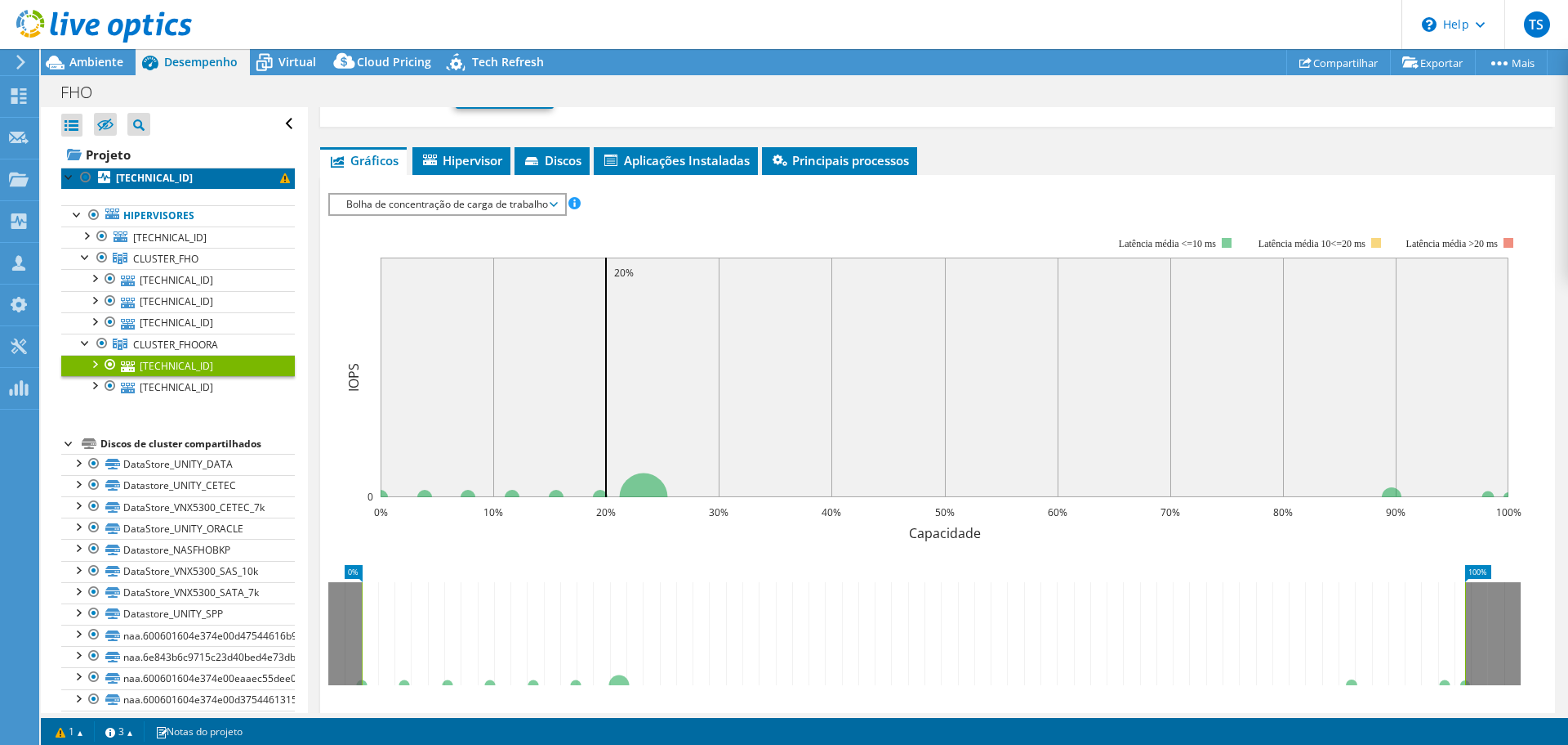
click at [171, 176] on b "[TECHNICAL_ID]" at bounding box center [154, 177] width 77 height 14
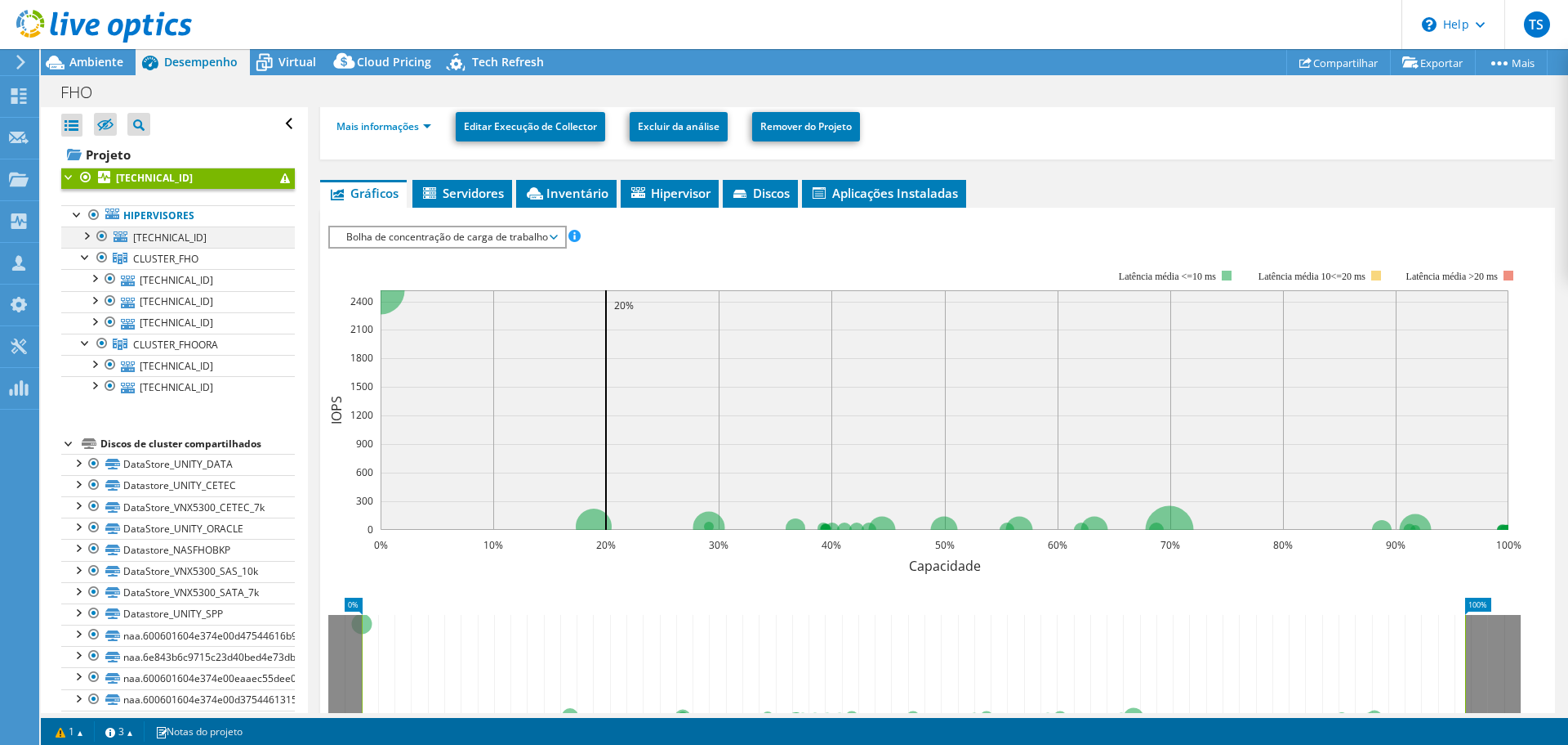
click at [85, 237] on div at bounding box center [86, 235] width 17 height 17
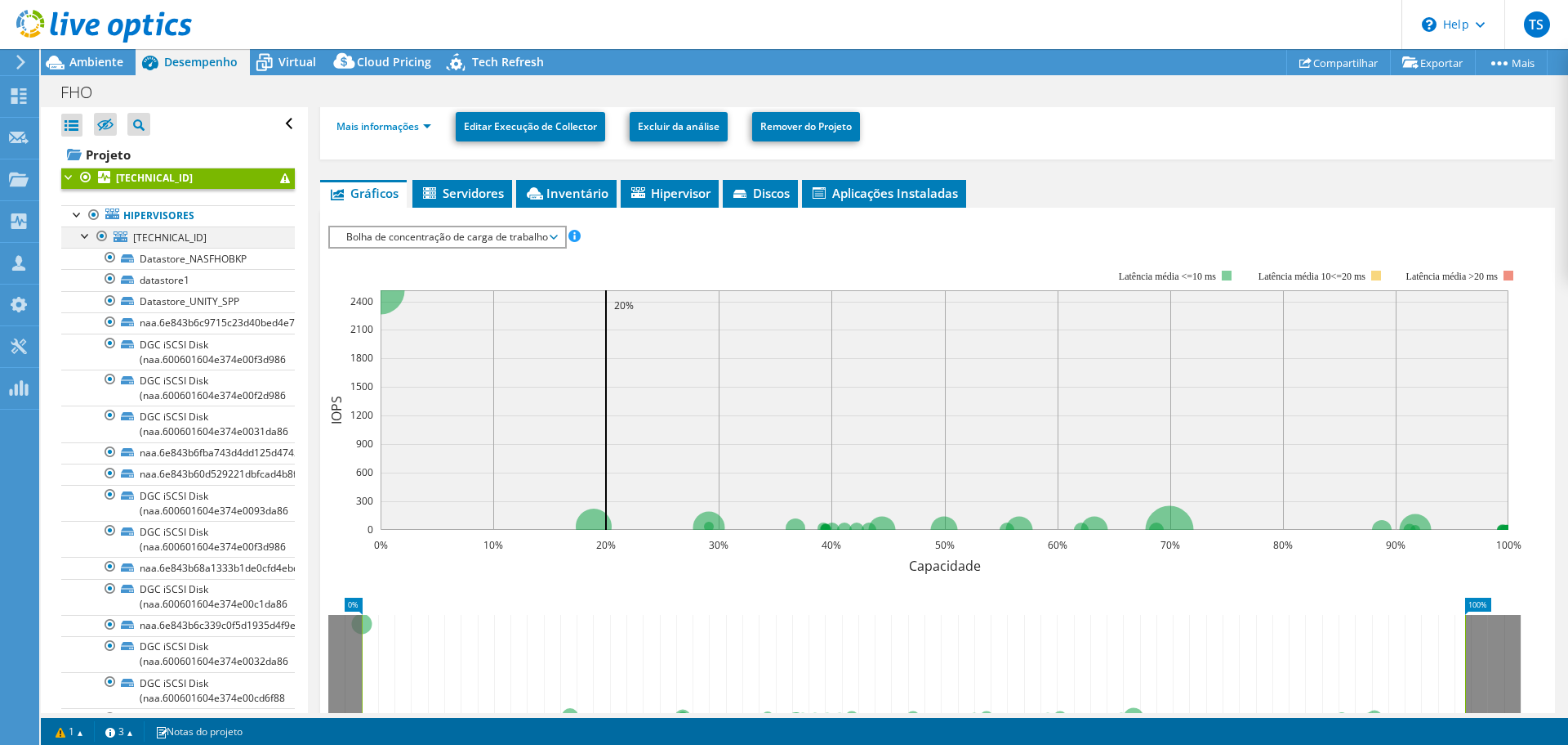
click at [89, 237] on div at bounding box center [86, 235] width 17 height 17
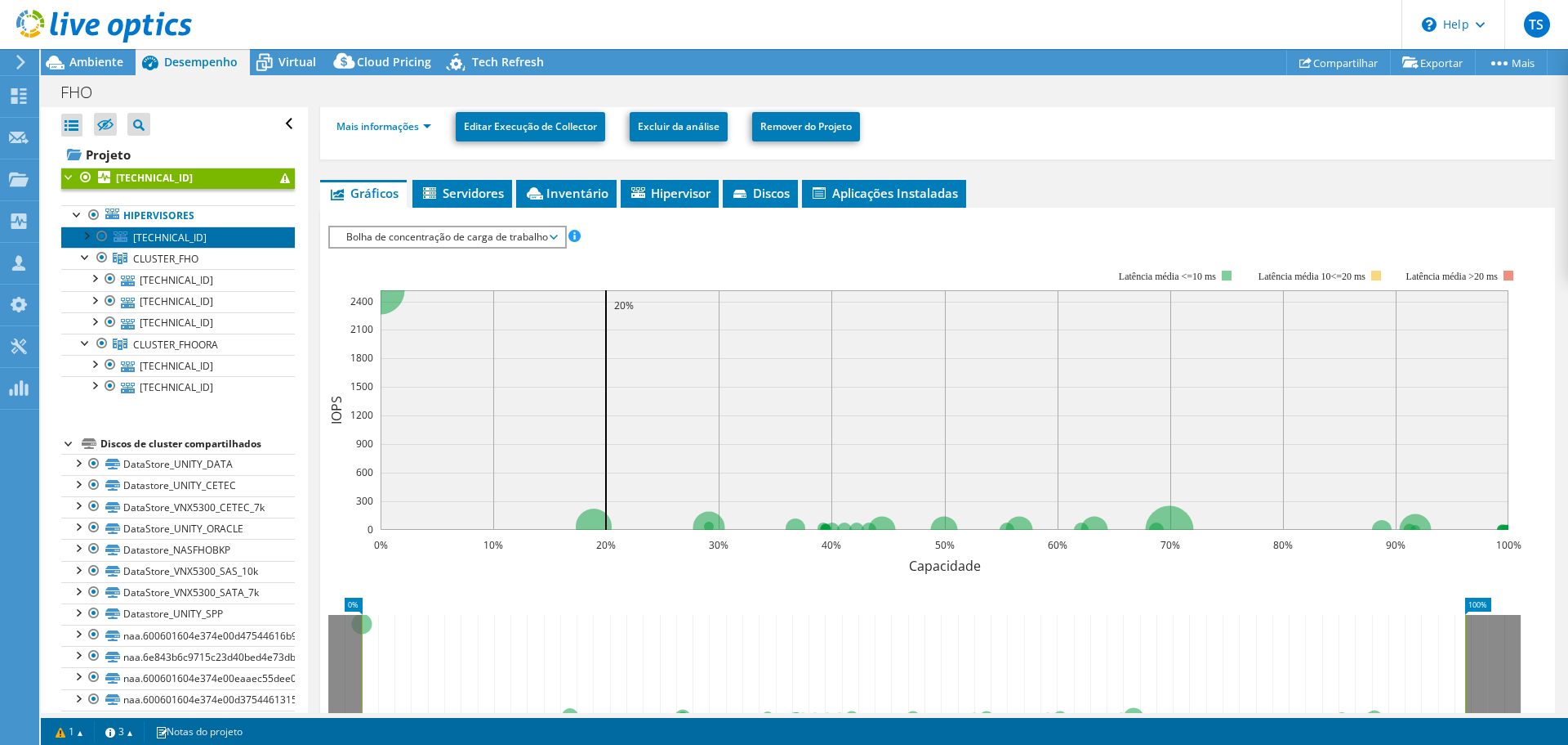
click at [137, 238] on span "[TECHNICAL_ID]" at bounding box center [170, 237] width 73 height 14
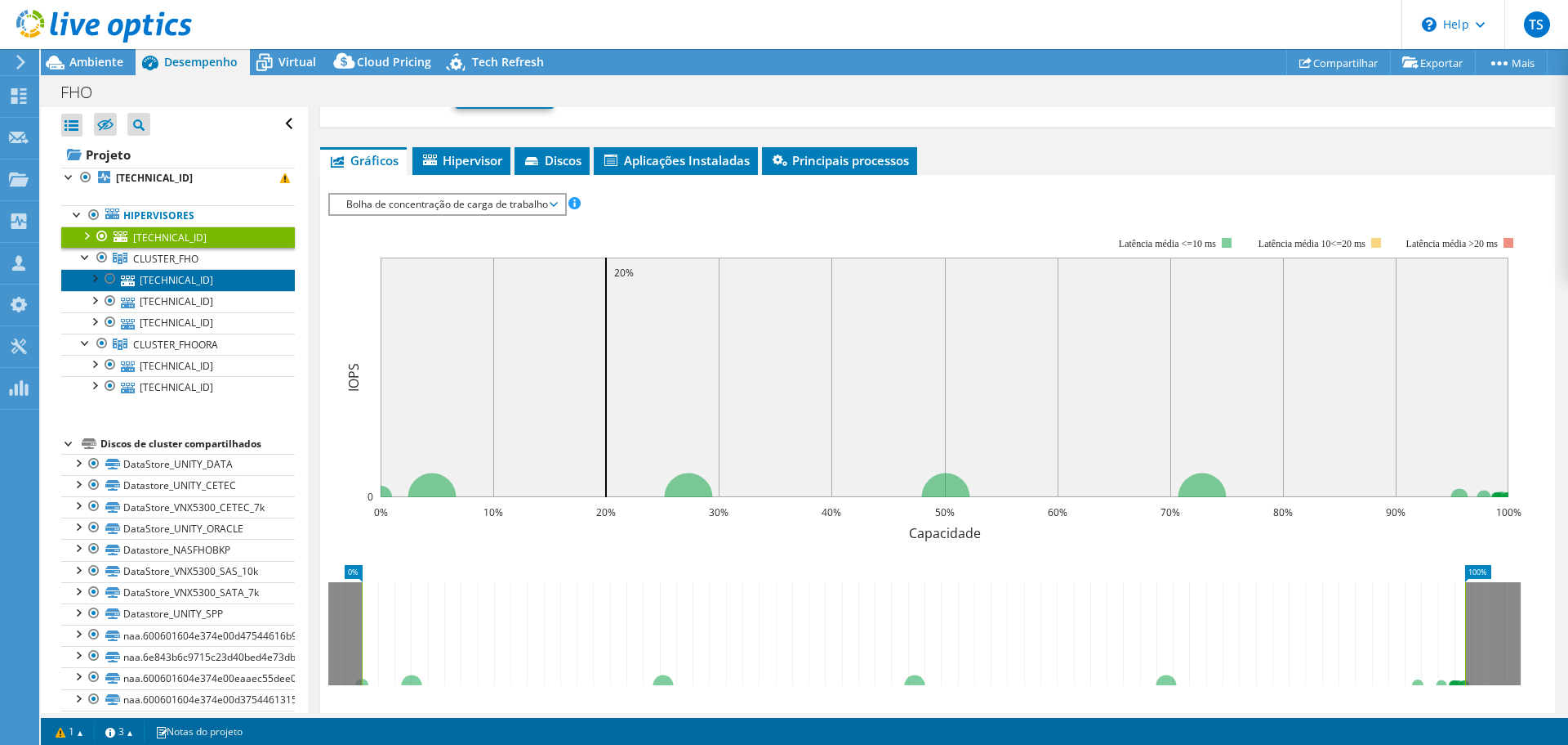
click at [173, 283] on link "[TECHNICAL_ID]" at bounding box center [178, 279] width 234 height 21
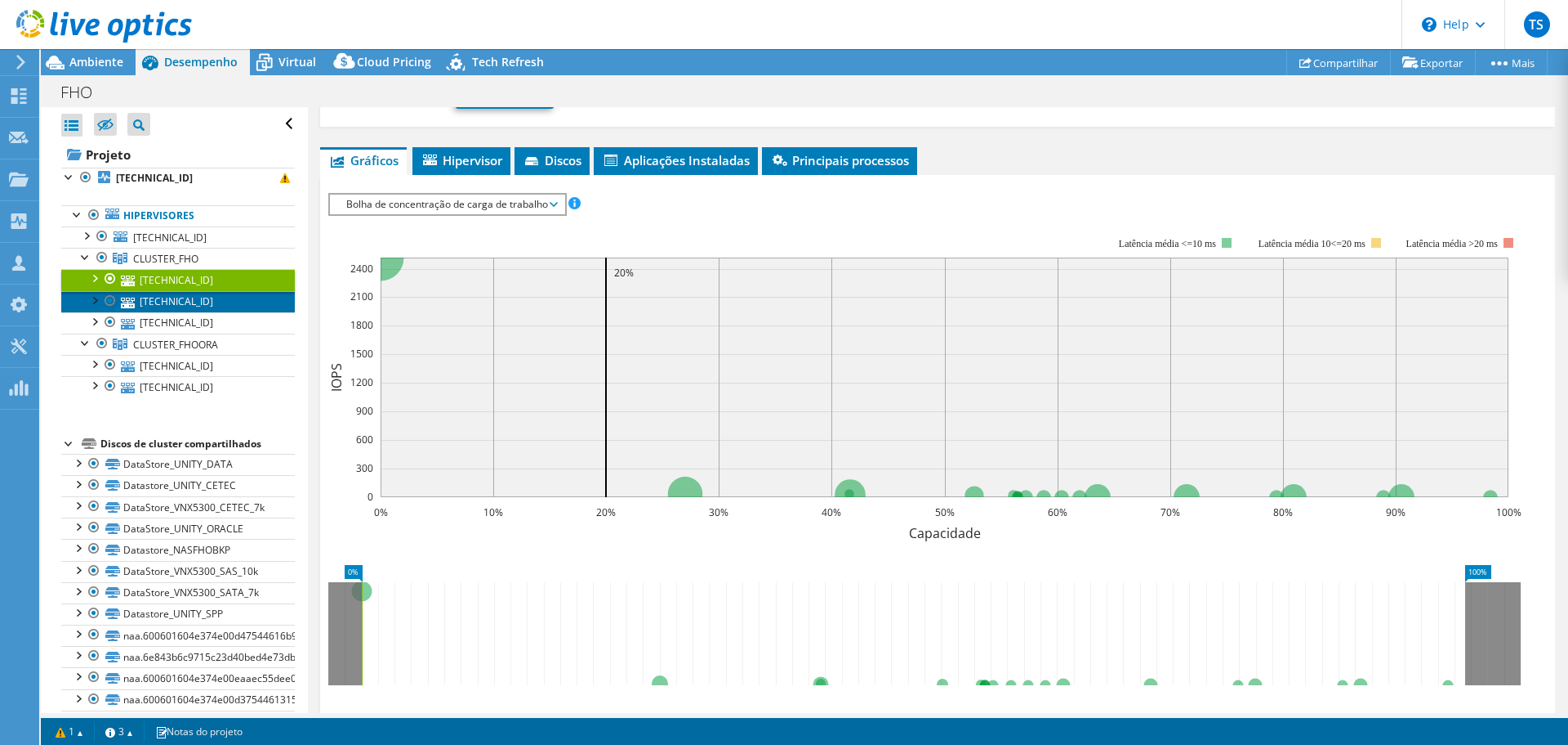
click at [177, 303] on link "[TECHNICAL_ID]" at bounding box center [178, 301] width 234 height 21
click at [94, 273] on div at bounding box center [94, 277] width 17 height 17
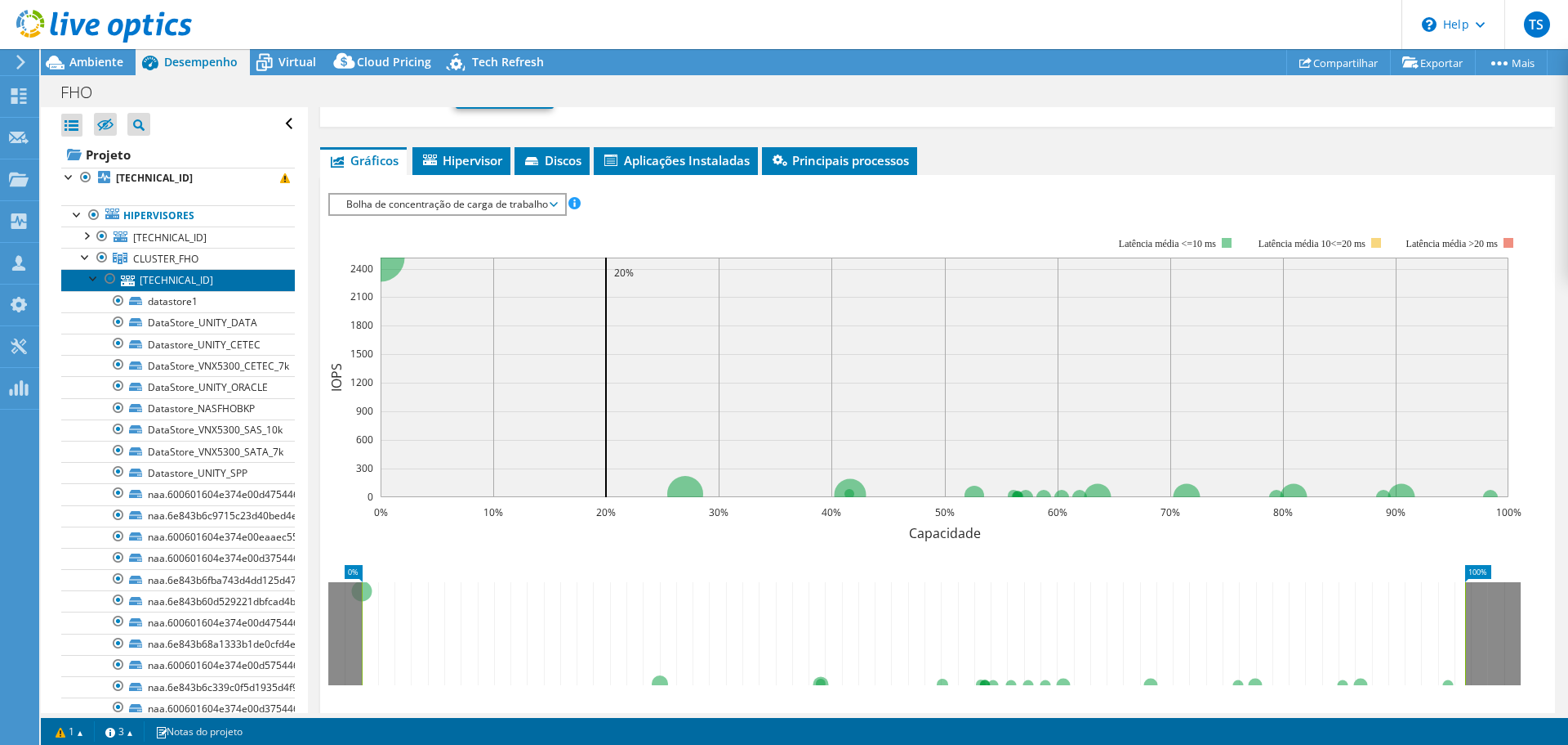
click at [163, 277] on link "[TECHNICAL_ID]" at bounding box center [178, 279] width 234 height 21
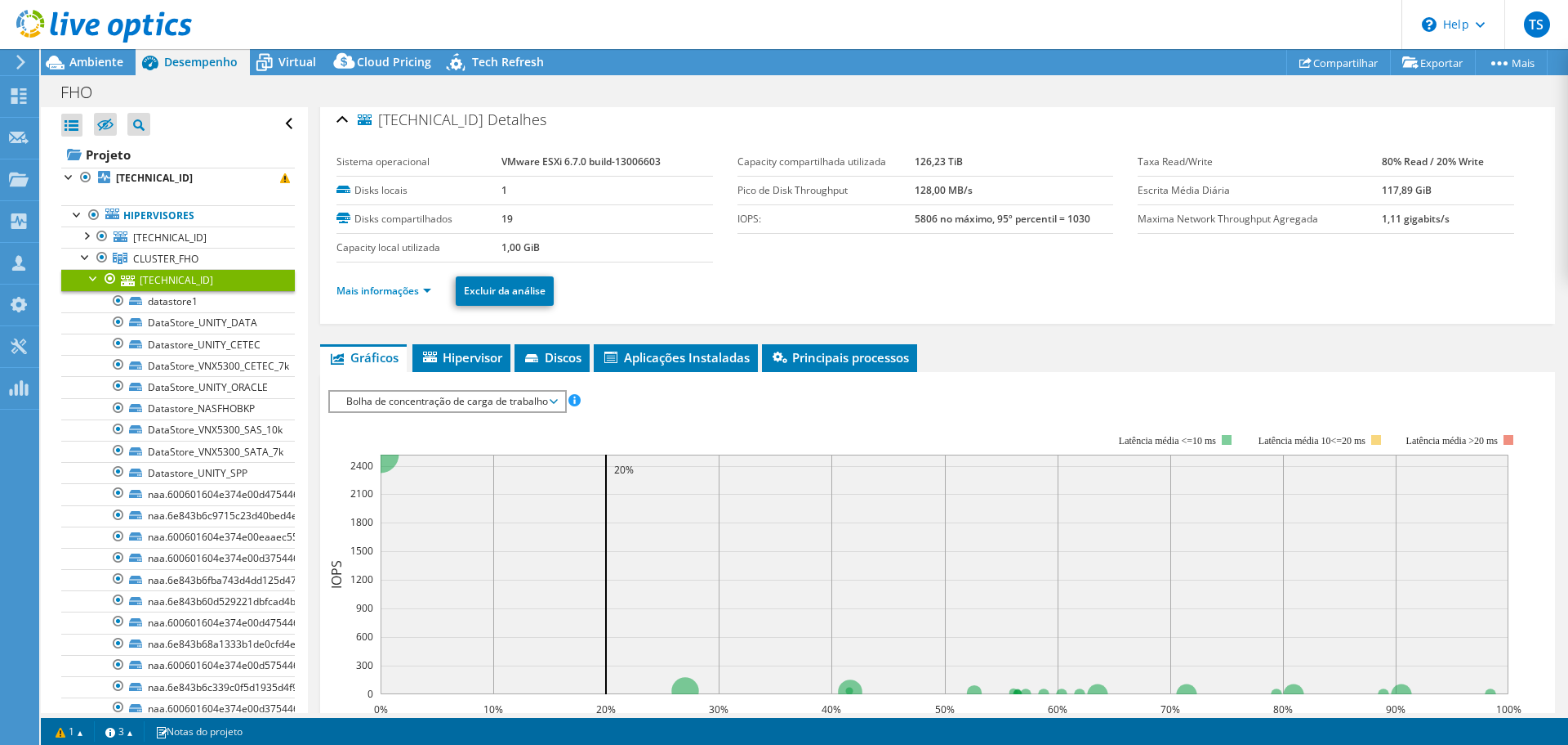
scroll to position [0, 0]
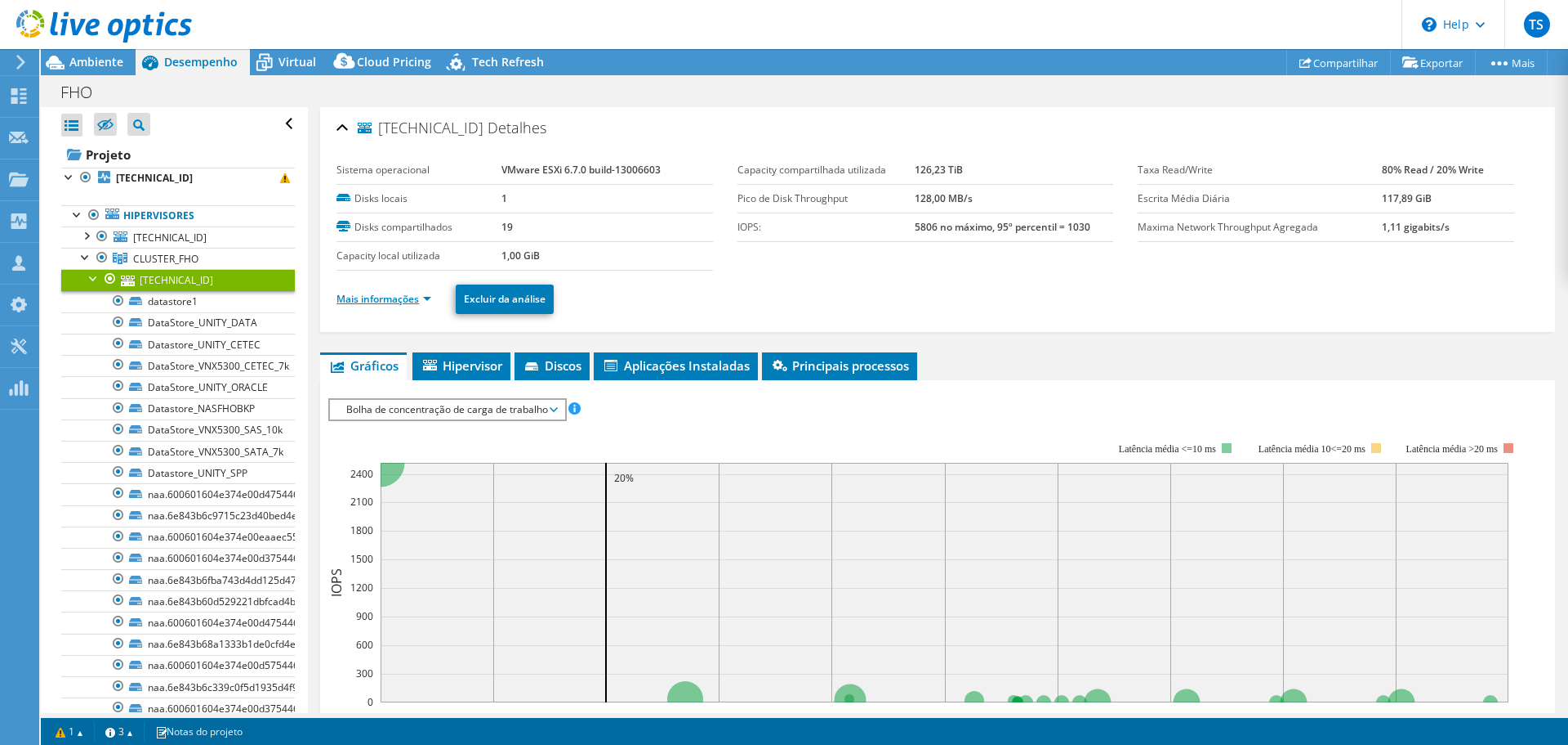
click at [402, 303] on link "Mais informações" at bounding box center [383, 298] width 94 height 14
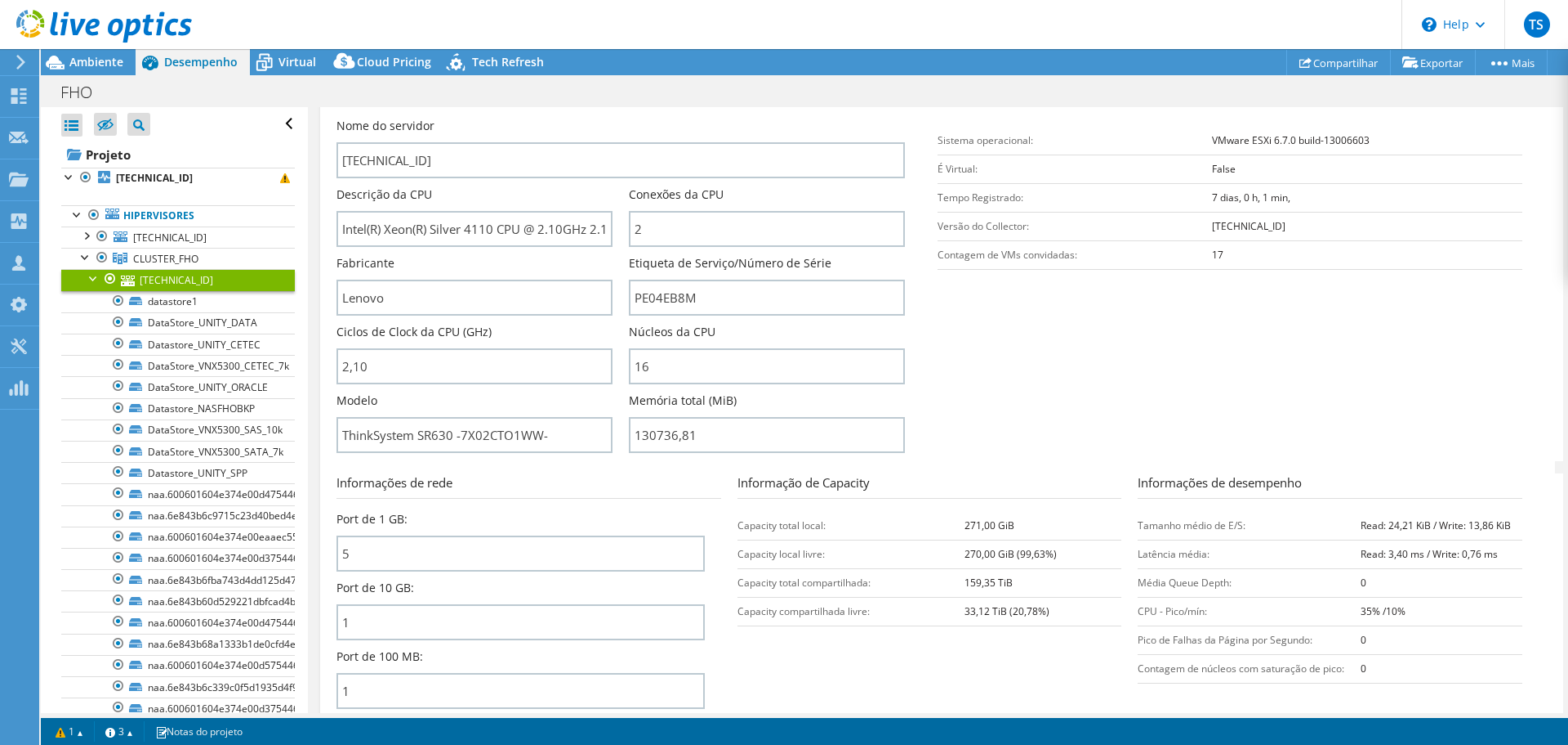
scroll to position [408, 0]
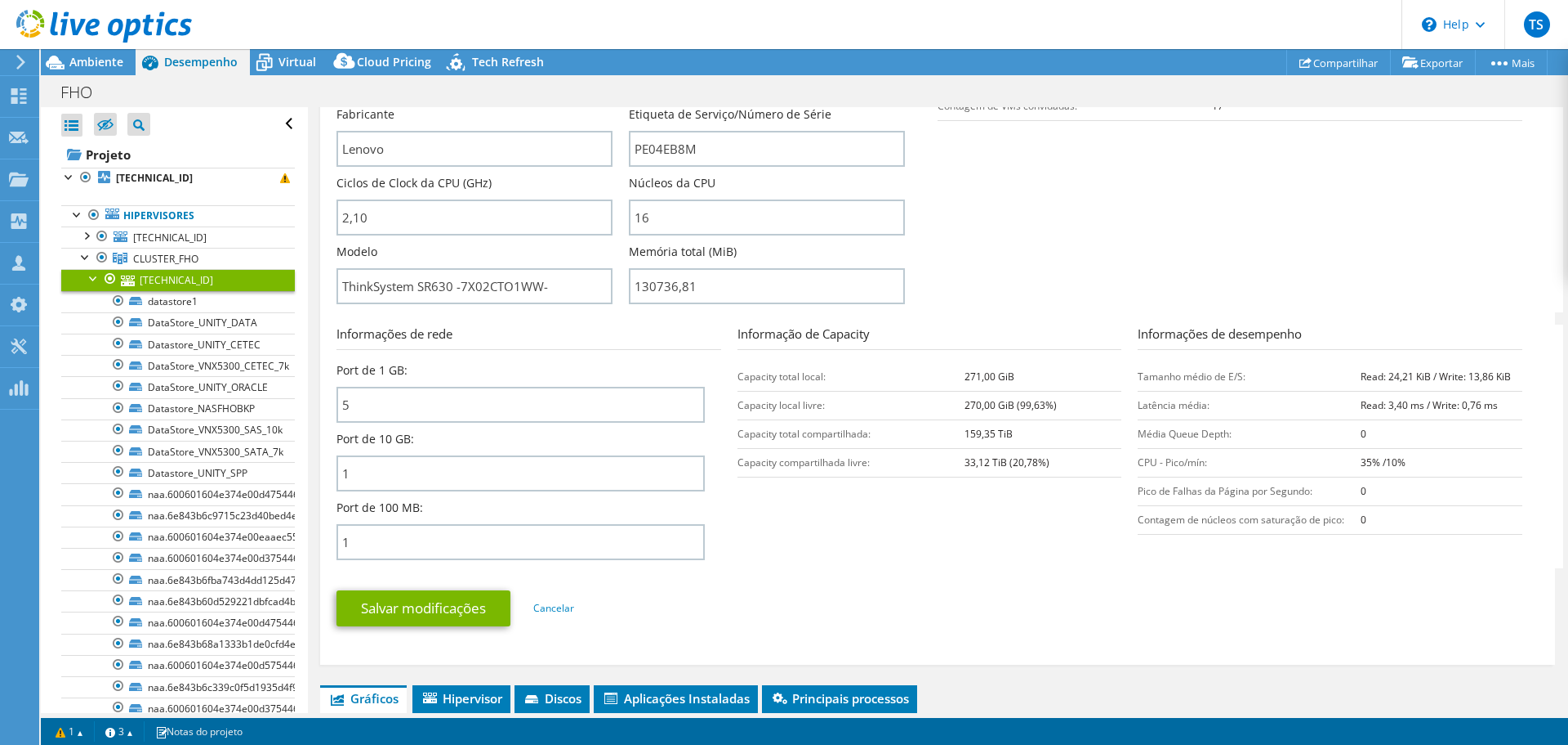
click at [86, 274] on div at bounding box center [94, 277] width 17 height 17
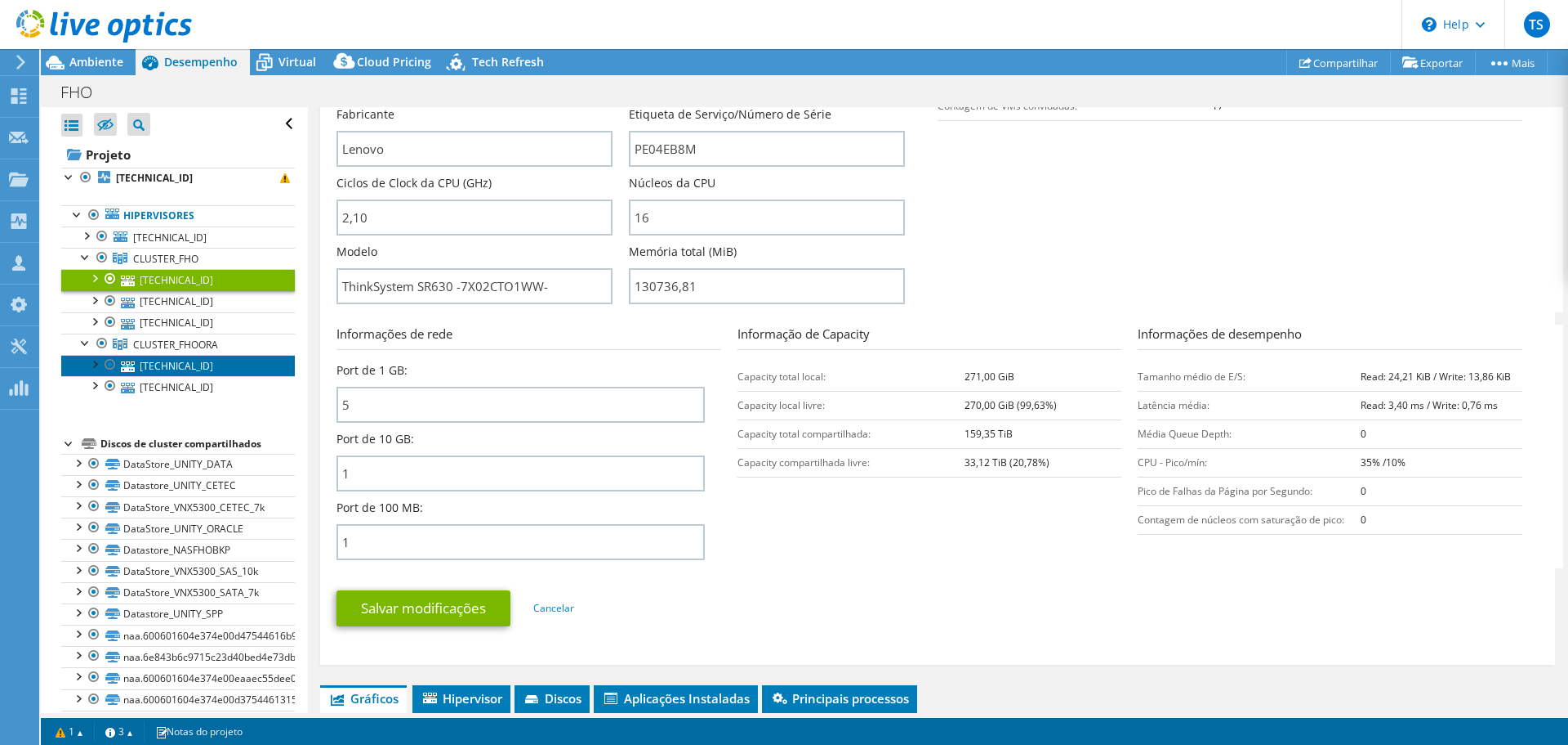
click at [163, 364] on link "[TECHNICAL_ID]" at bounding box center [178, 365] width 234 height 21
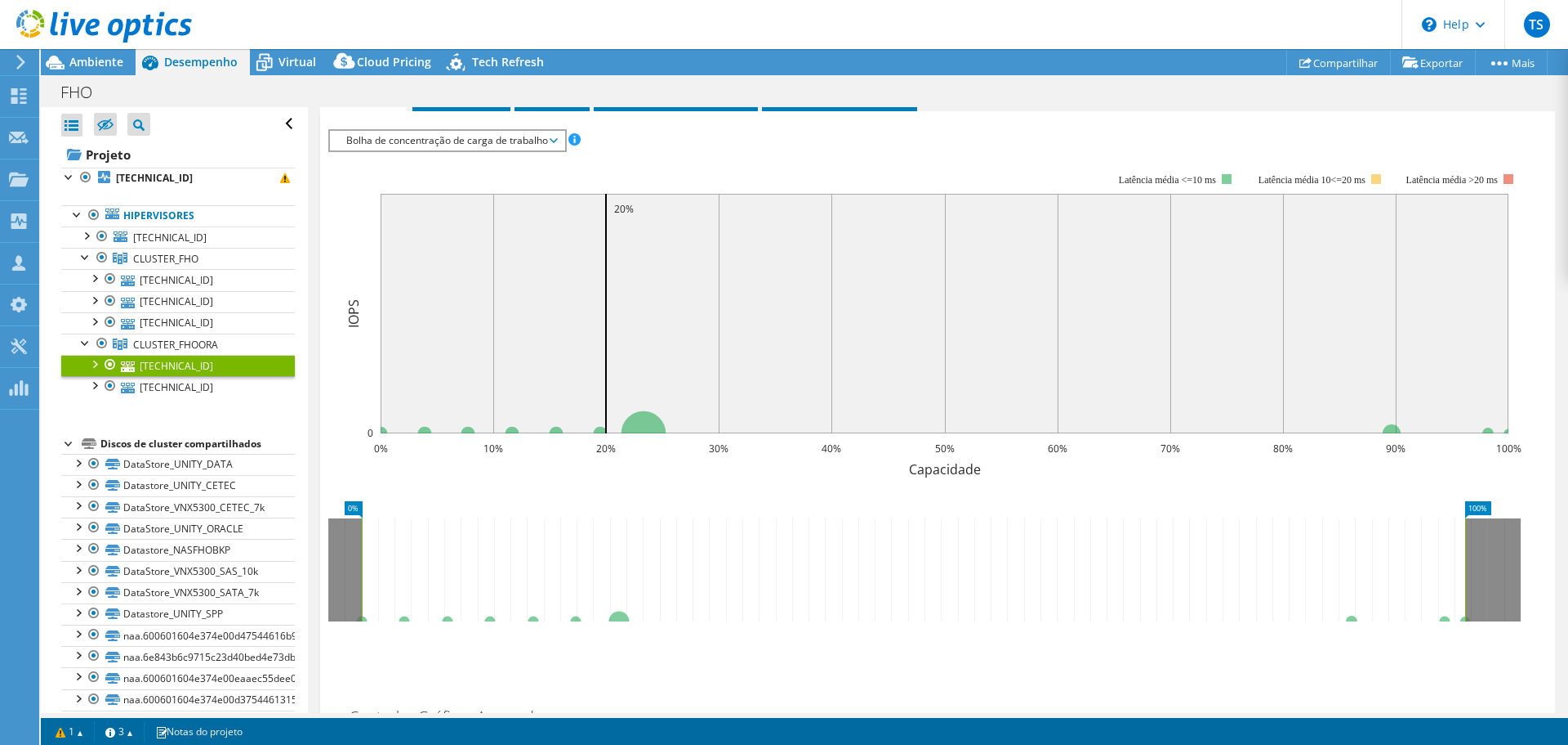
scroll to position [41, 0]
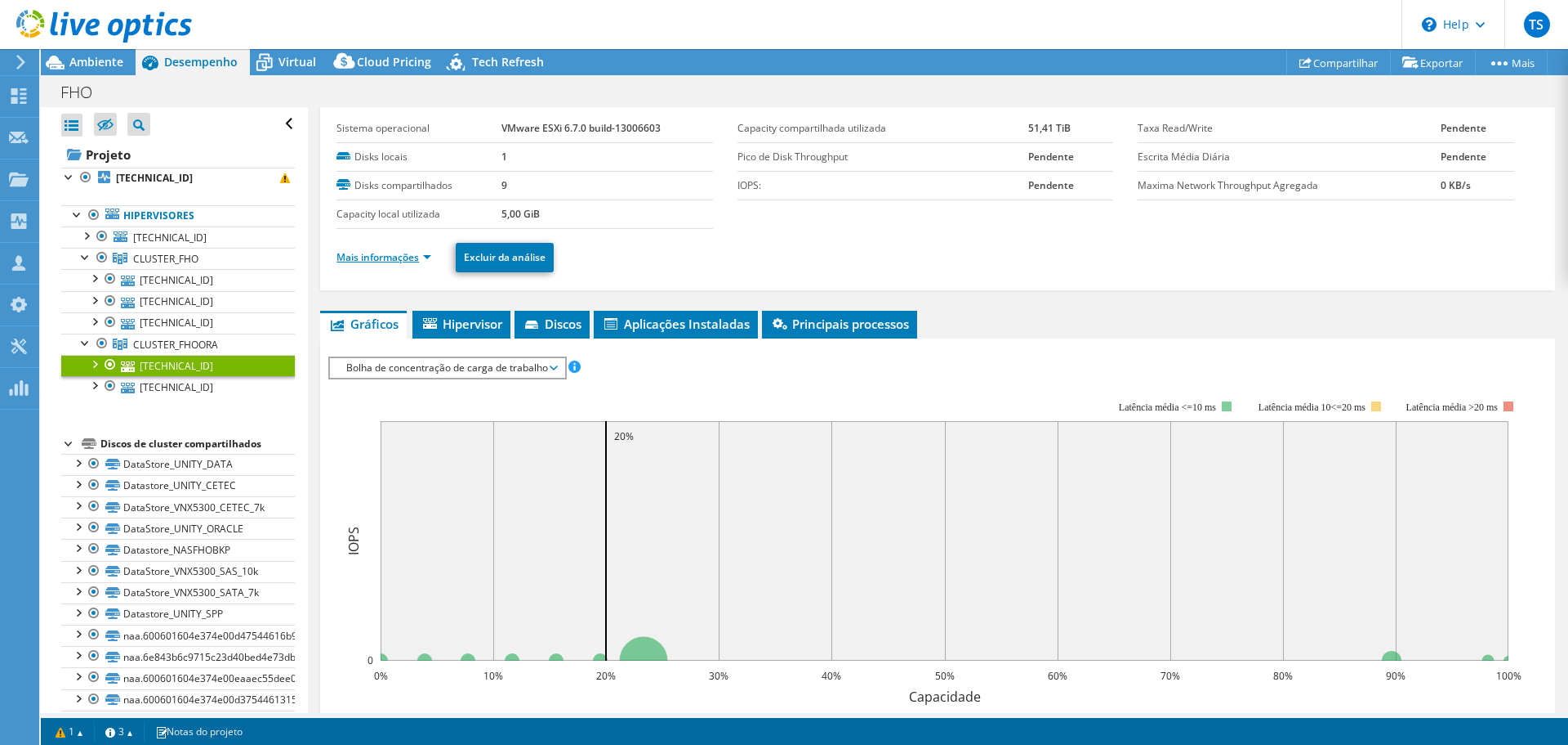
click at [423, 250] on link "Mais informações" at bounding box center [383, 257] width 94 height 14
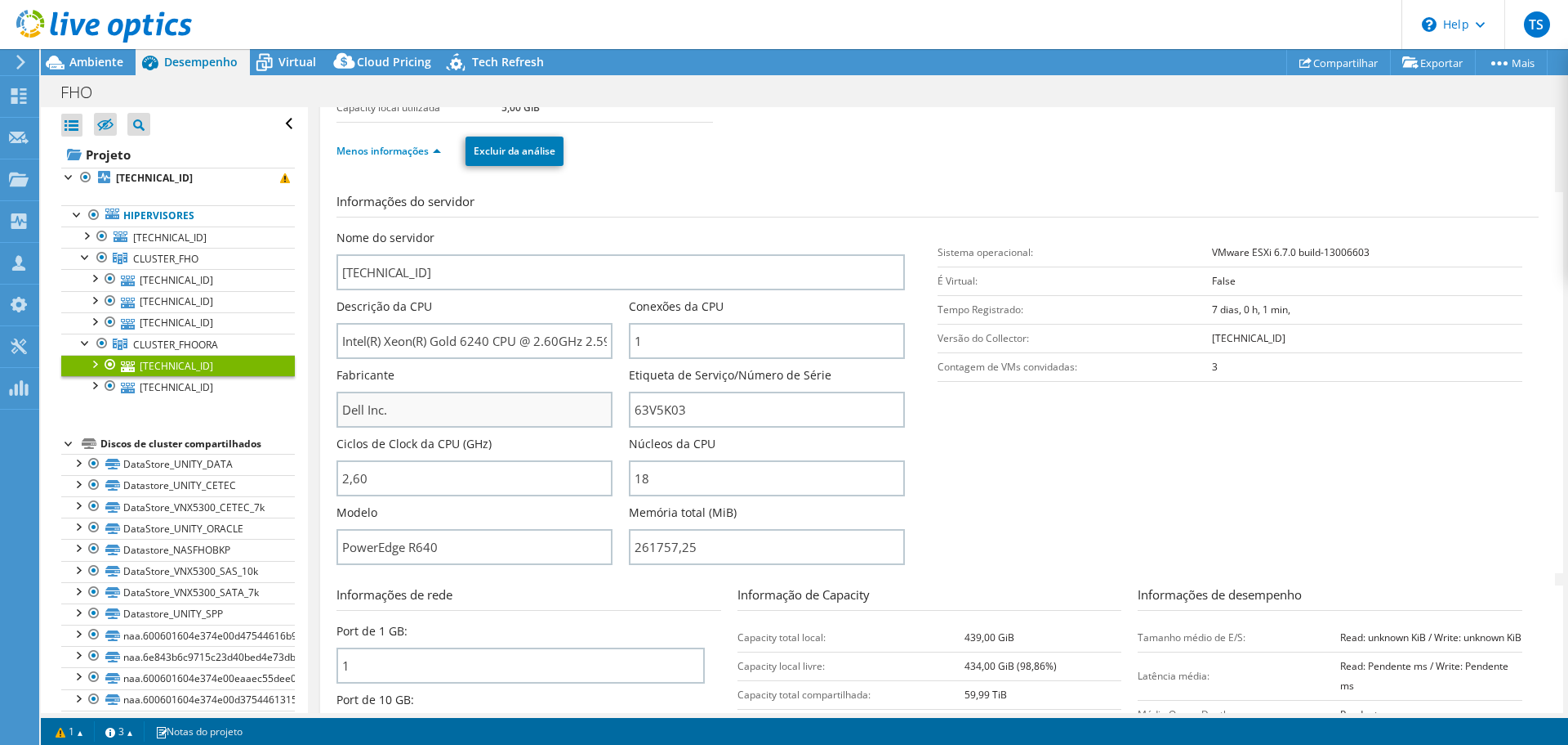
scroll to position [124, 0]
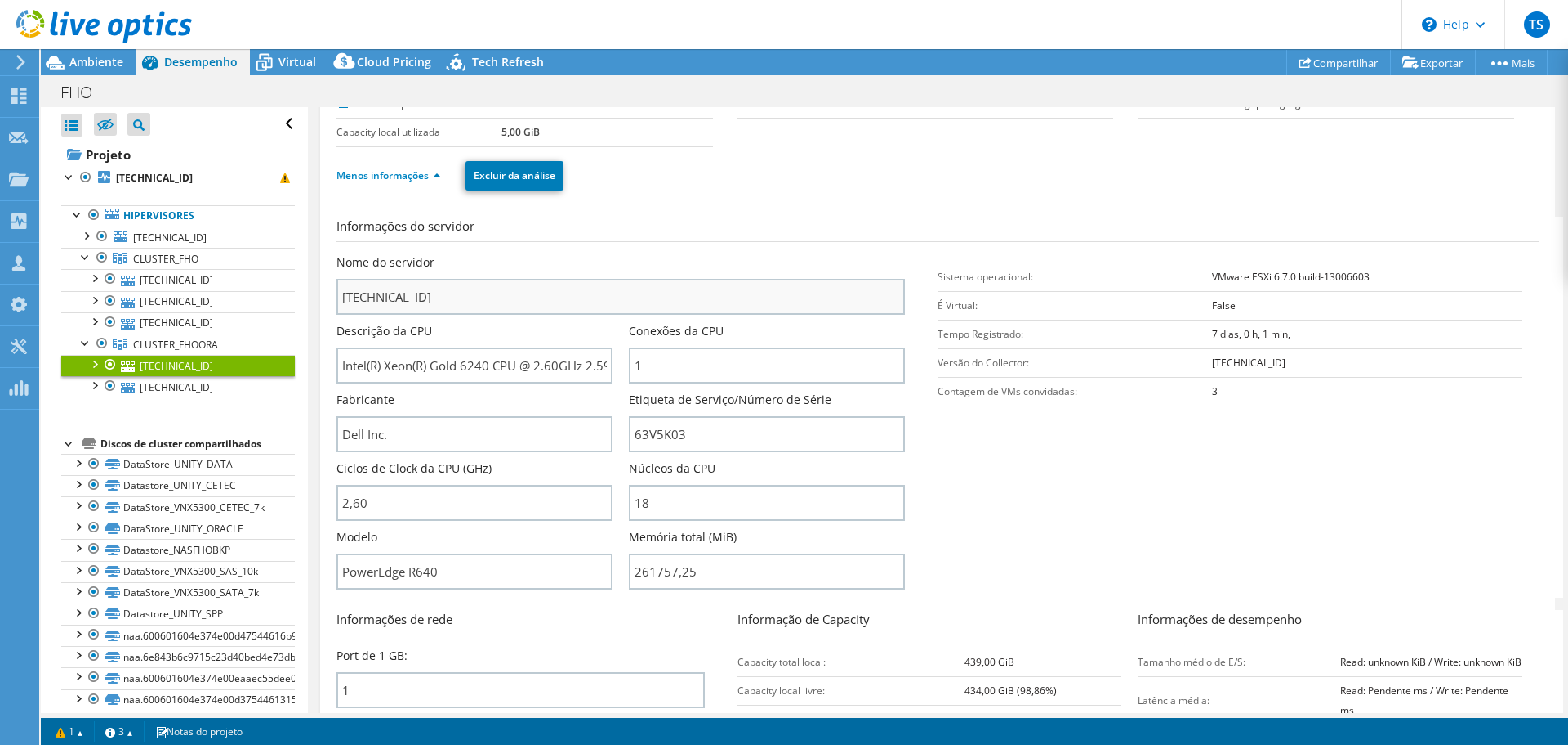
drag, startPoint x: 426, startPoint y: 319, endPoint x: 438, endPoint y: 295, distance: 26.8
click at [430, 296] on div "Nome do servidor [TECHNICAL_ID]" at bounding box center [629, 288] width 585 height 69
click at [193, 385] on link "[TECHNICAL_ID]" at bounding box center [178, 386] width 234 height 21
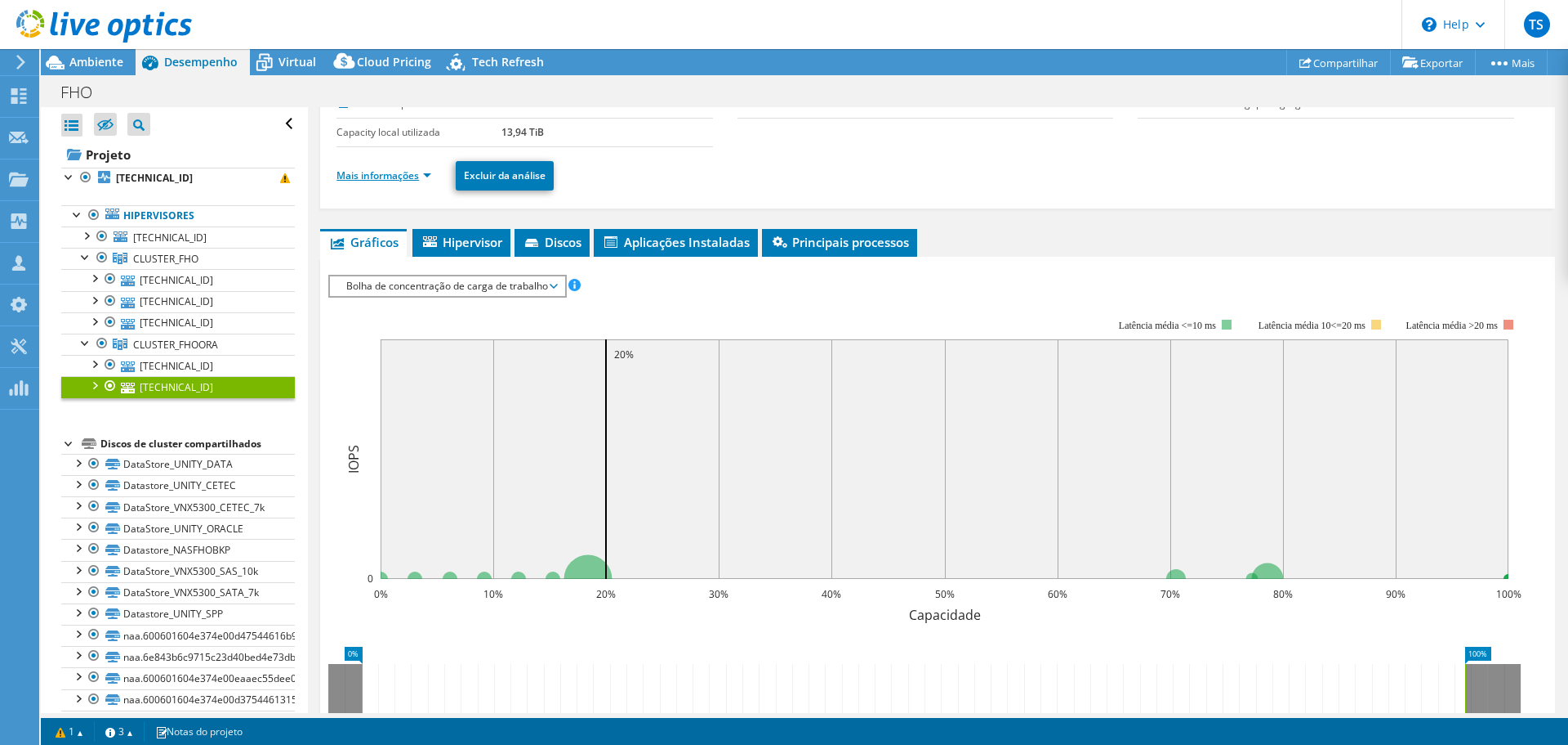
click at [408, 175] on link "Mais informações" at bounding box center [383, 175] width 94 height 14
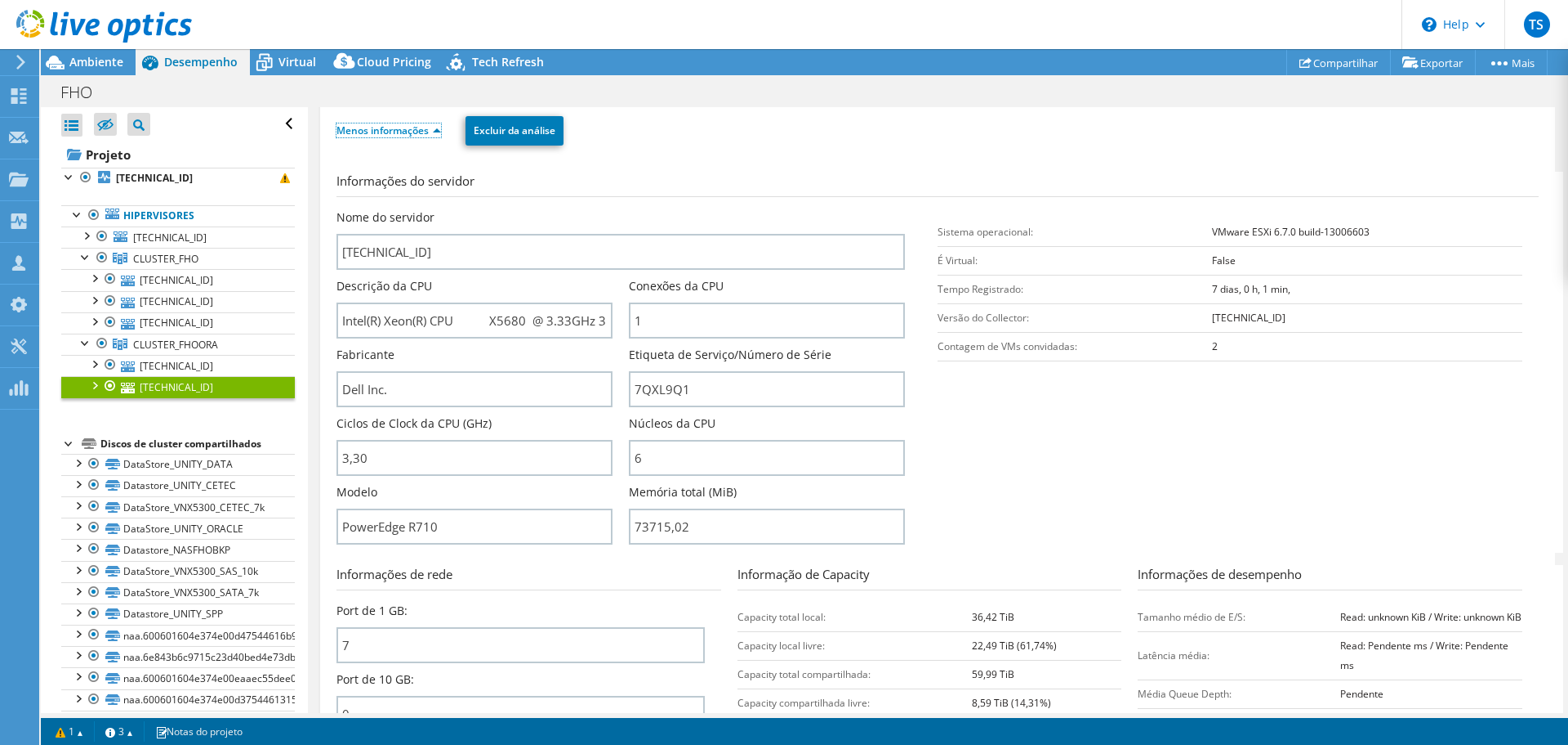
scroll to position [206, 0]
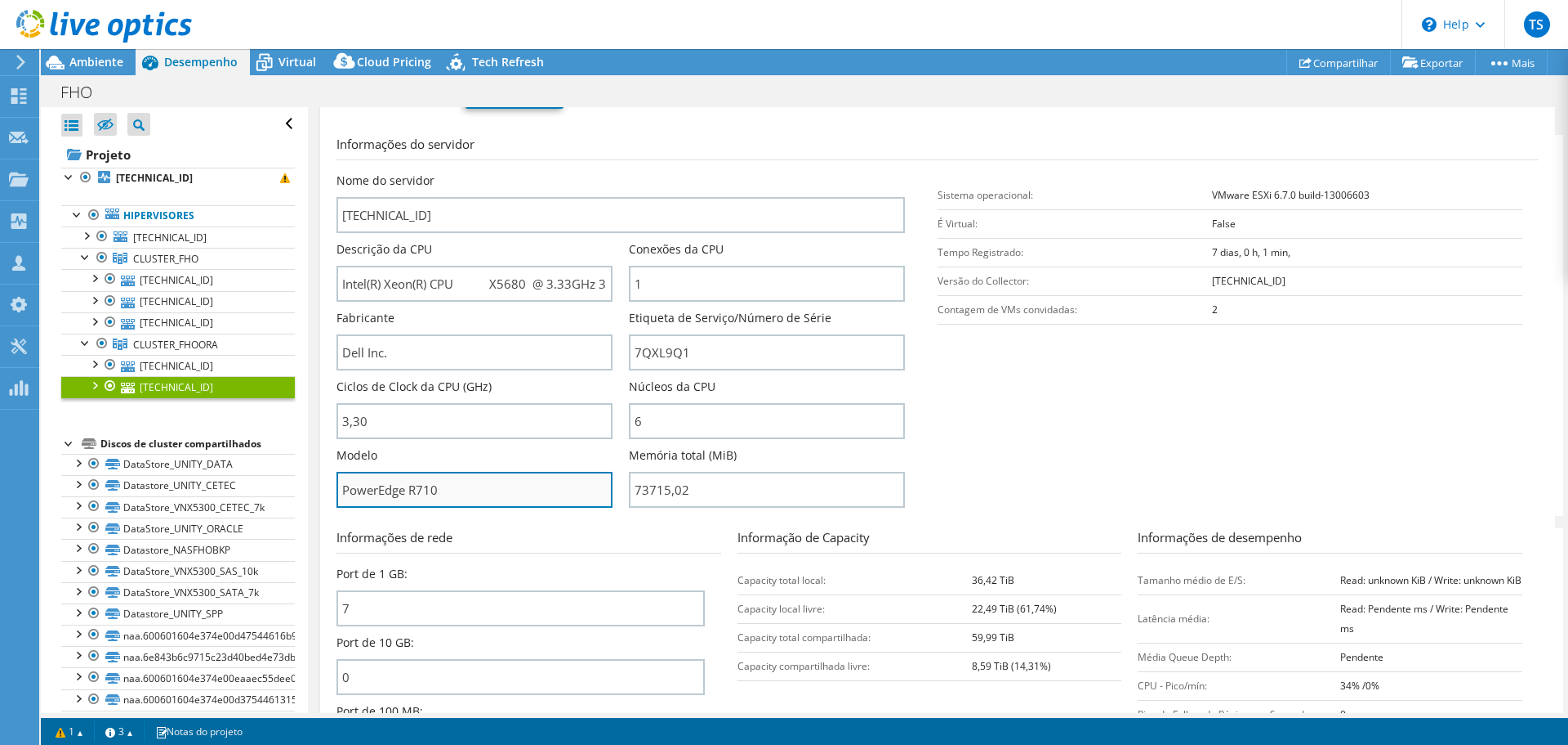
drag, startPoint x: 463, startPoint y: 494, endPoint x: 340, endPoint y: 491, distance: 123.0
click at [340, 491] on input "PowerEdge R710" at bounding box center [474, 489] width 276 height 36
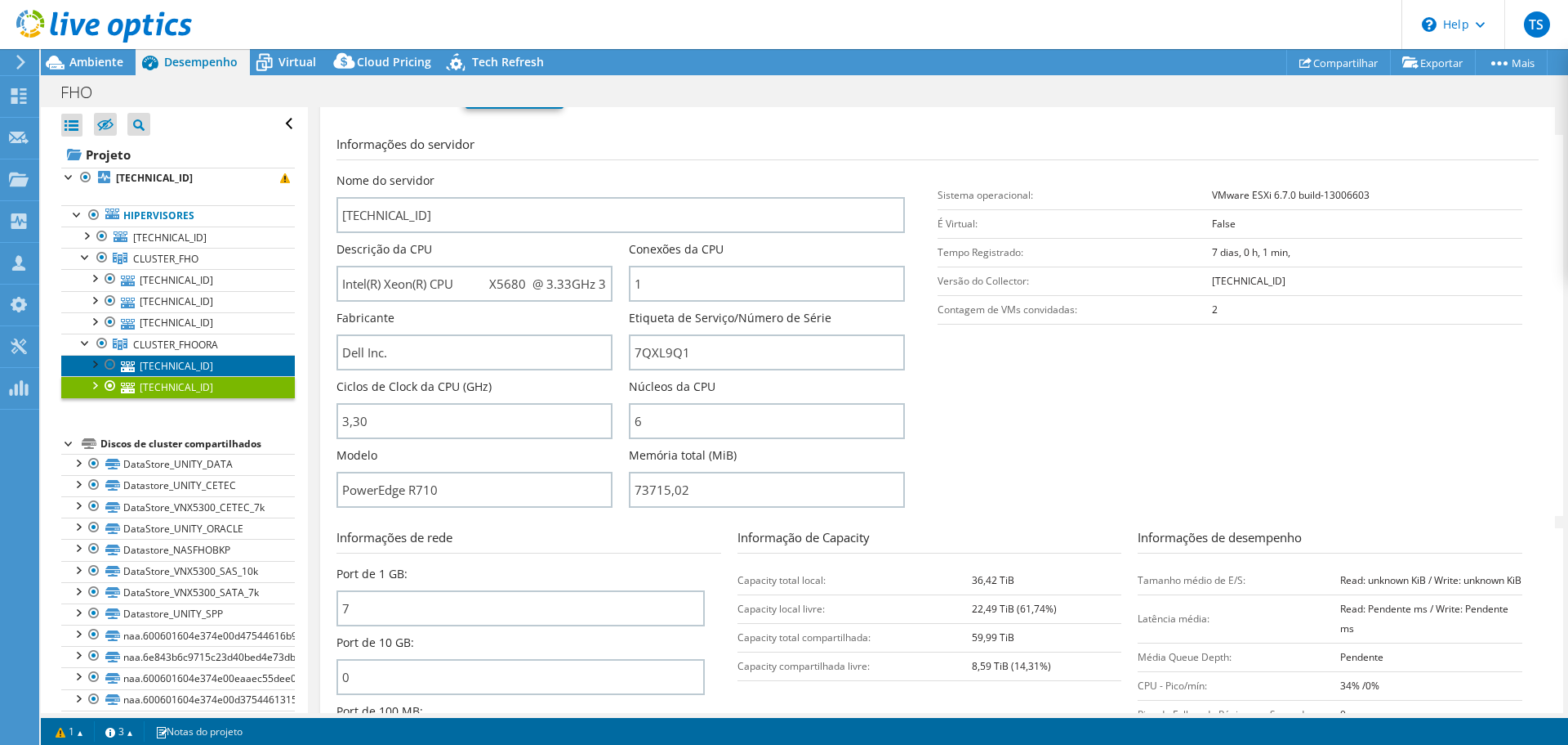
click at [182, 372] on link "[TECHNICAL_ID]" at bounding box center [178, 365] width 234 height 21
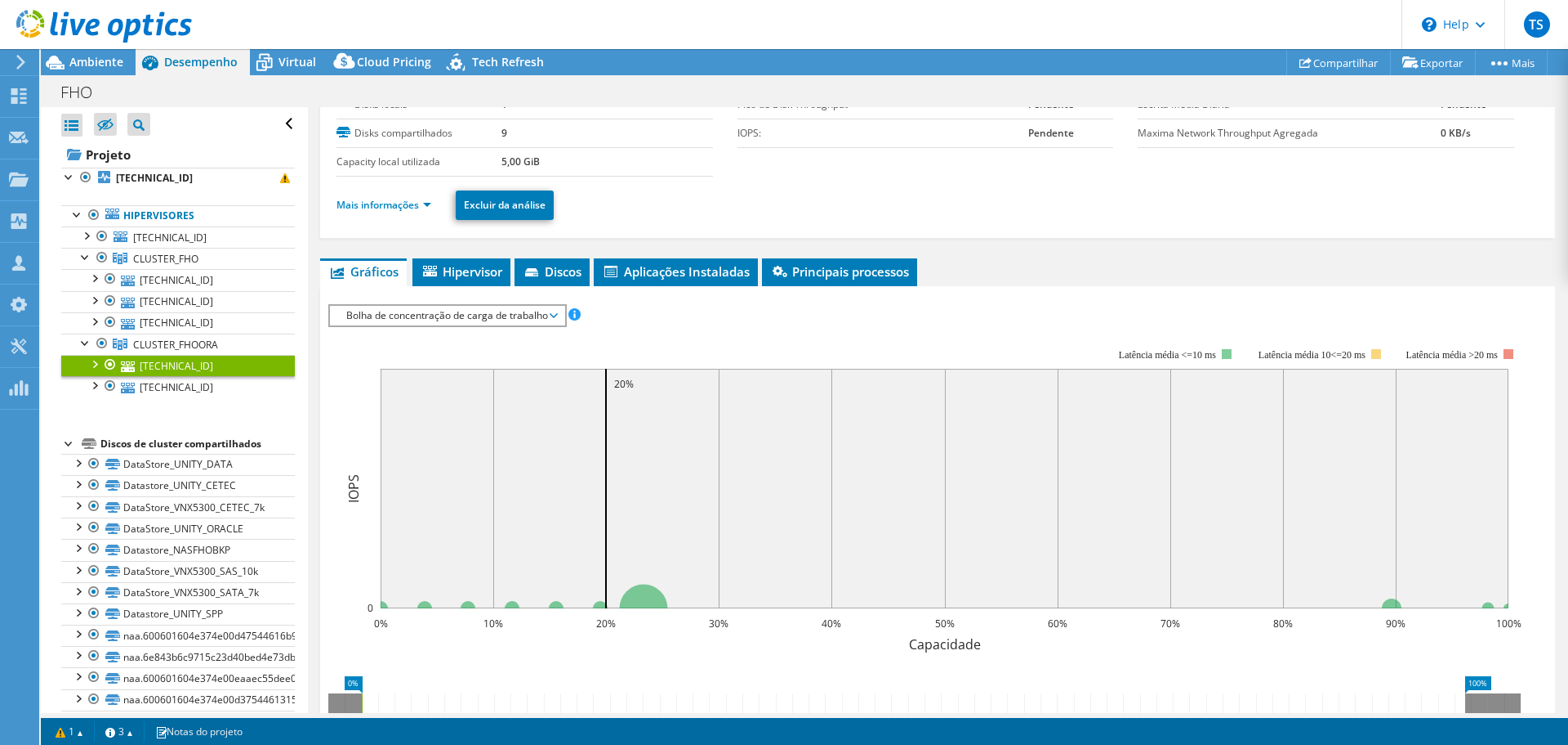
scroll to position [0, 0]
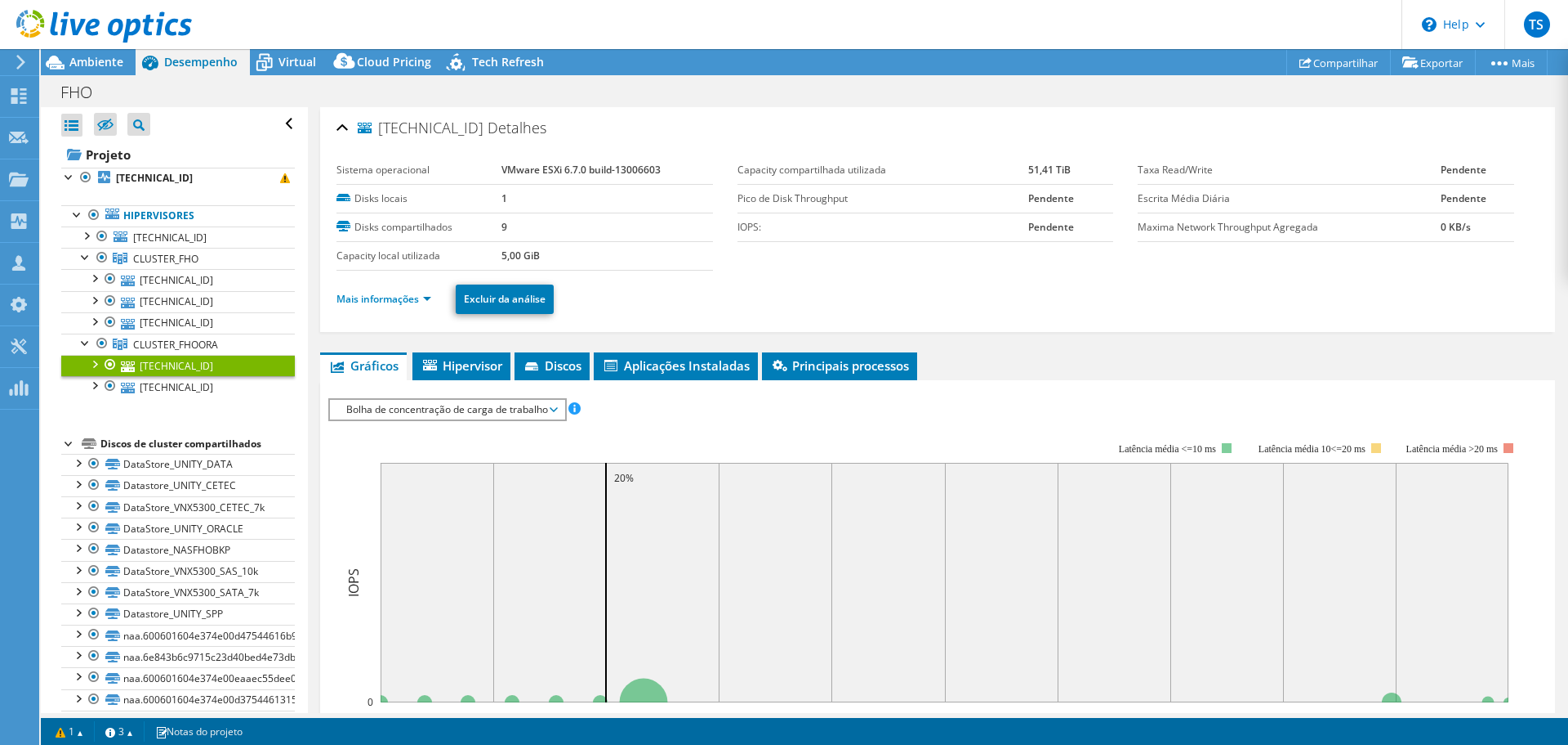
click at [397, 290] on li "Mais informações" at bounding box center [389, 299] width 105 height 18
click at [399, 299] on link "Mais informações" at bounding box center [383, 298] width 94 height 14
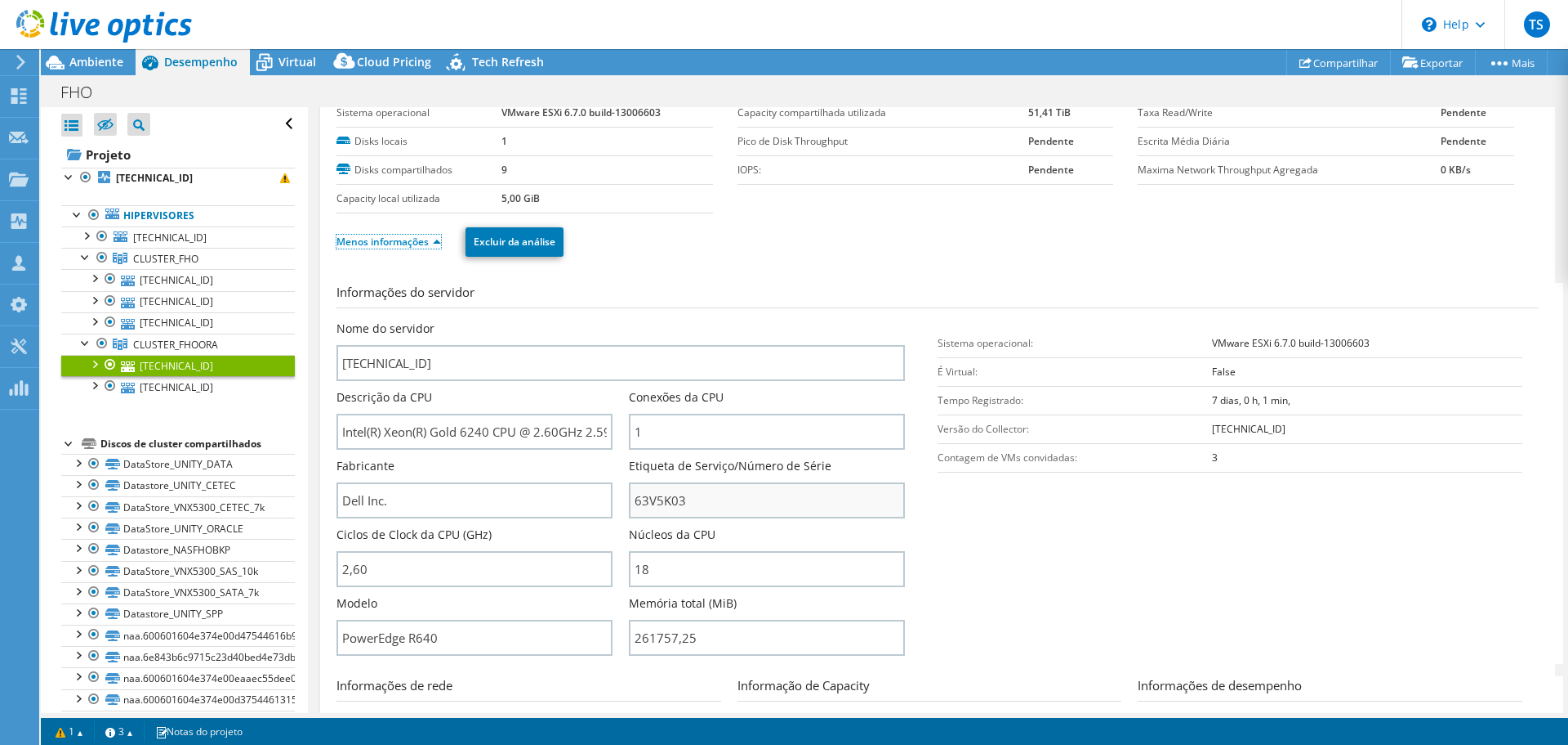
scroll to position [82, 0]
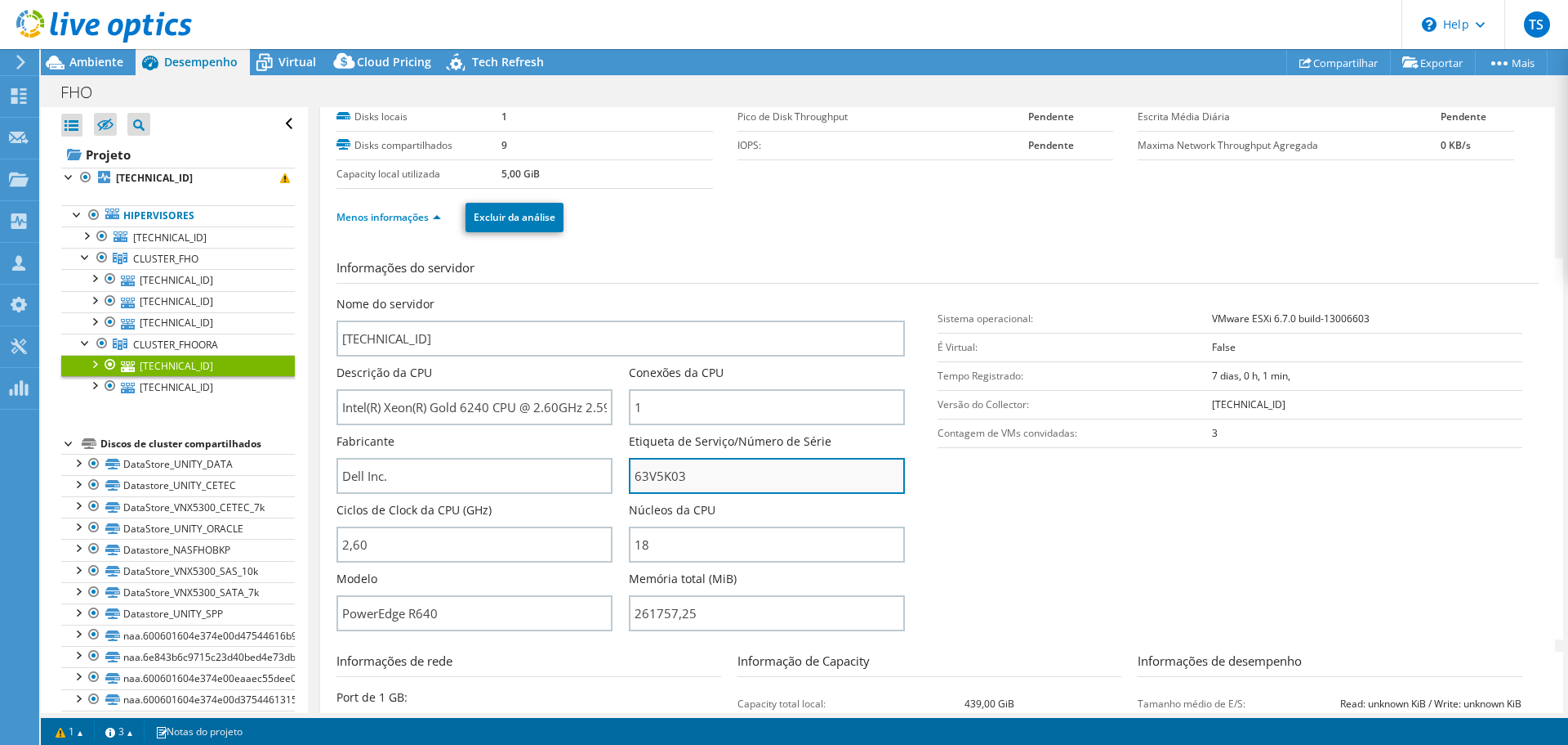
click at [649, 488] on input "63V5K03" at bounding box center [767, 475] width 276 height 36
click at [651, 482] on input "63V5K03" at bounding box center [767, 475] width 276 height 36
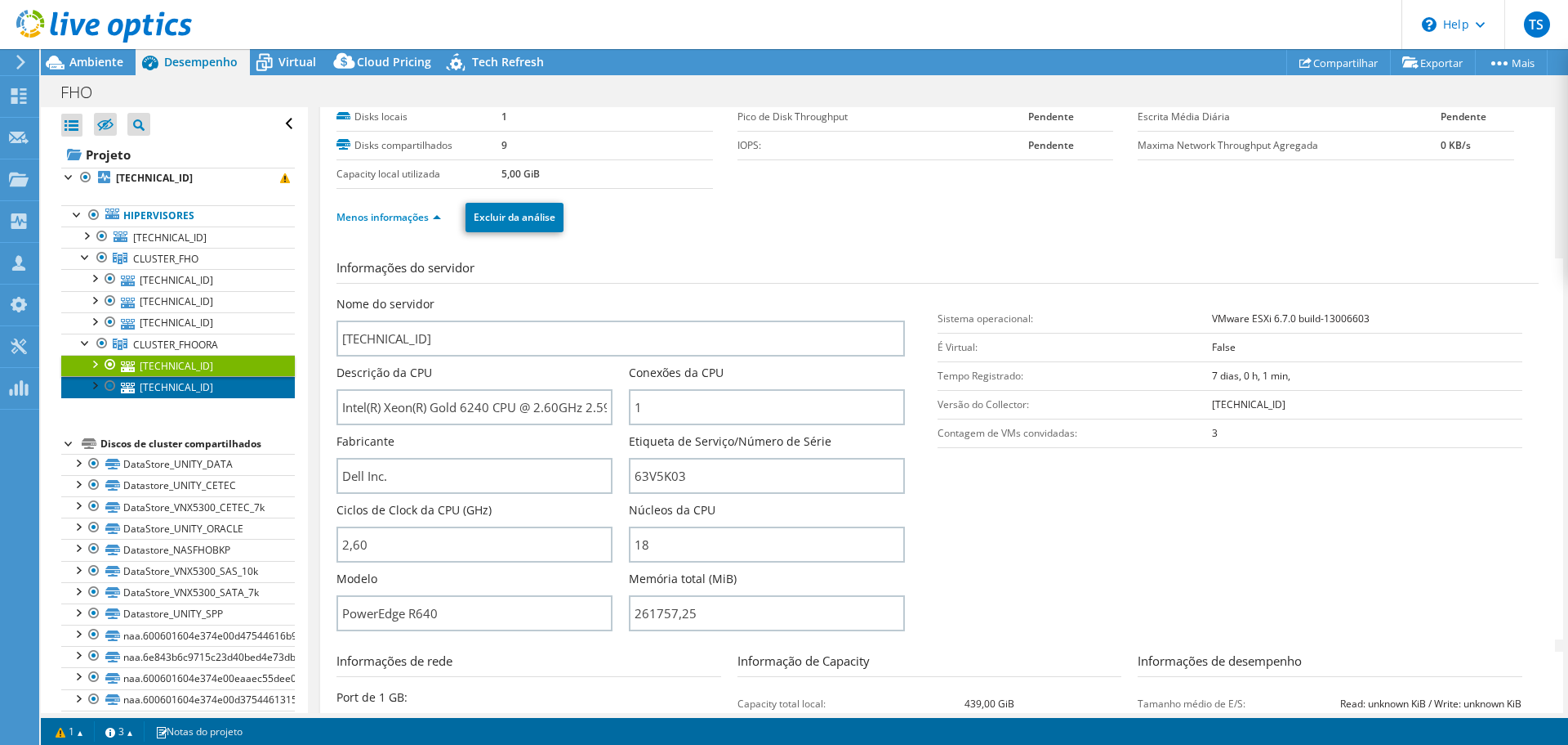
click at [193, 388] on link "[TECHNICAL_ID]" at bounding box center [178, 386] width 234 height 21
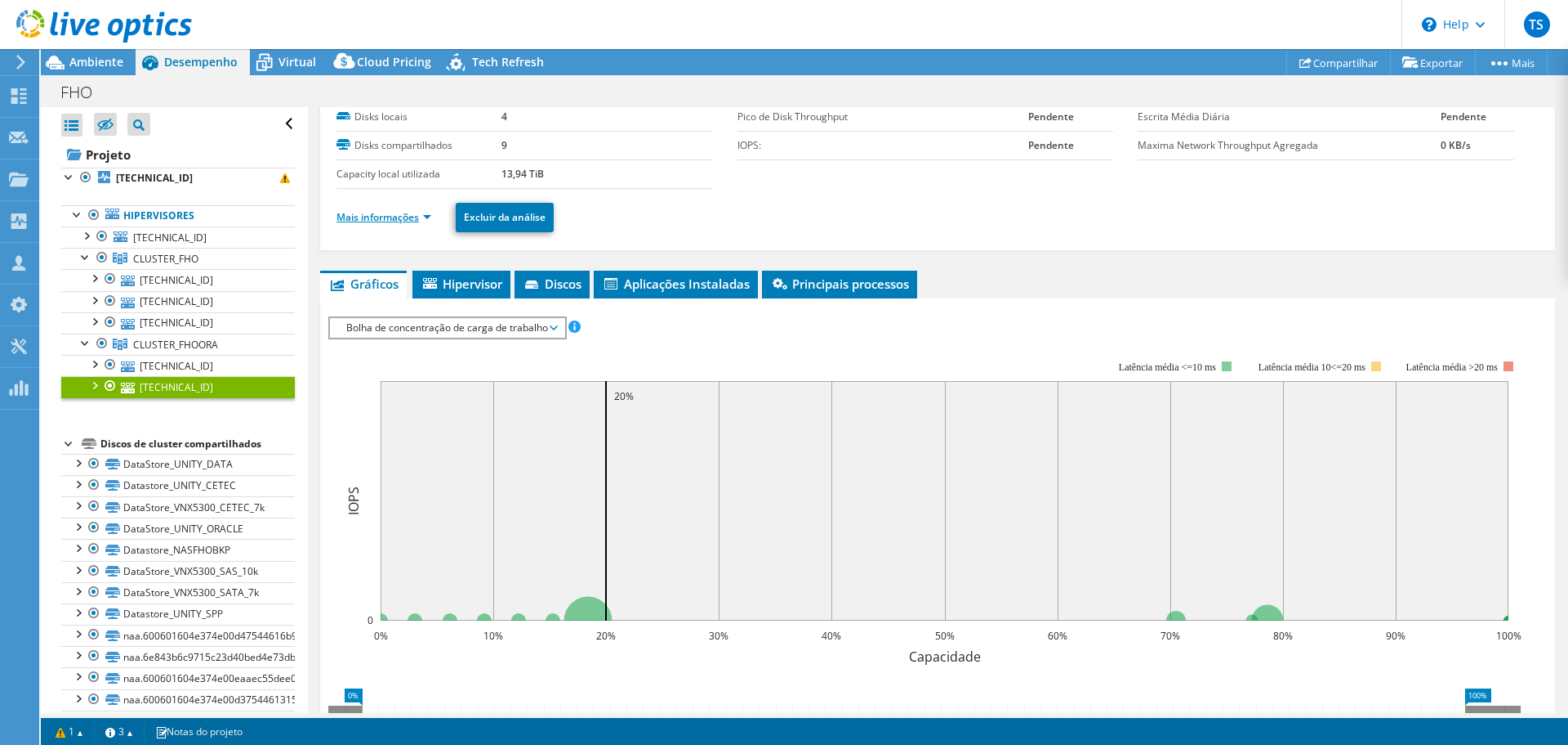
click at [400, 217] on link "Mais informações" at bounding box center [383, 217] width 94 height 14
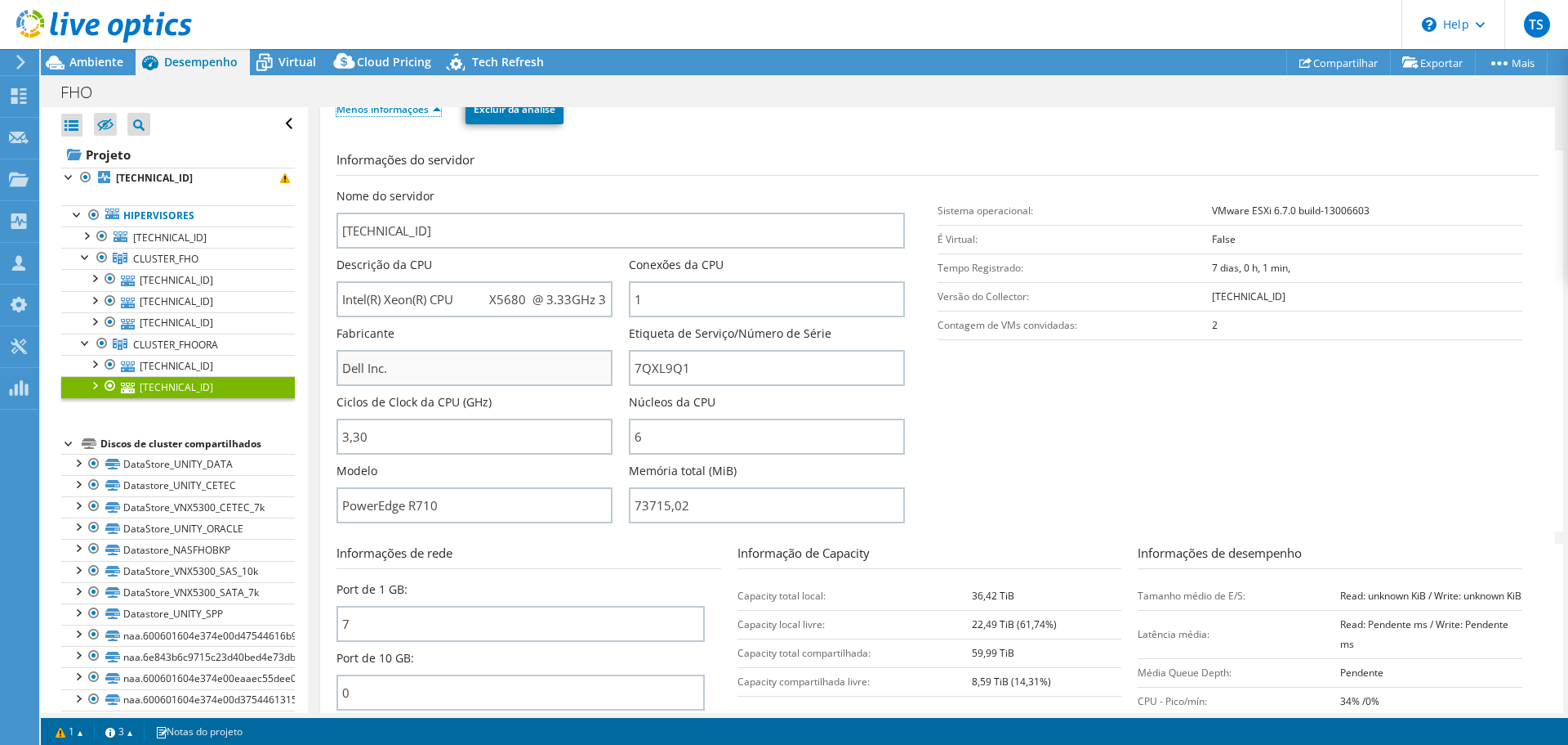
scroll to position [163, 0]
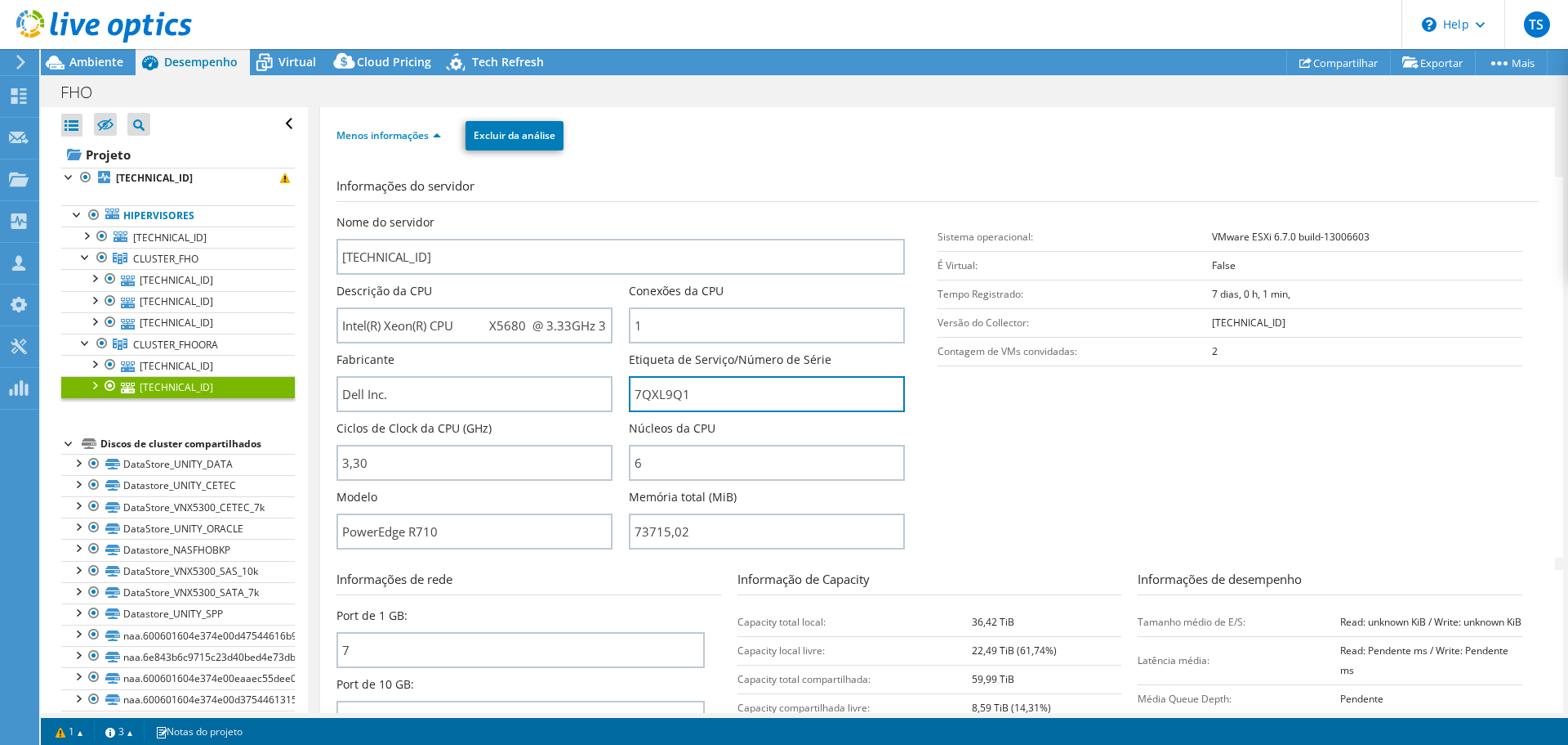
drag, startPoint x: 693, startPoint y: 394, endPoint x: 622, endPoint y: 385, distance: 71.6
click at [622, 214] on div "Nome do servidor [TECHNICAL_ID] Descrição da CPU Intel(R) Xeon(R) CPU X5680 @ 3…" at bounding box center [629, 214] width 585 height 0
